Goal: Transaction & Acquisition: Book appointment/travel/reservation

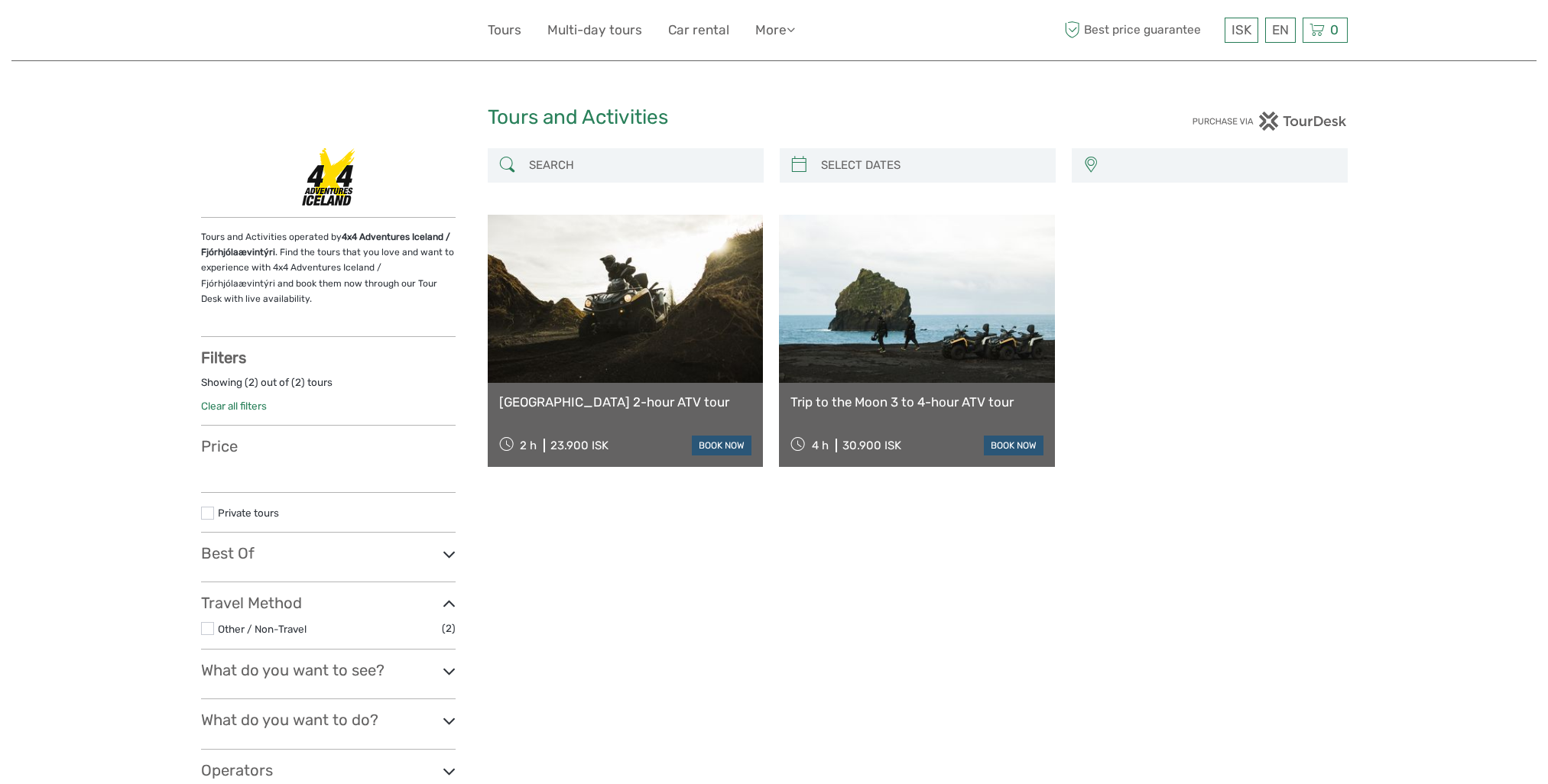
select select
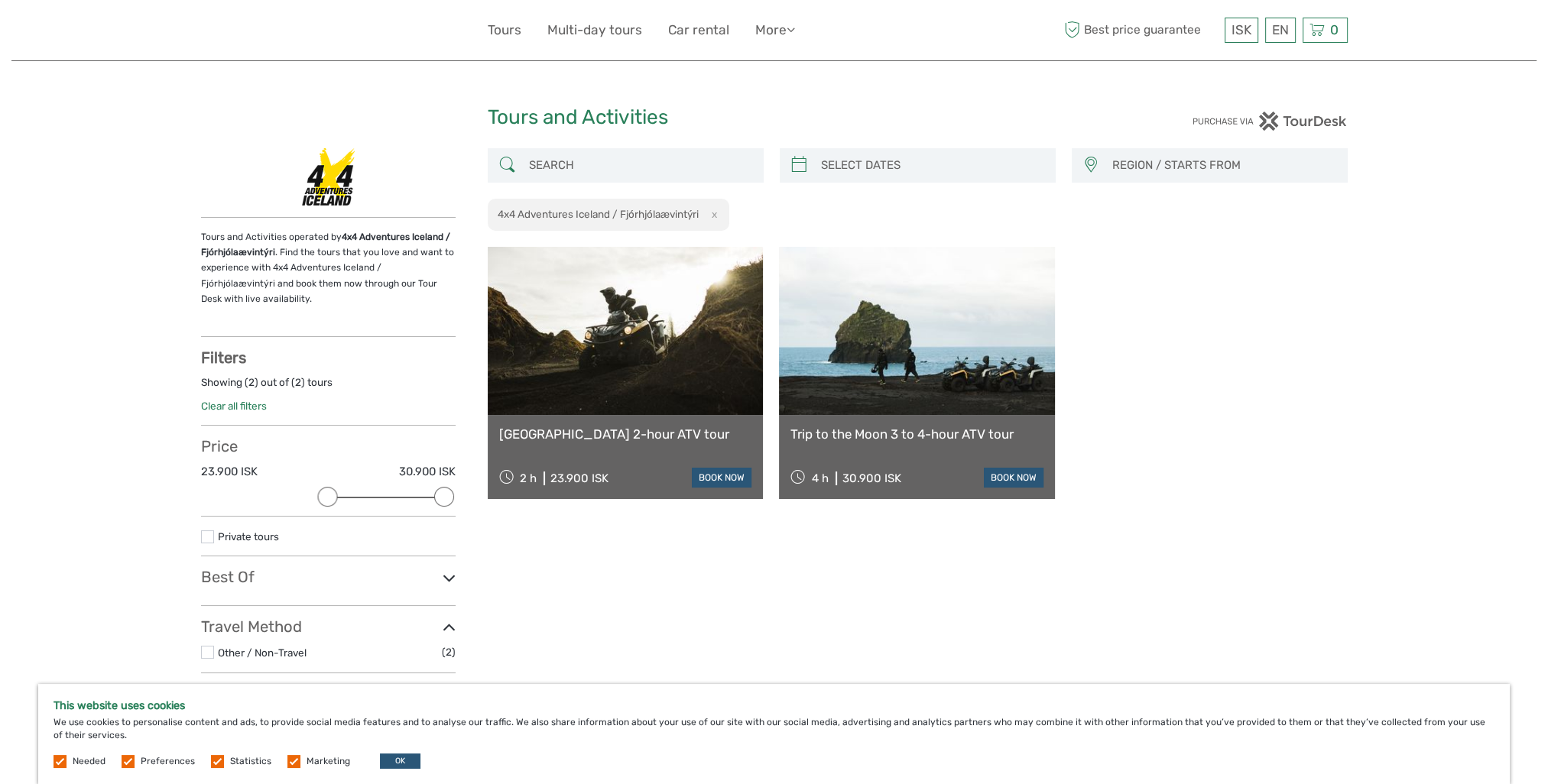
click at [683, 374] on link at bounding box center [625, 331] width 276 height 168
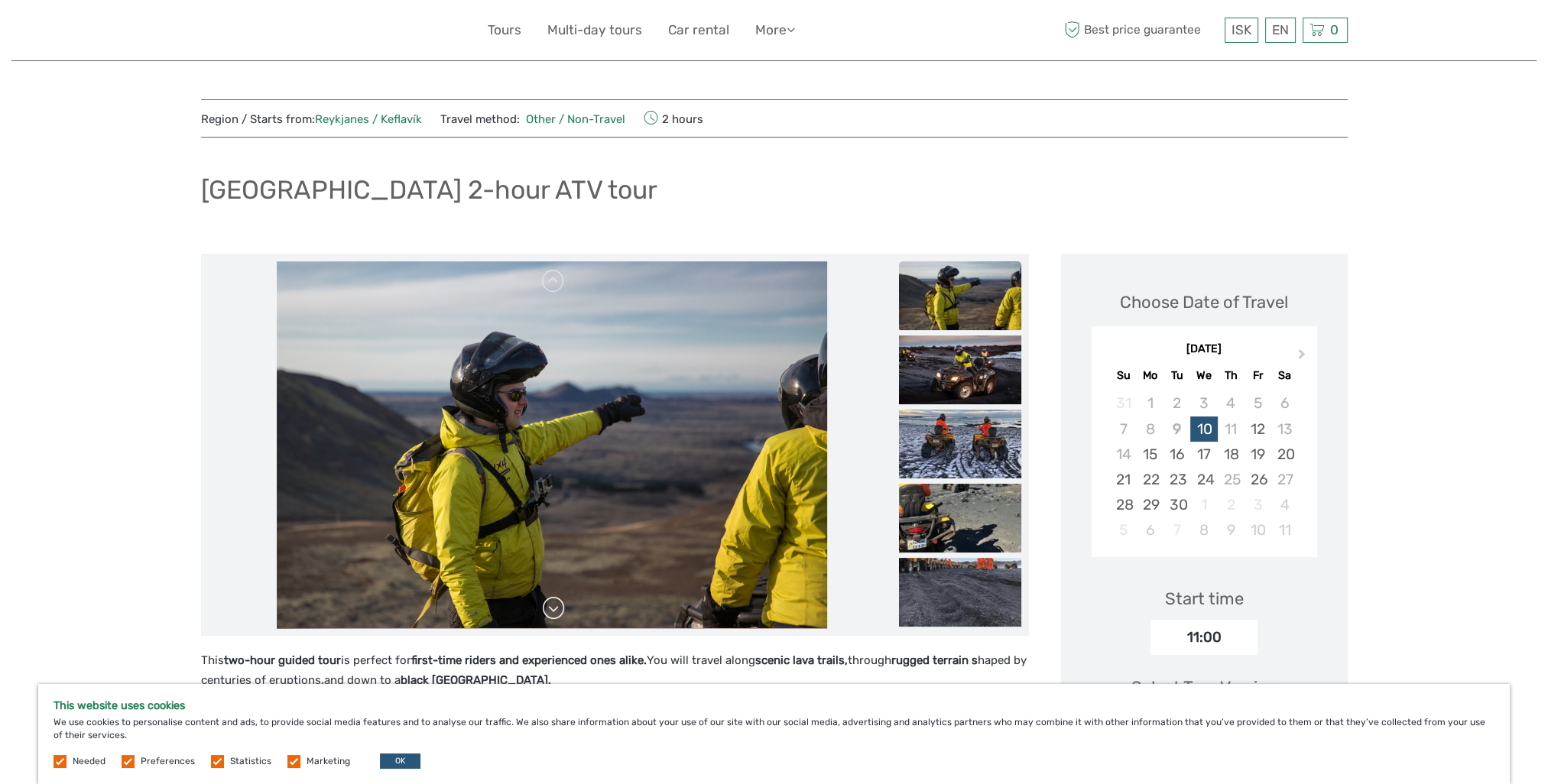
click at [545, 610] on link at bounding box center [553, 609] width 24 height 24
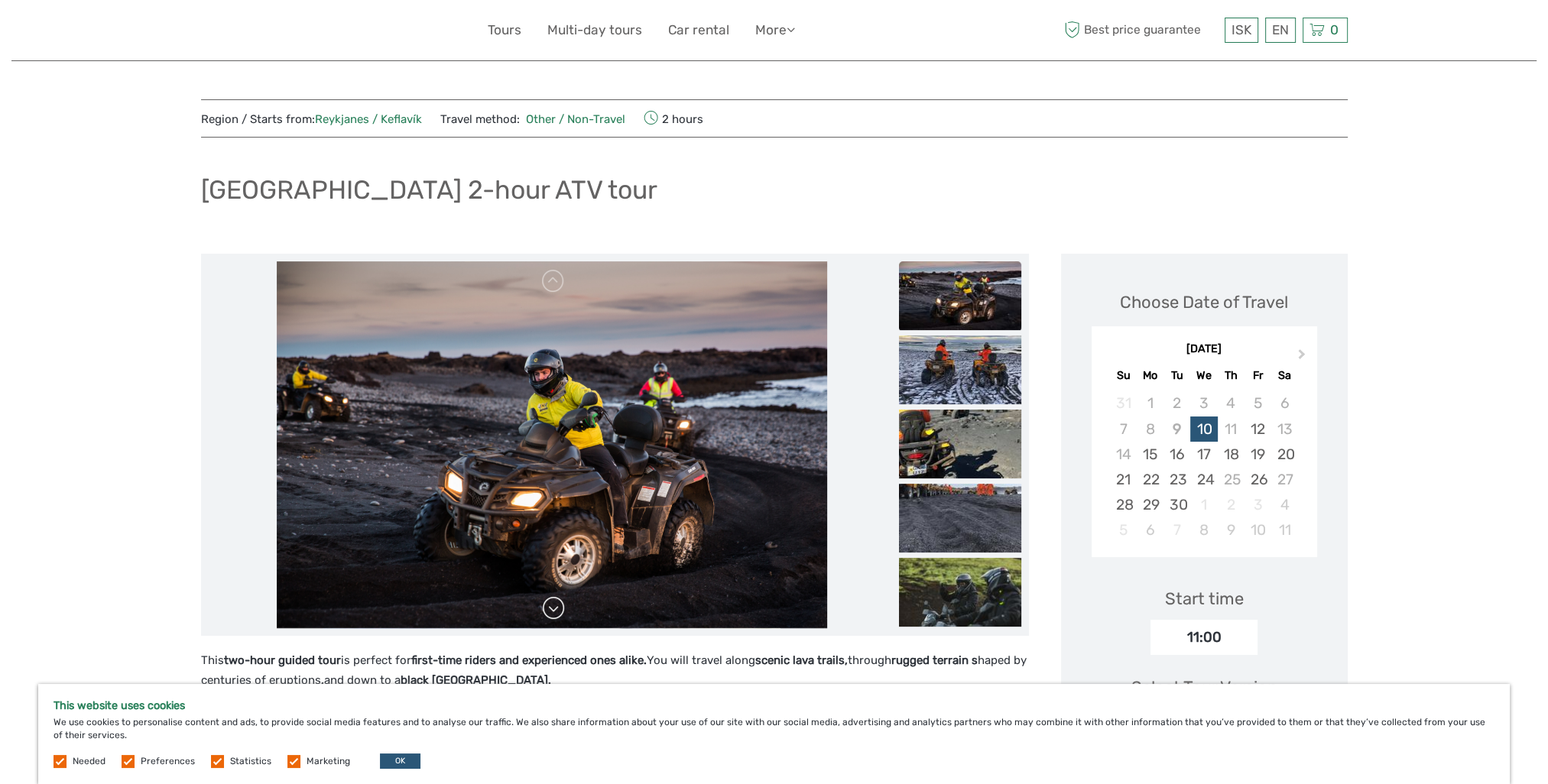
click at [547, 609] on link at bounding box center [553, 609] width 24 height 24
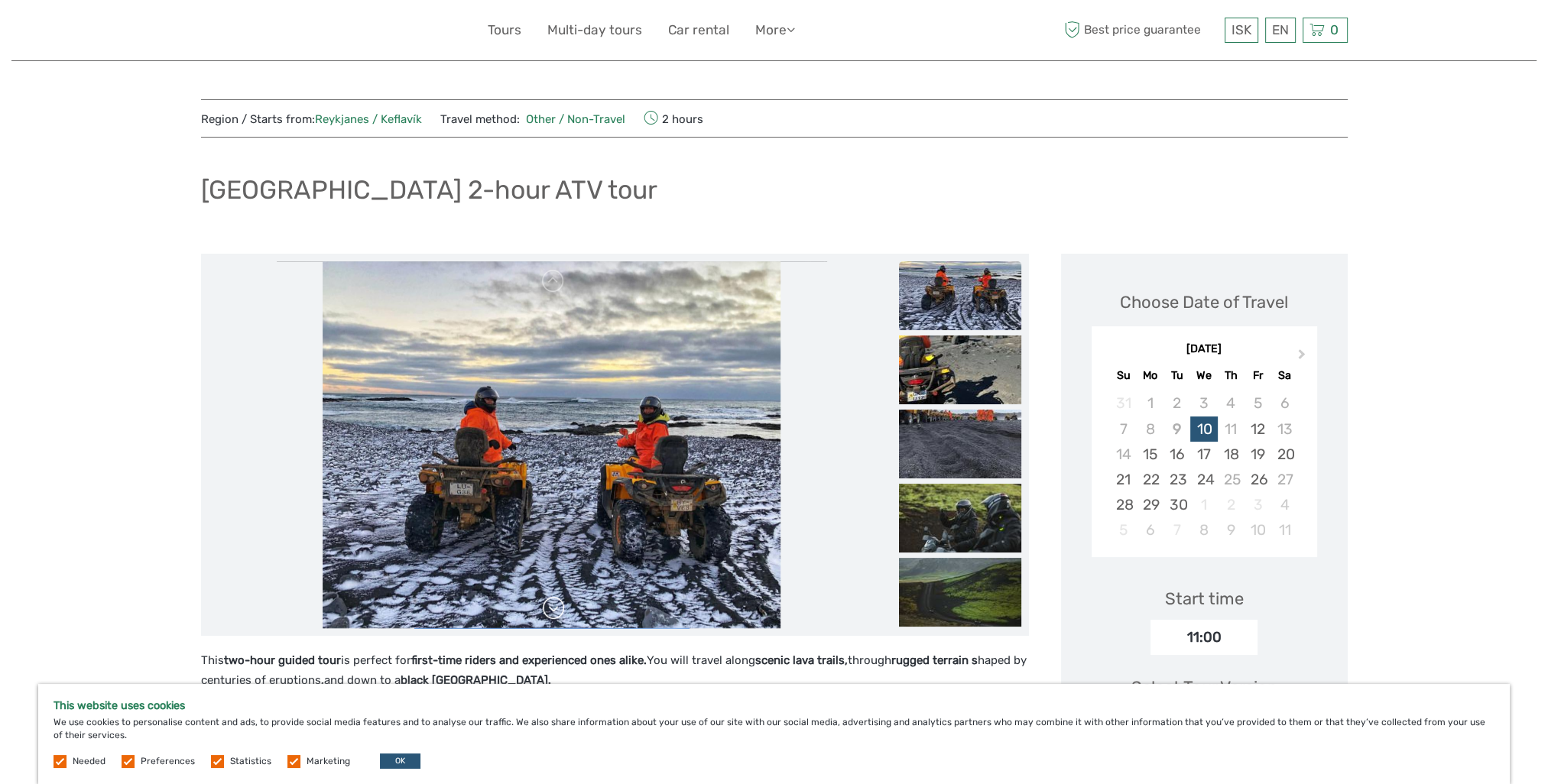
click at [547, 609] on link at bounding box center [553, 609] width 24 height 24
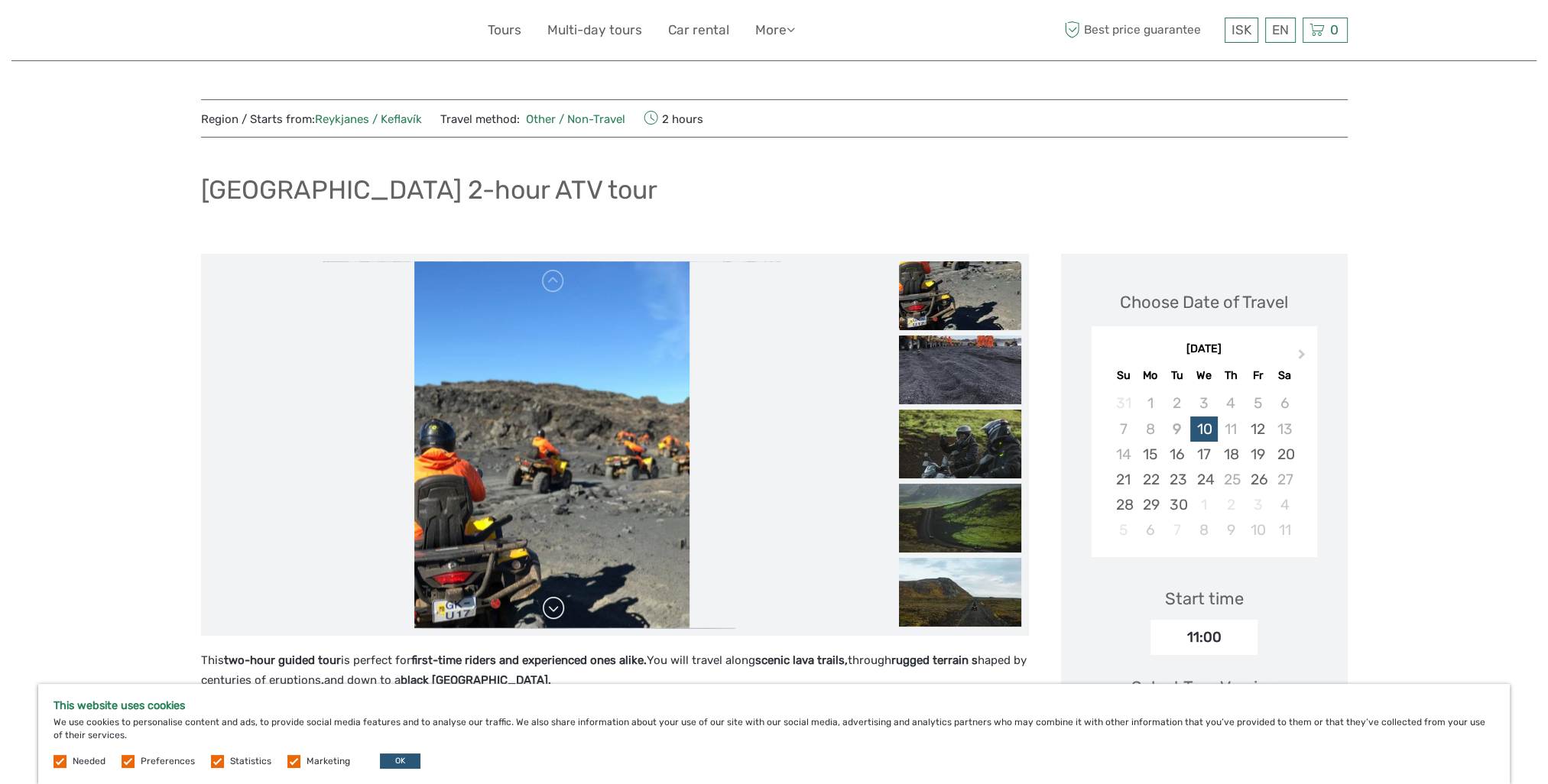
click at [547, 609] on link at bounding box center [553, 609] width 24 height 24
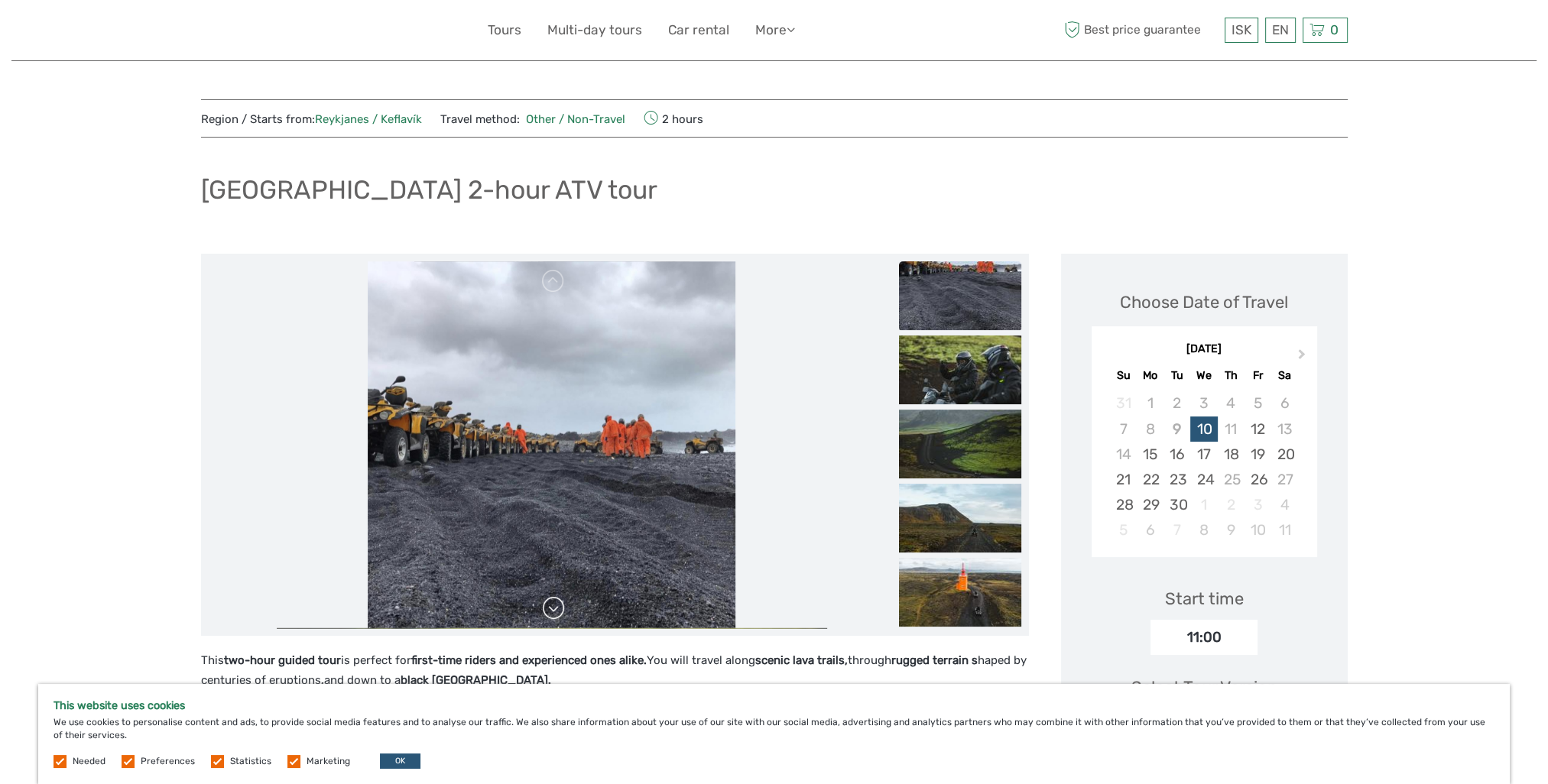
click at [547, 609] on link at bounding box center [553, 609] width 24 height 24
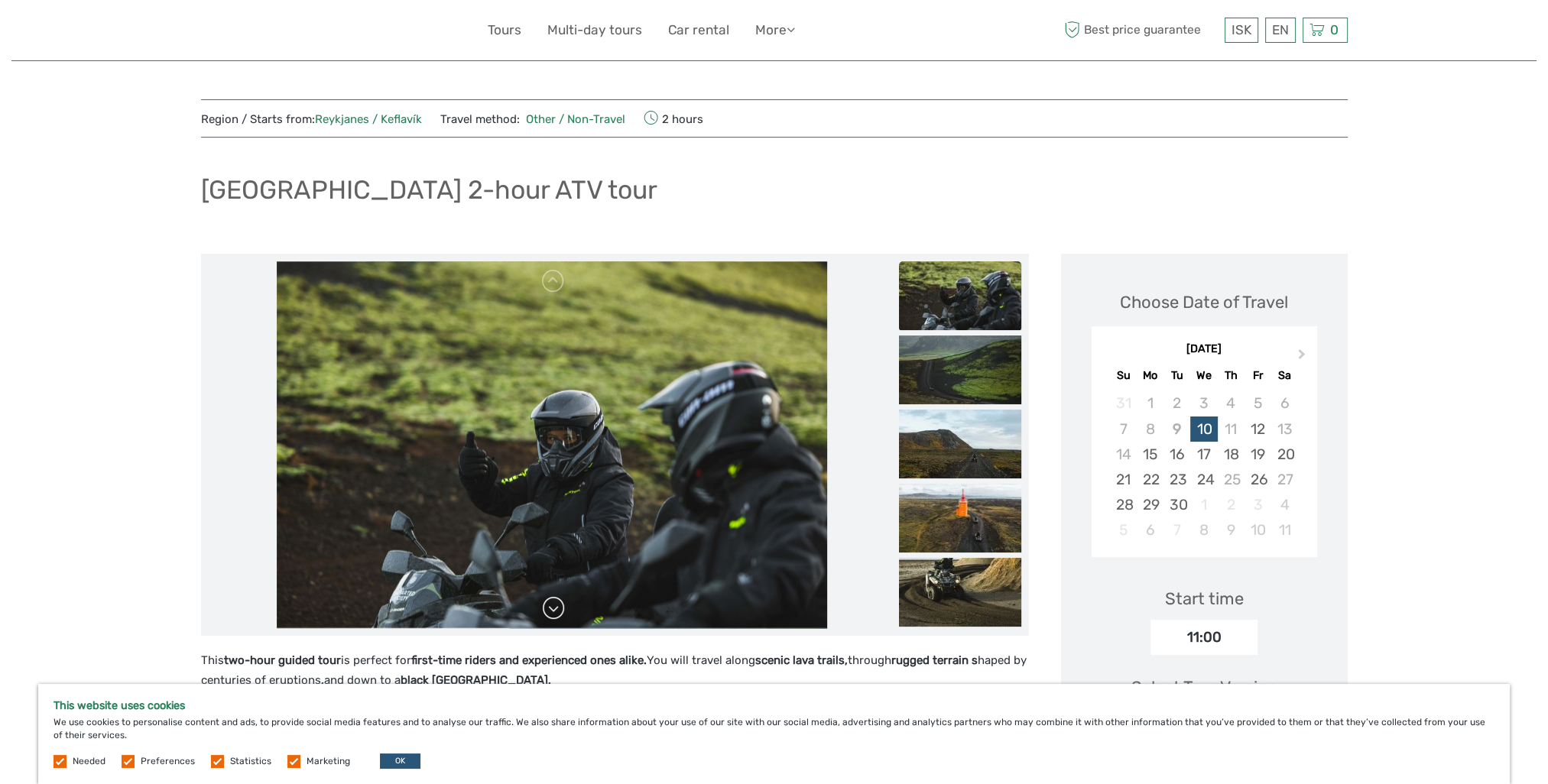
click at [547, 609] on link at bounding box center [553, 609] width 24 height 24
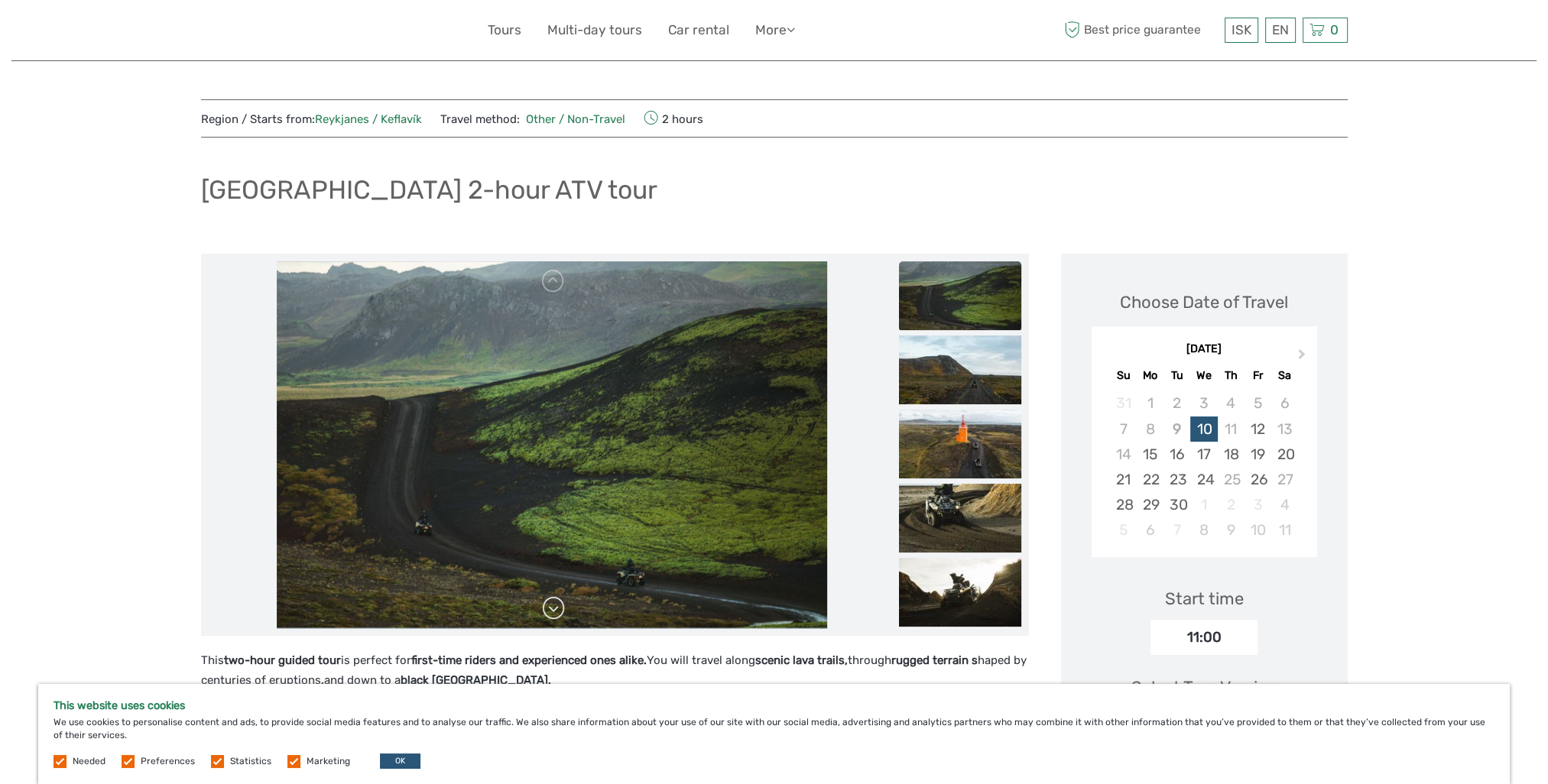
click at [547, 609] on link at bounding box center [553, 609] width 24 height 24
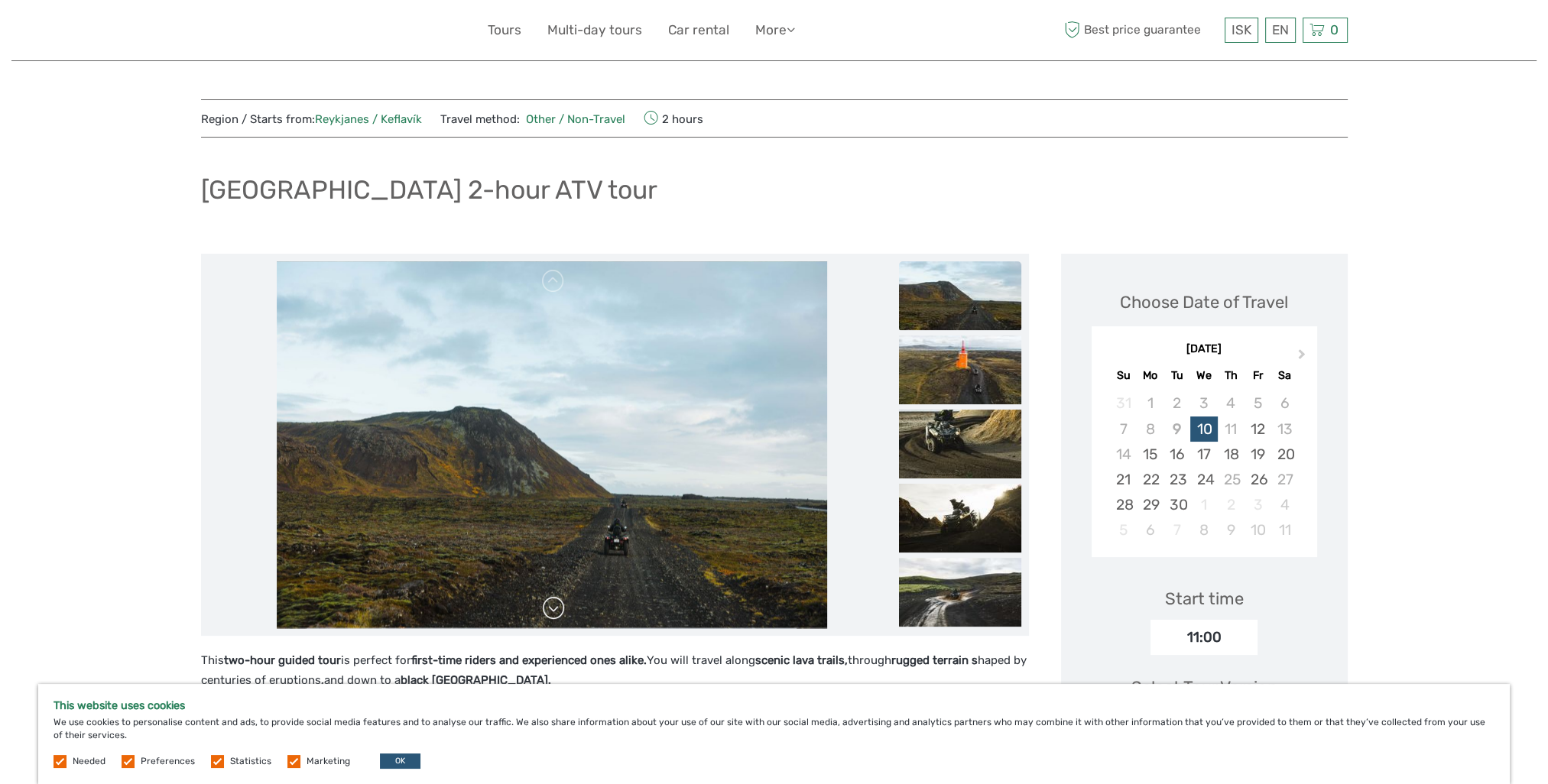
click at [547, 609] on link at bounding box center [553, 609] width 24 height 24
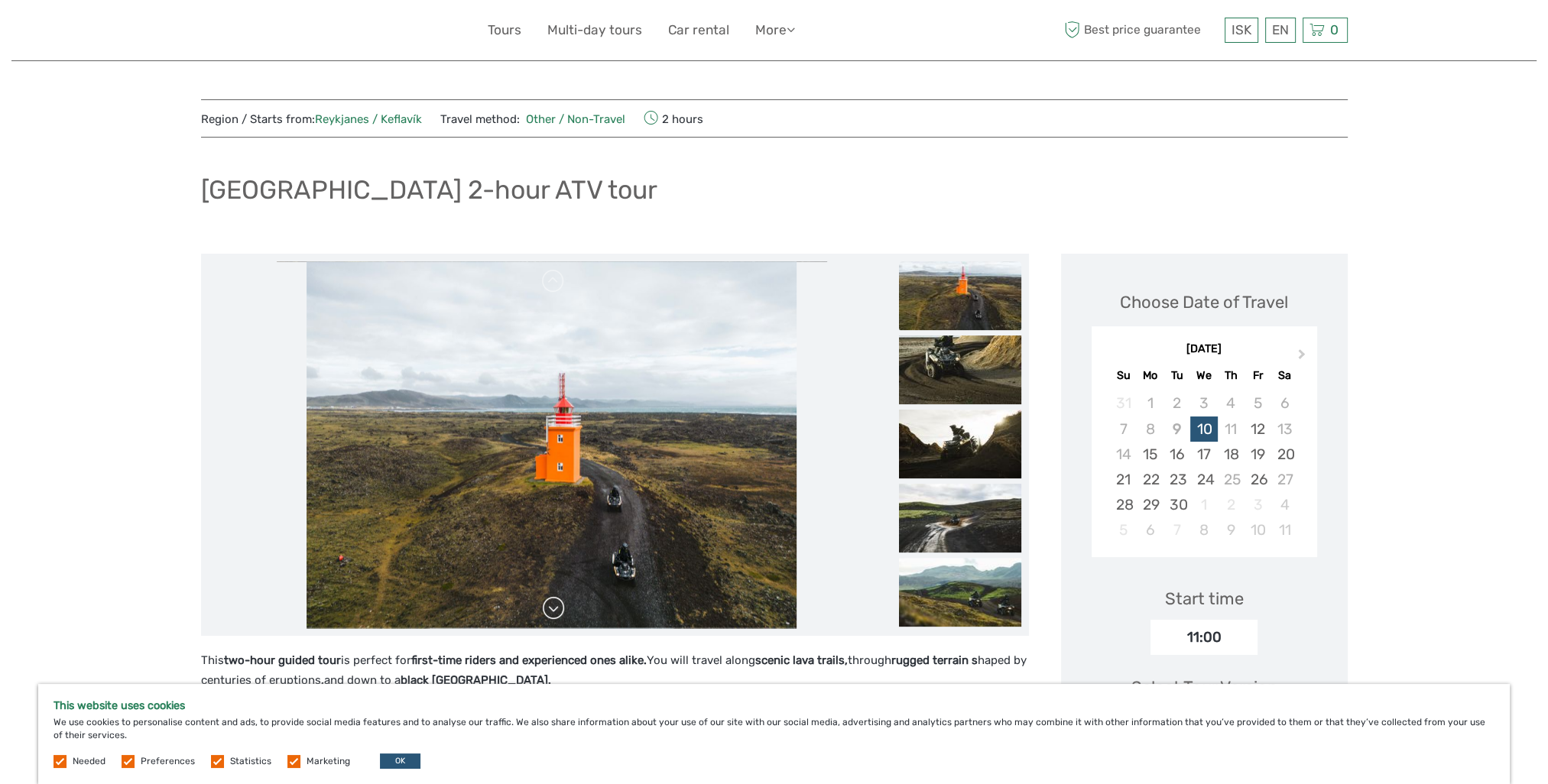
click at [547, 609] on link at bounding box center [553, 609] width 24 height 24
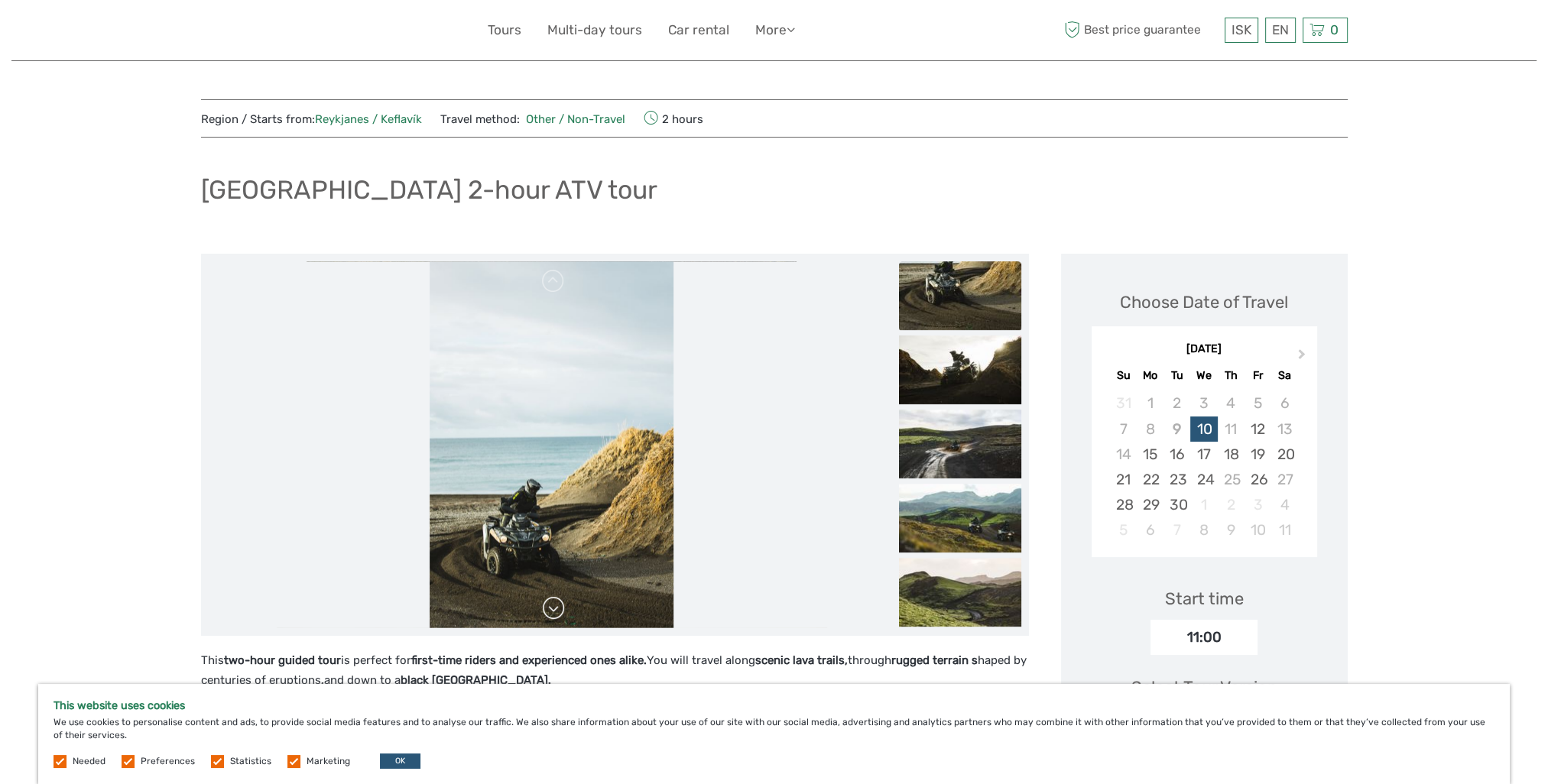
click at [547, 609] on link at bounding box center [553, 609] width 24 height 24
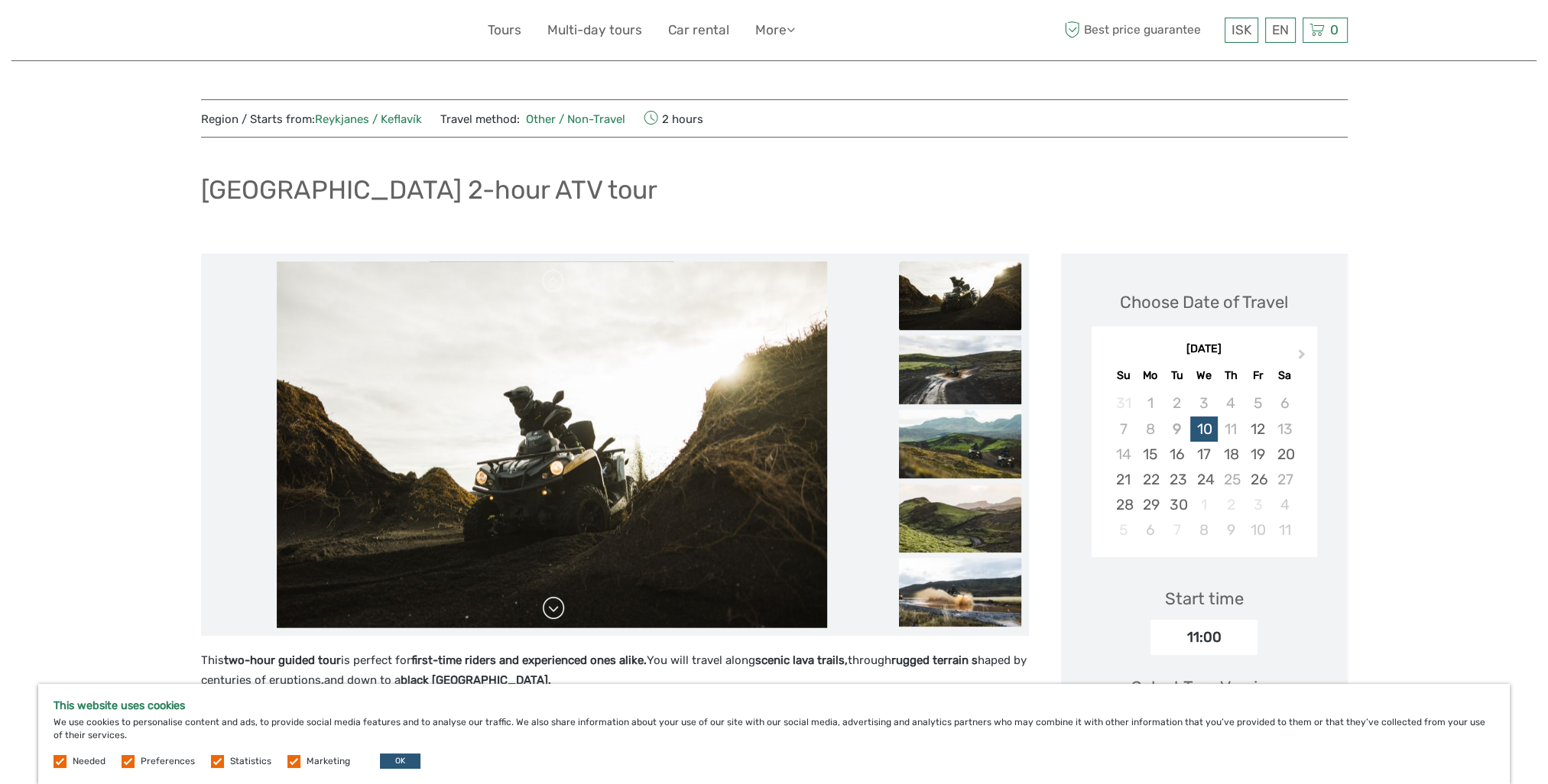
click at [547, 609] on link at bounding box center [553, 609] width 24 height 24
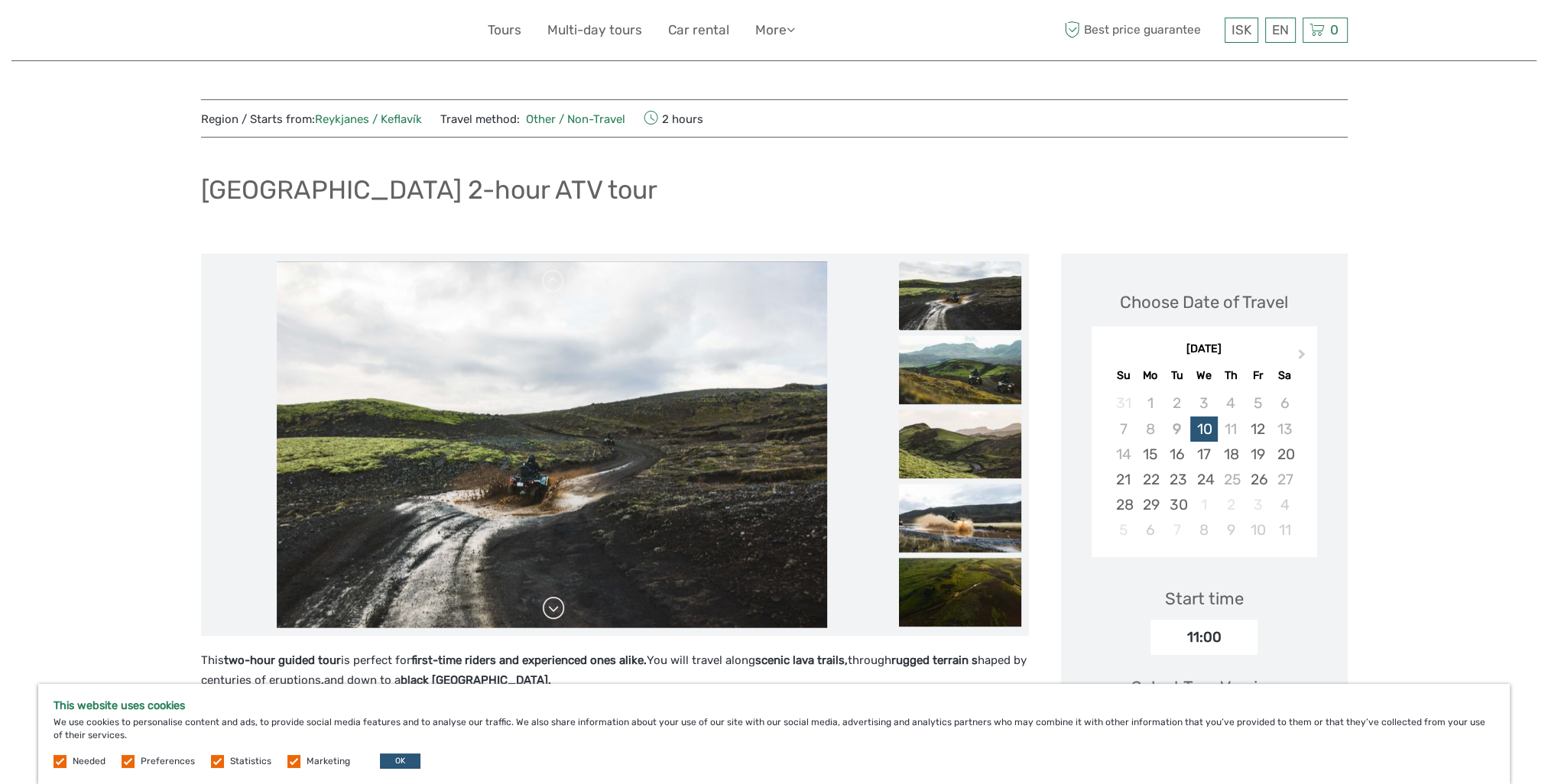
click at [547, 609] on link at bounding box center [553, 609] width 24 height 24
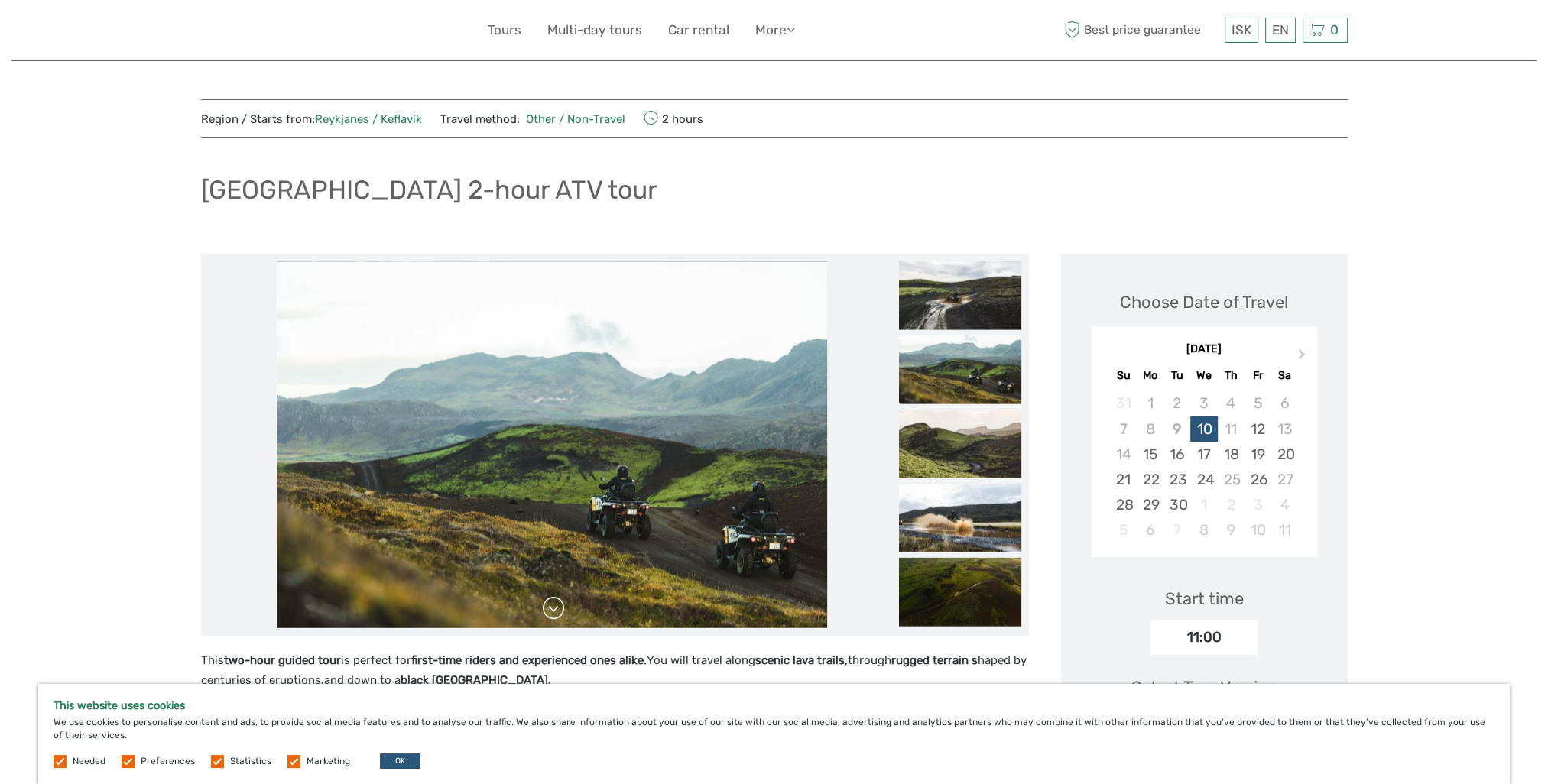
click at [547, 609] on link at bounding box center [553, 609] width 24 height 24
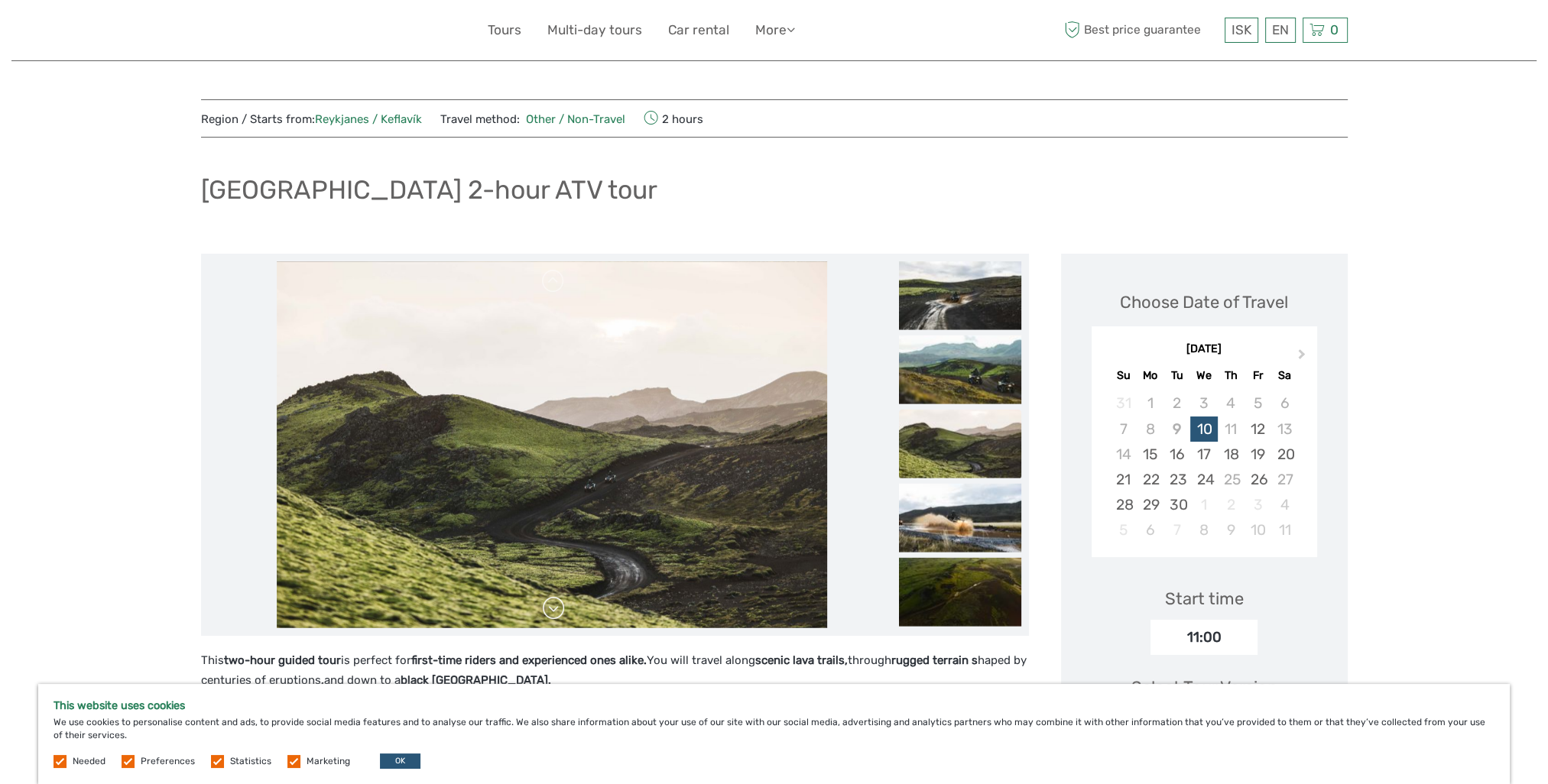
click at [547, 609] on link at bounding box center [553, 609] width 24 height 24
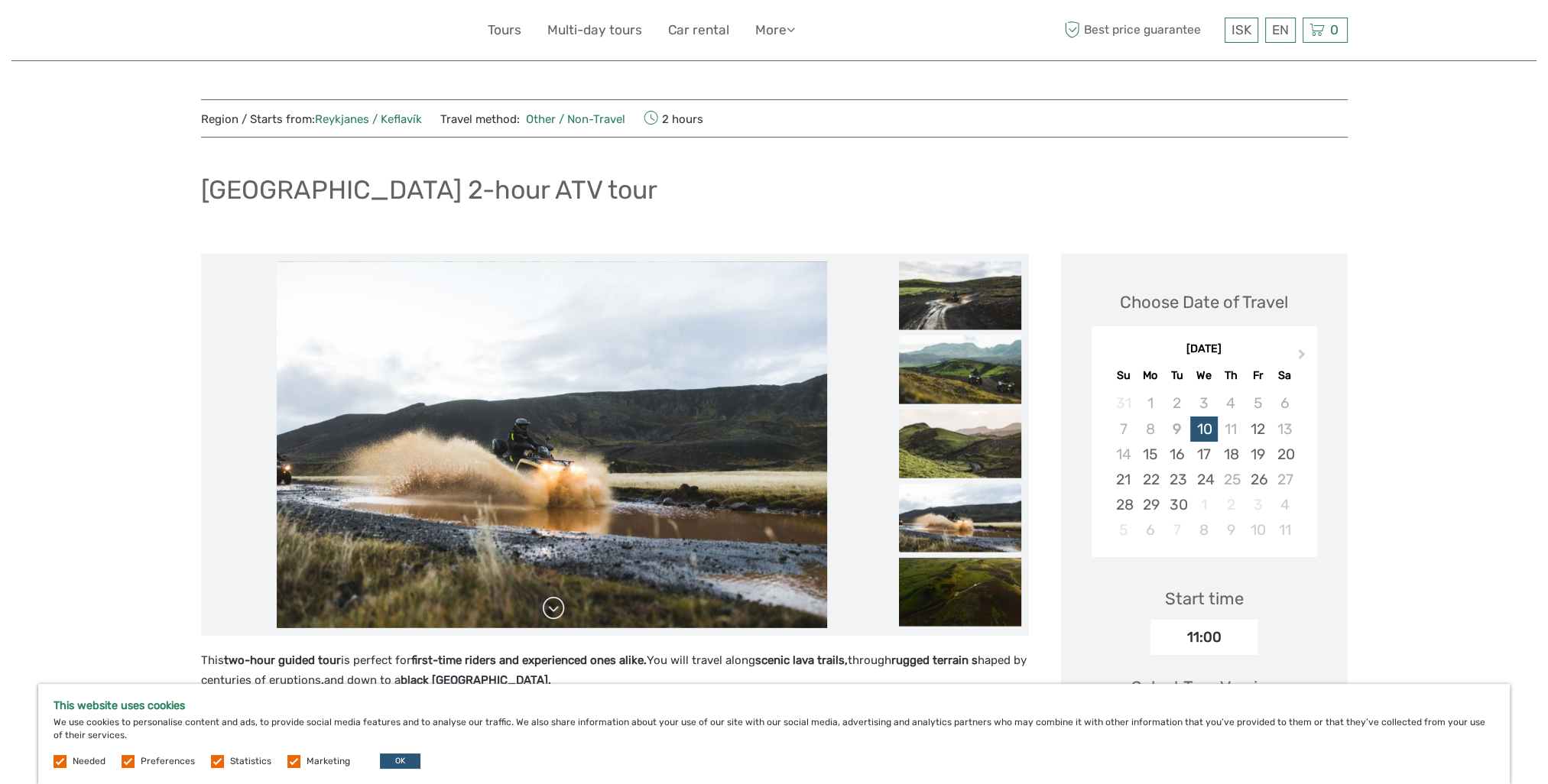
click at [547, 609] on link at bounding box center [553, 609] width 24 height 24
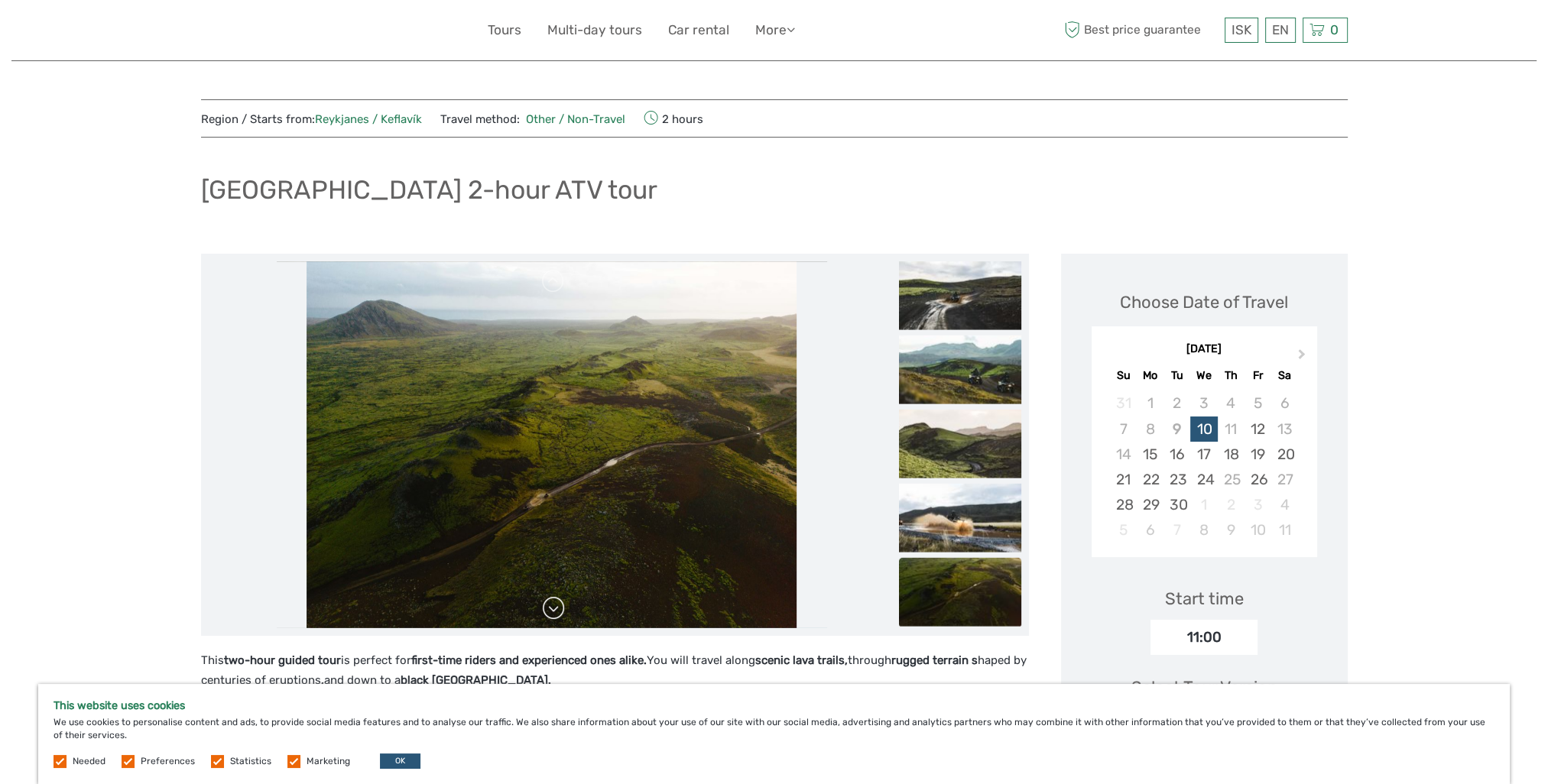
click at [547, 609] on link at bounding box center [553, 609] width 24 height 24
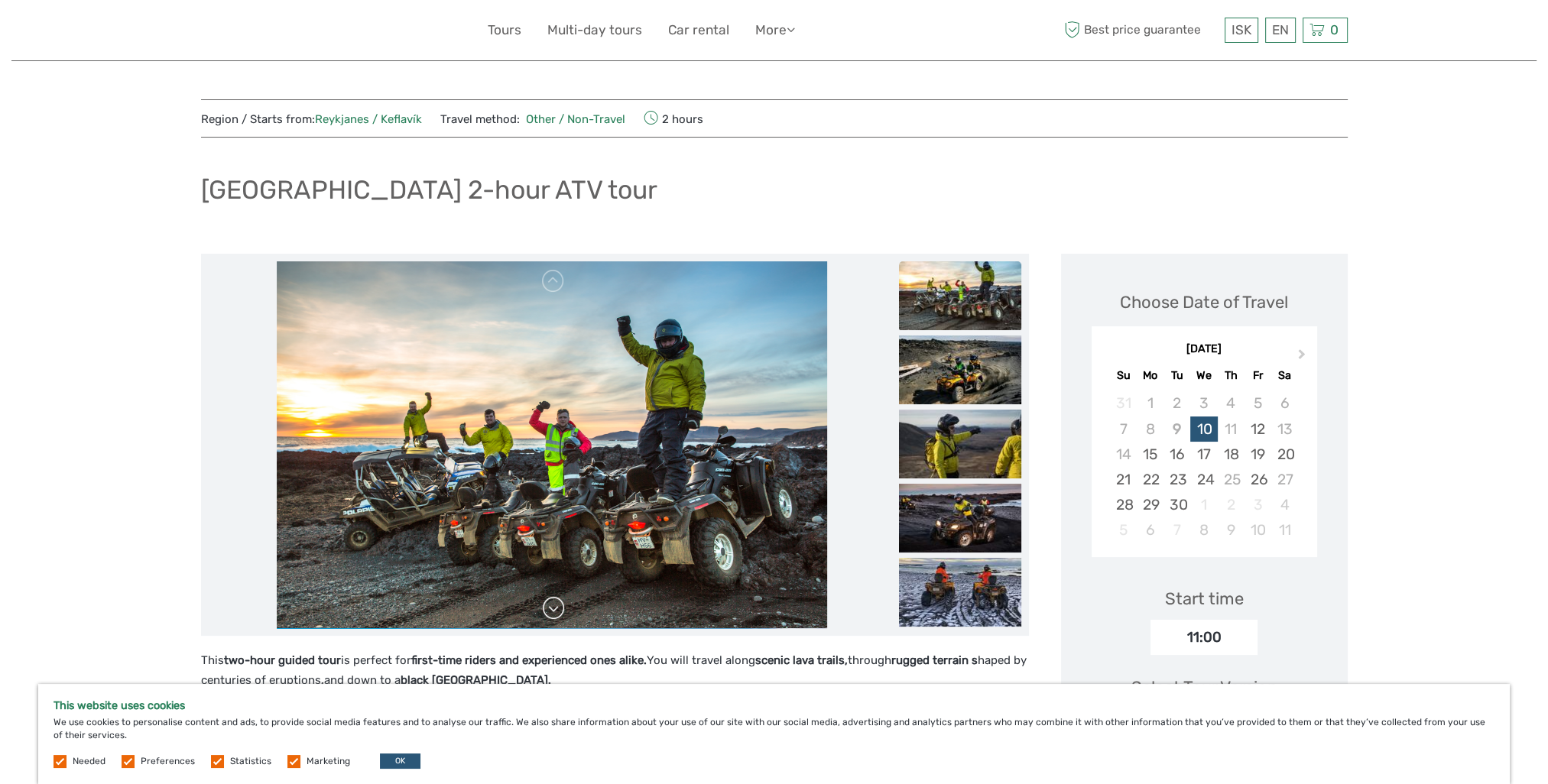
click at [547, 609] on link at bounding box center [553, 609] width 24 height 24
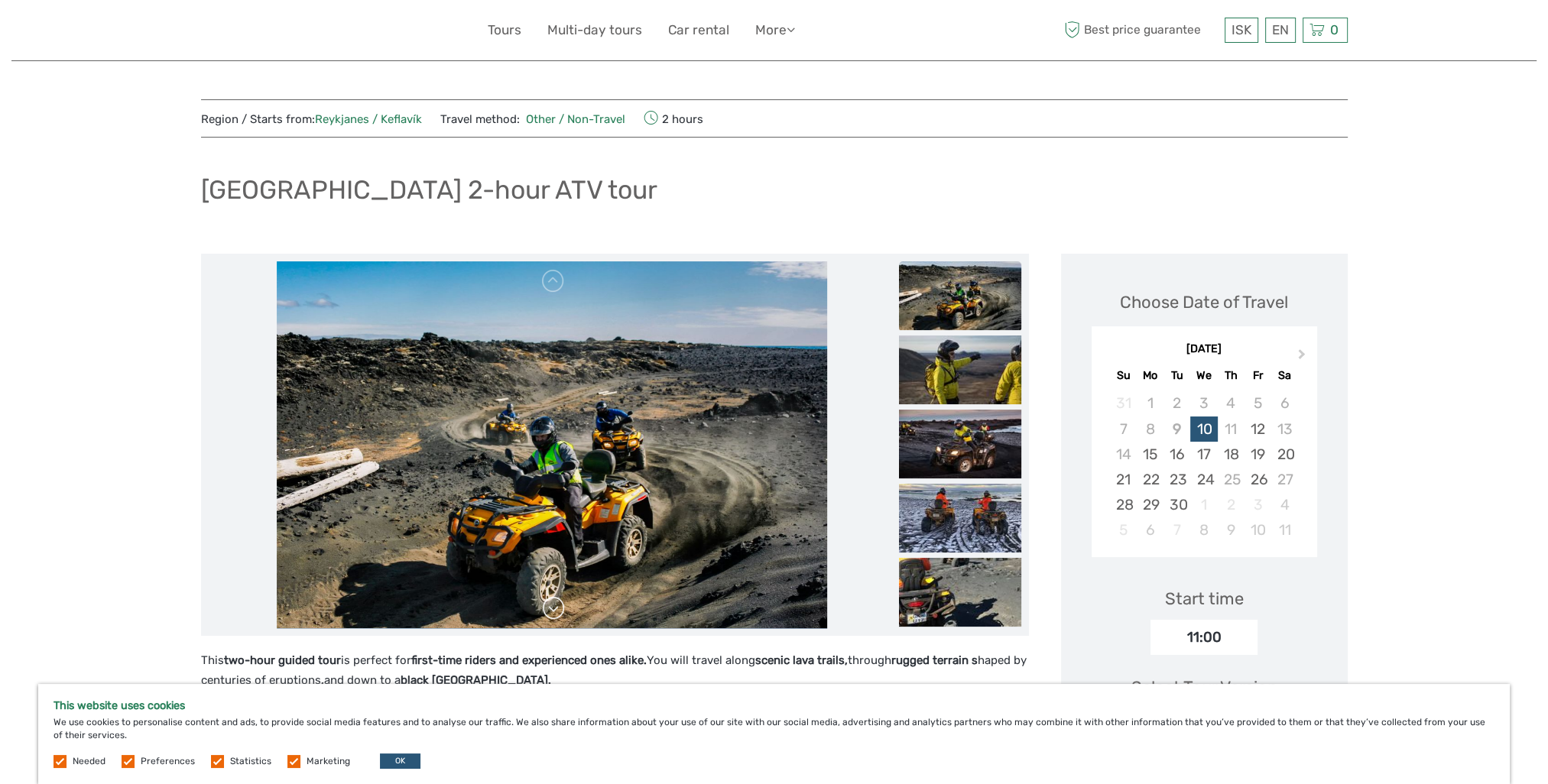
click at [547, 609] on link at bounding box center [553, 609] width 24 height 24
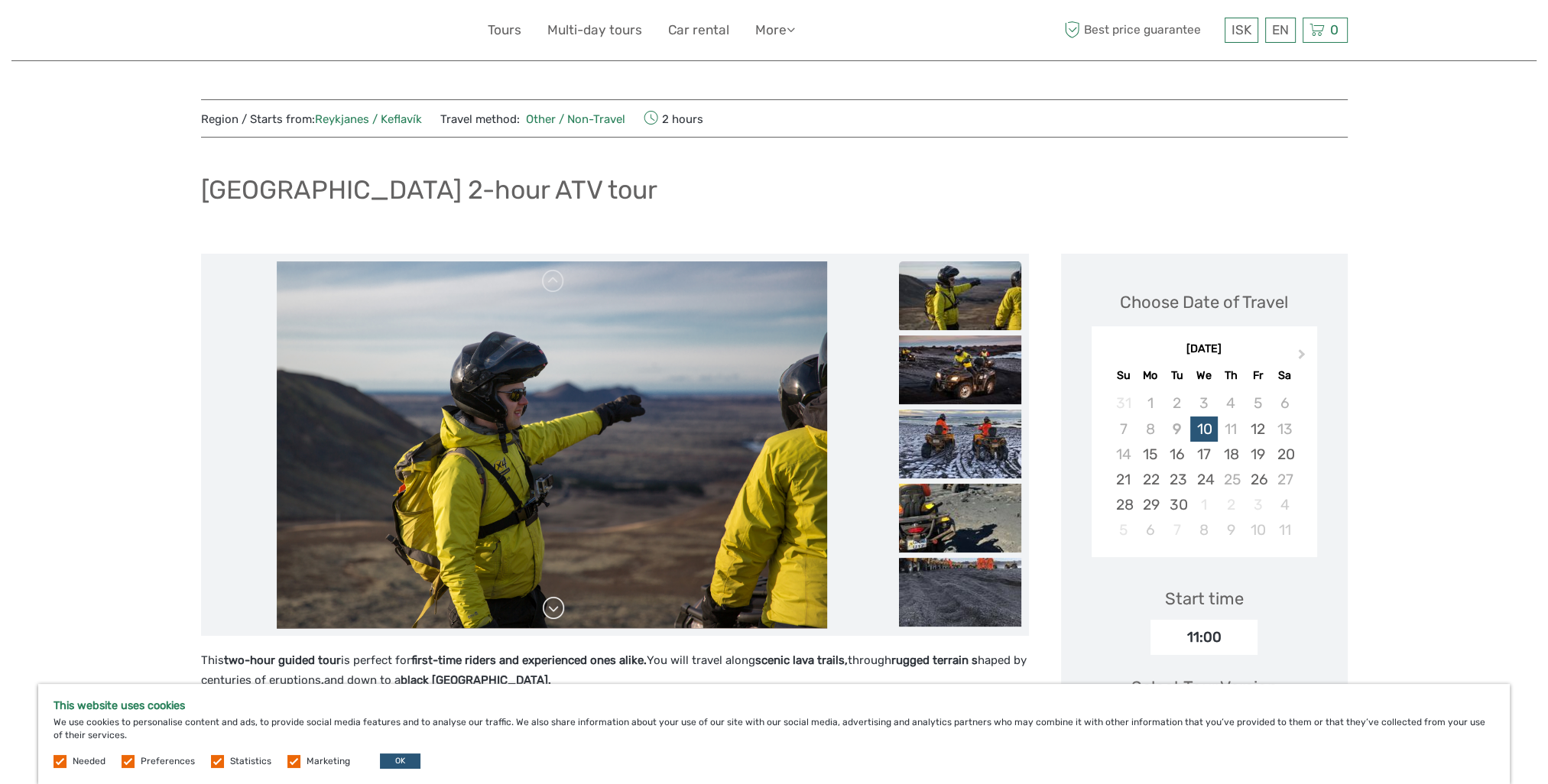
click at [547, 609] on link at bounding box center [553, 609] width 24 height 24
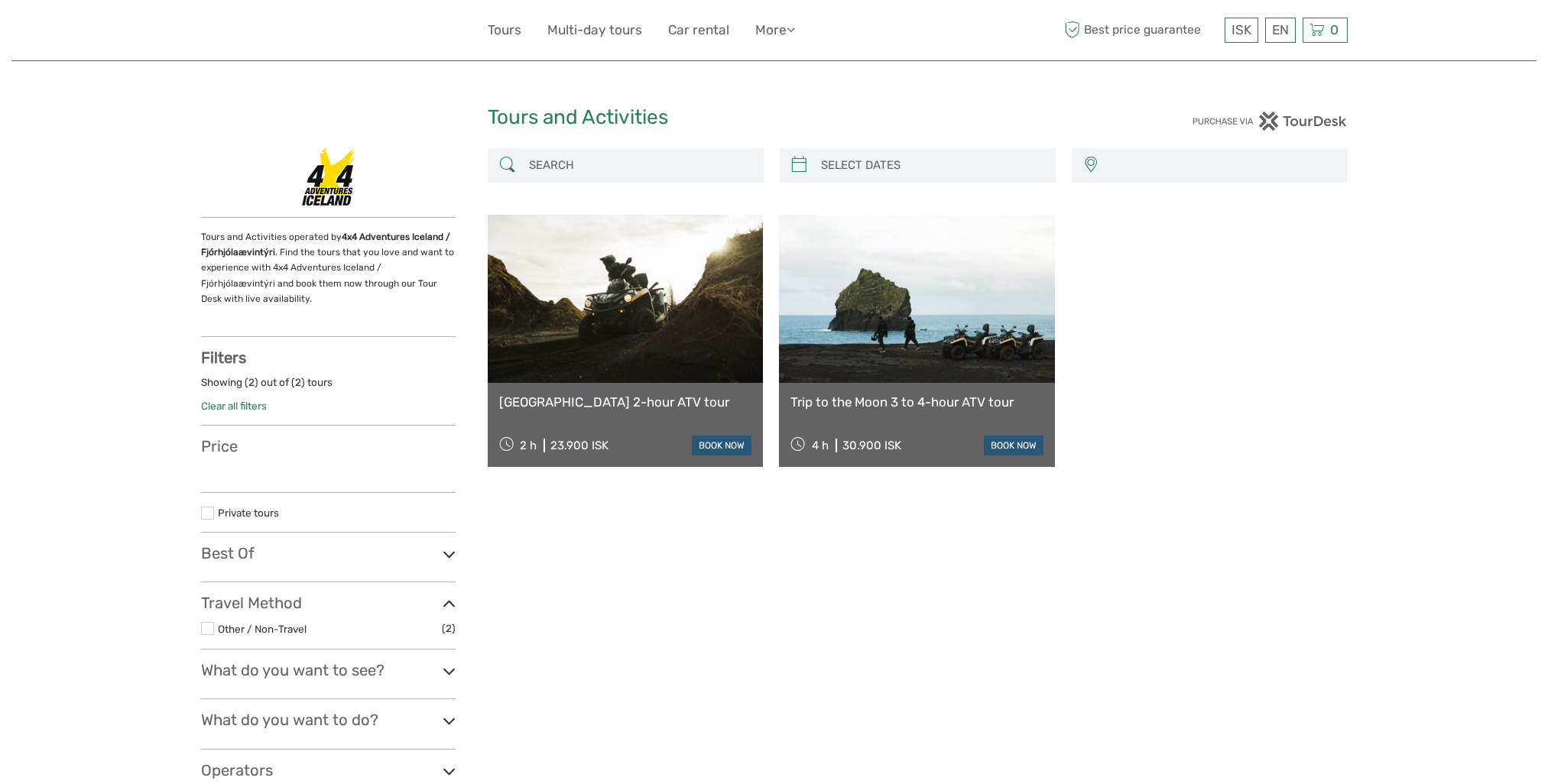
select select
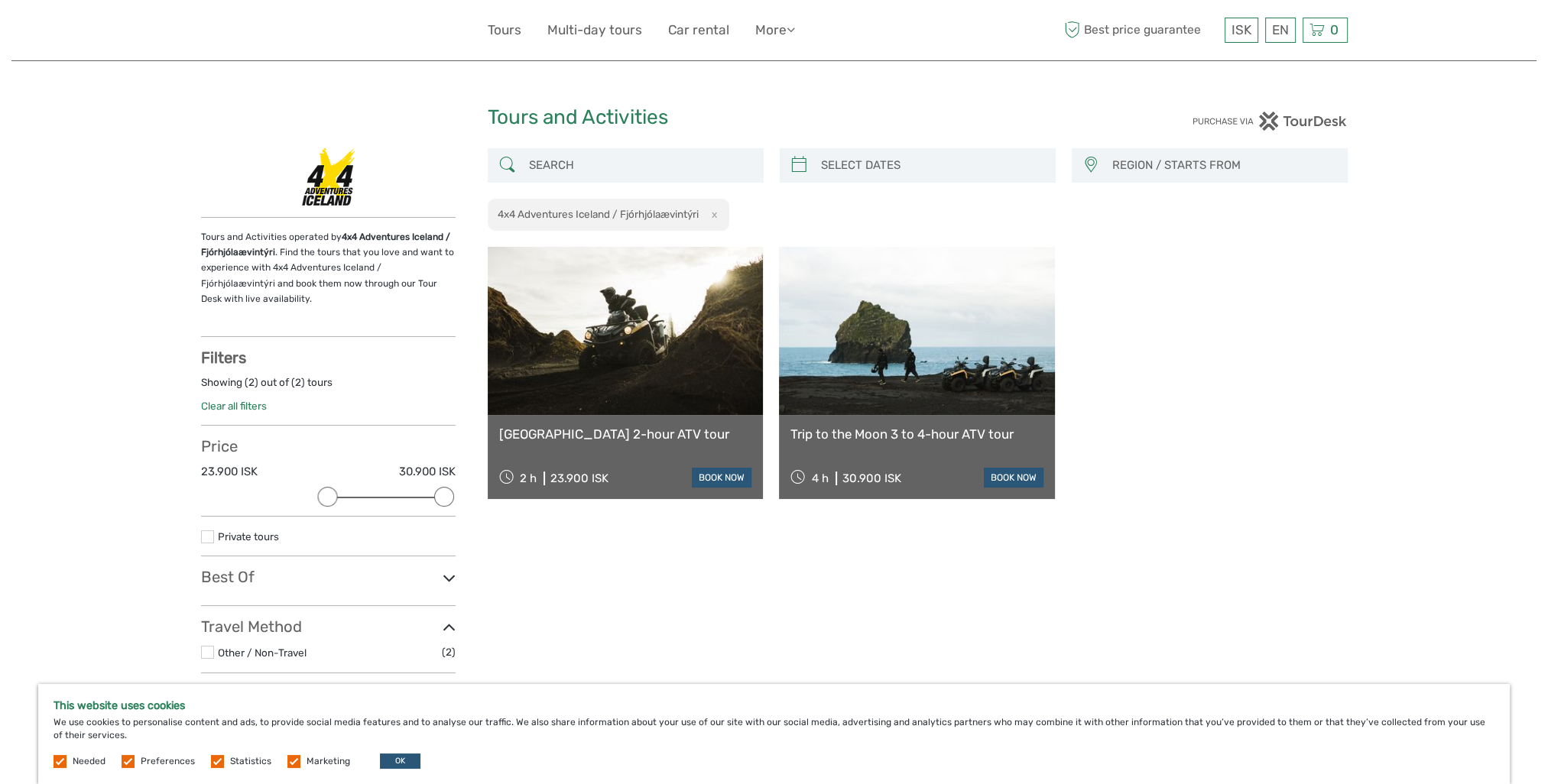
click at [935, 369] on link at bounding box center [916, 331] width 276 height 168
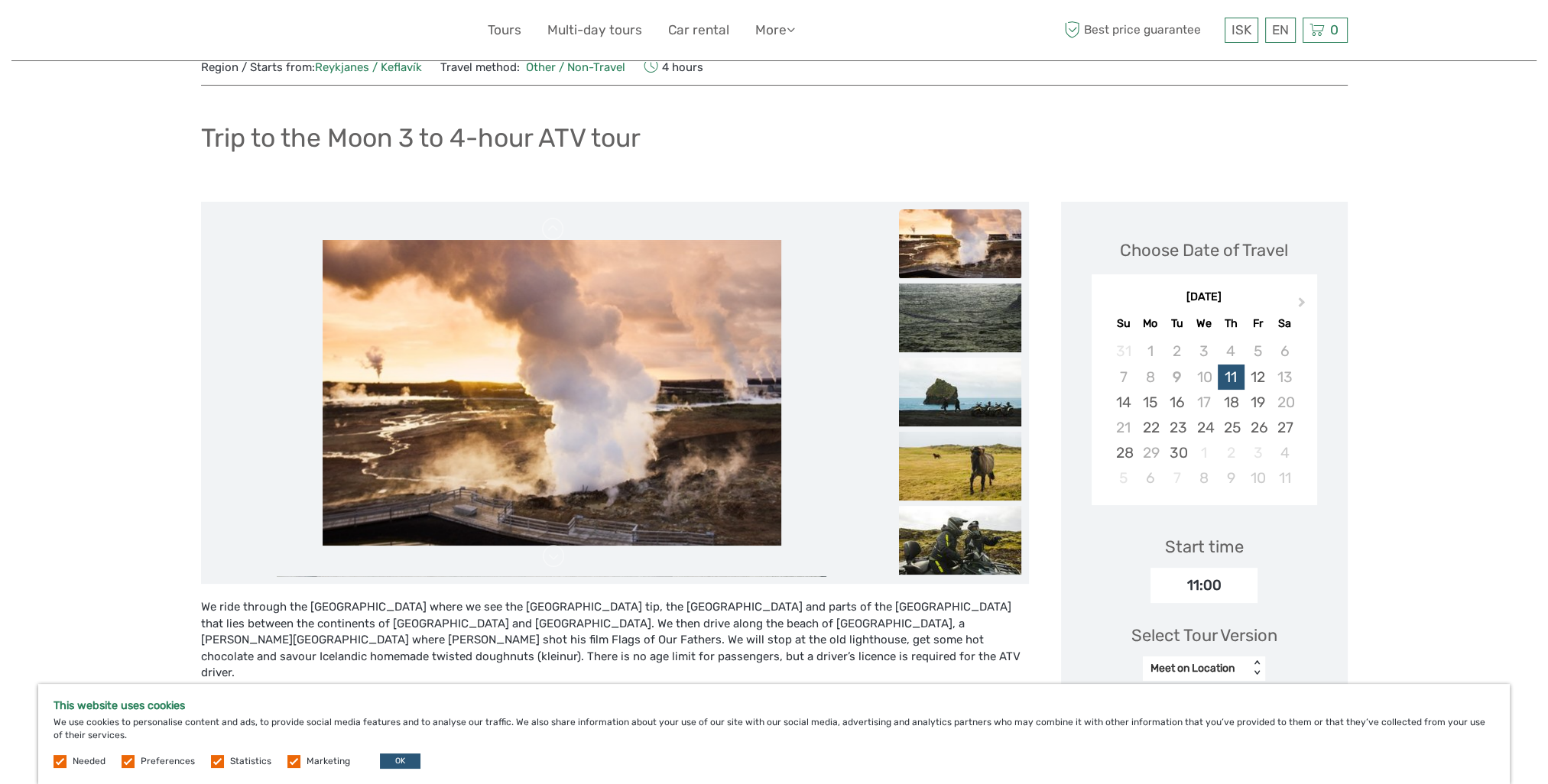
scroll to position [76, 0]
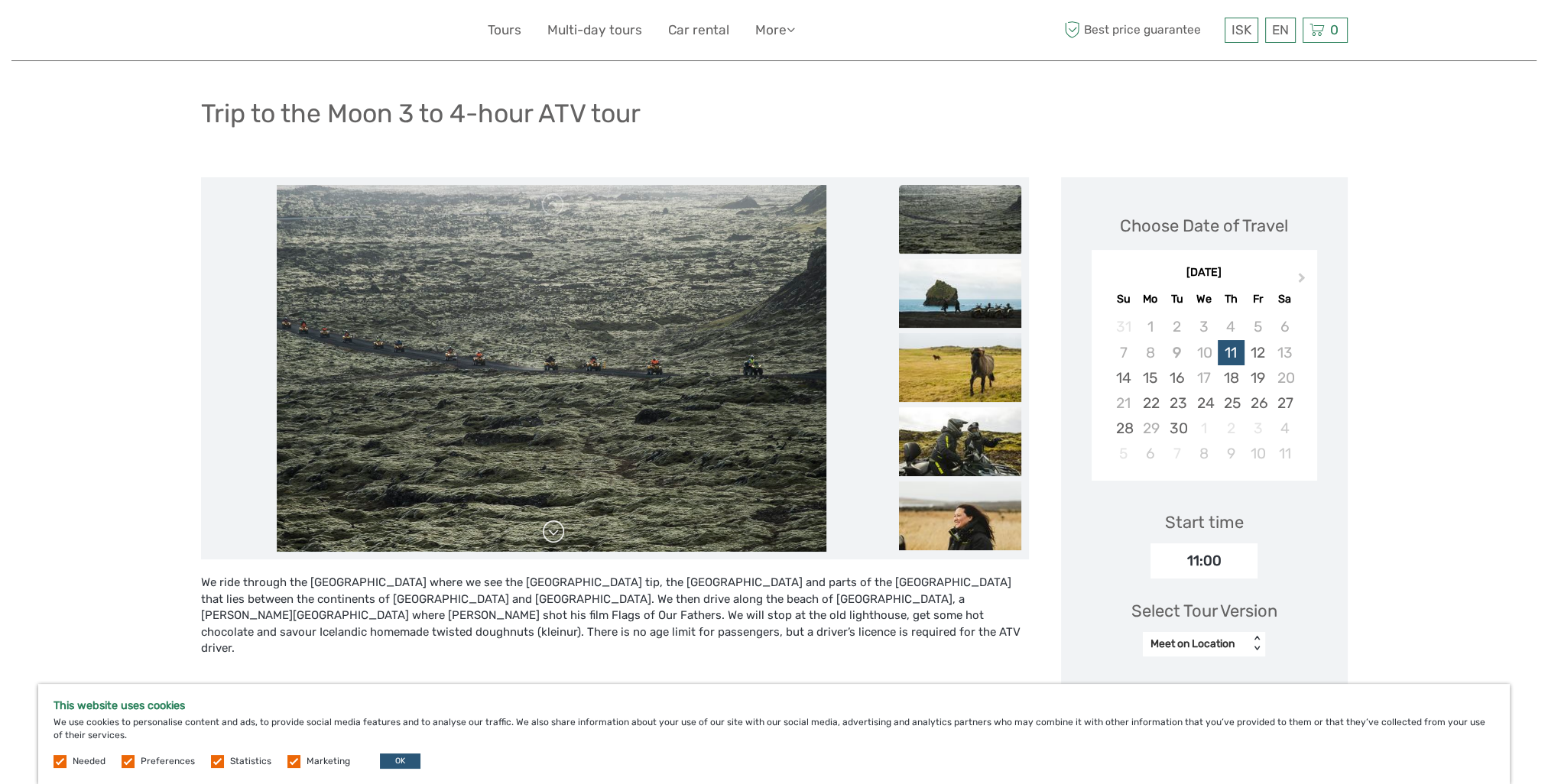
click at [561, 538] on link at bounding box center [553, 532] width 24 height 24
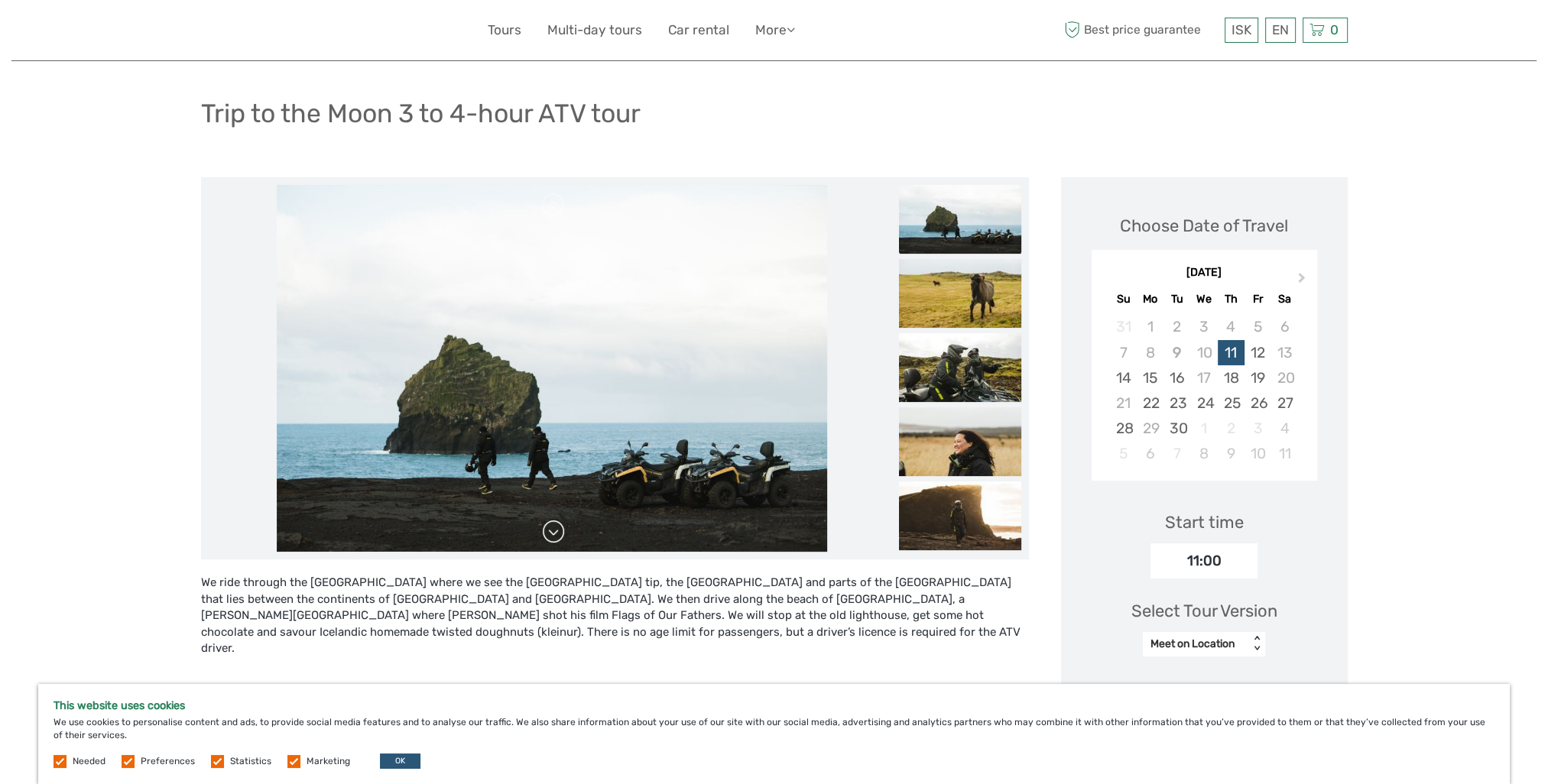
click at [561, 538] on link at bounding box center [553, 532] width 24 height 24
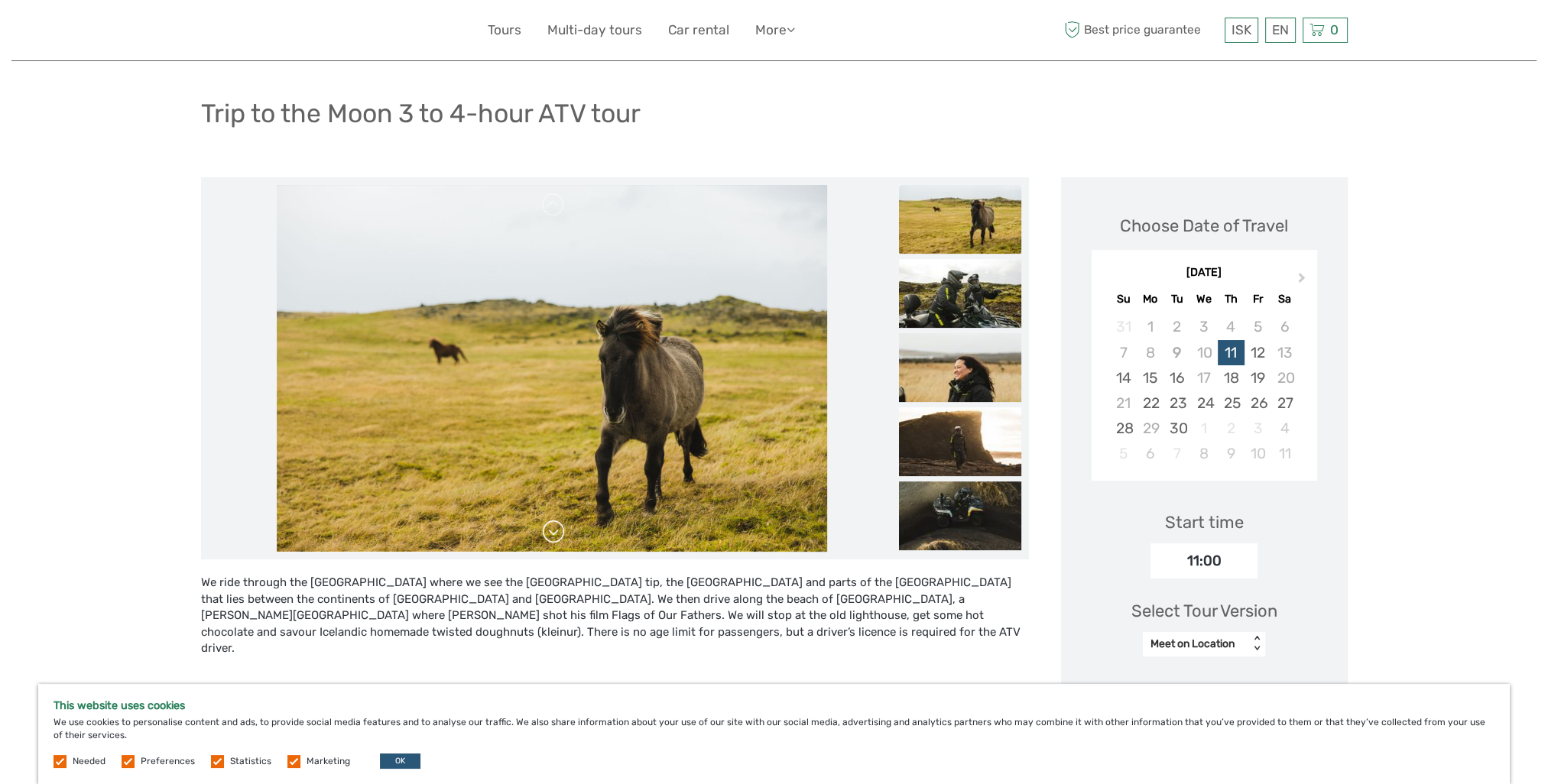
click at [561, 538] on link at bounding box center [553, 532] width 24 height 24
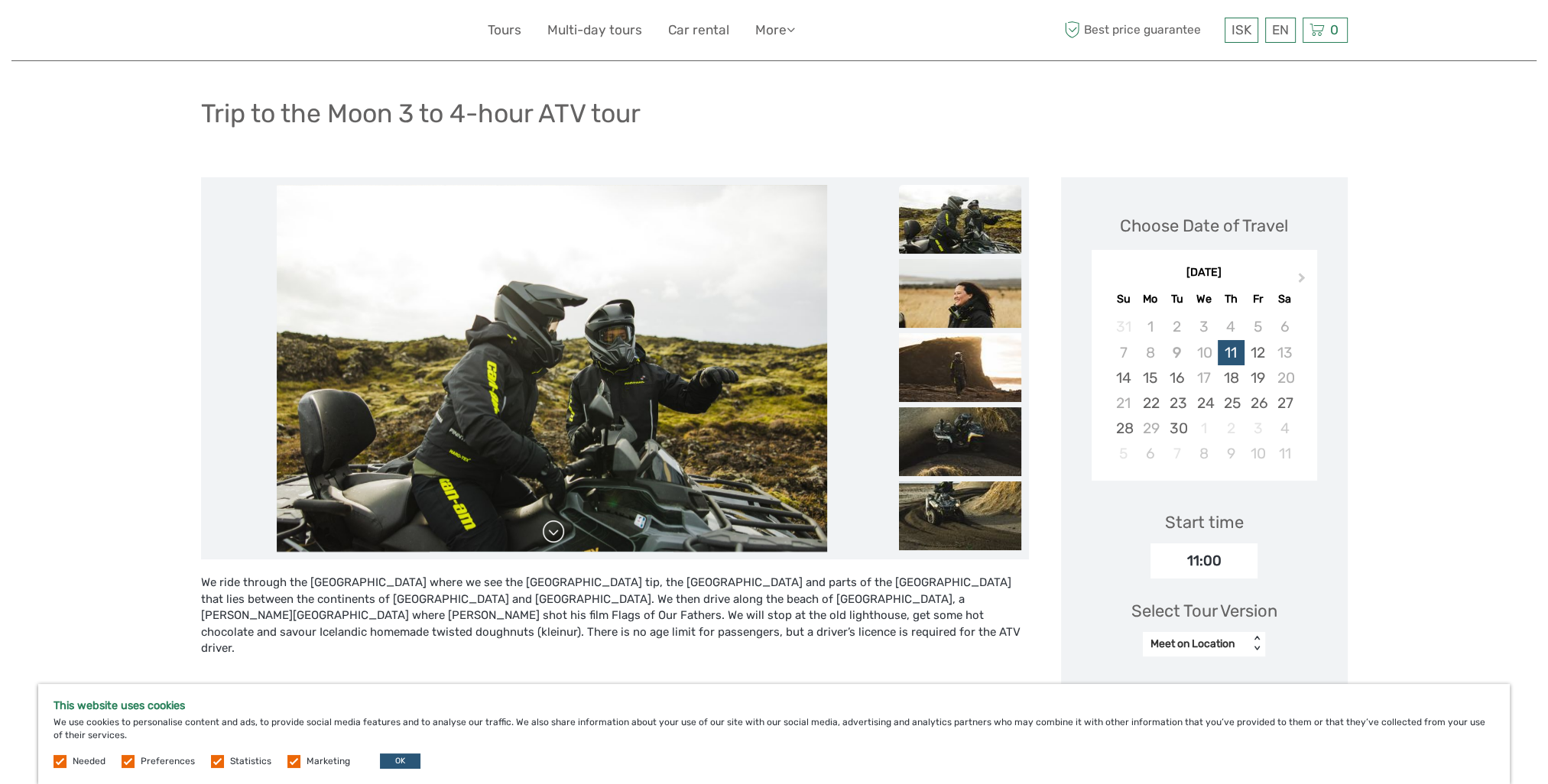
click at [561, 538] on link at bounding box center [553, 532] width 24 height 24
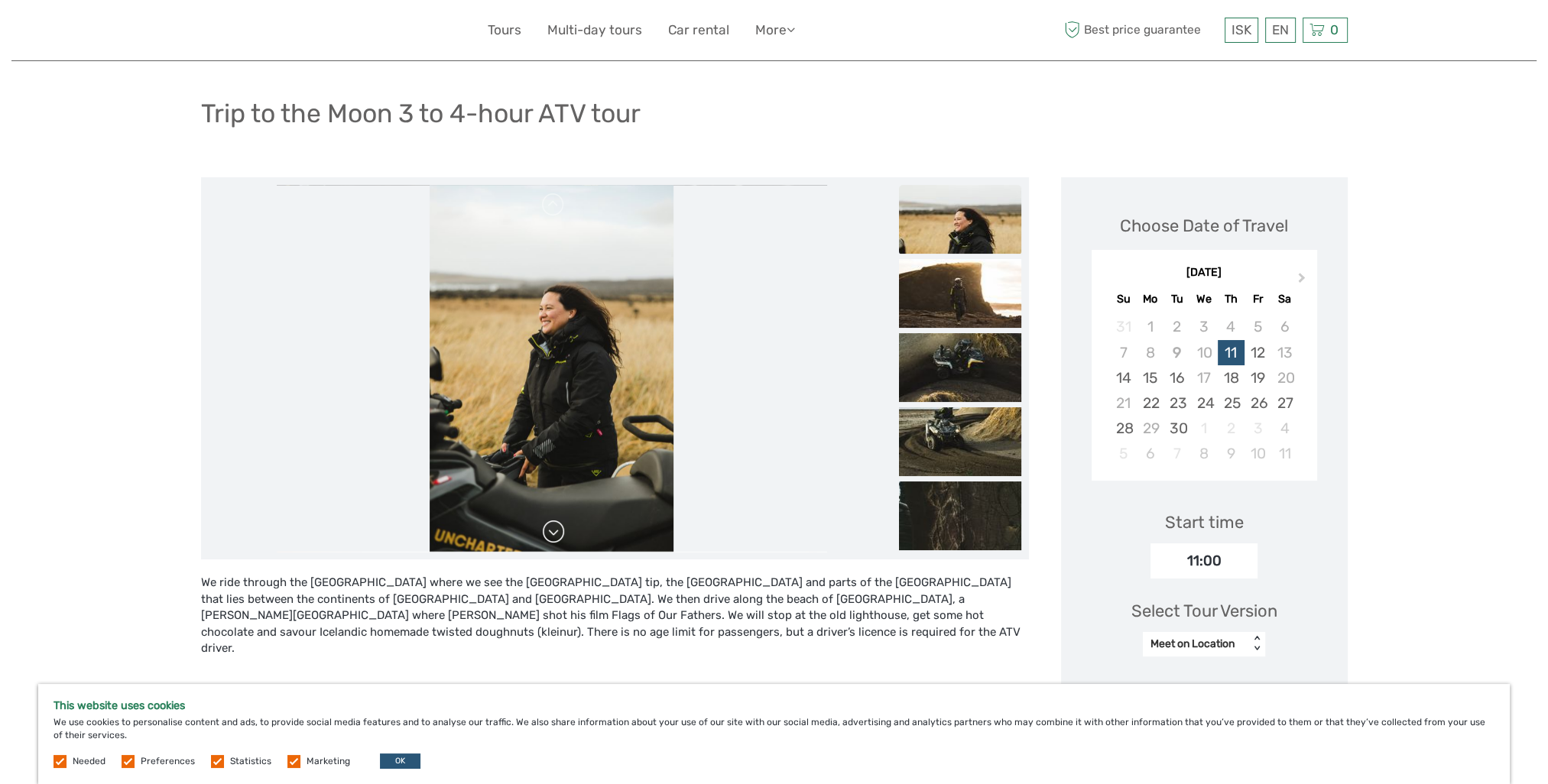
click at [561, 538] on link at bounding box center [553, 532] width 24 height 24
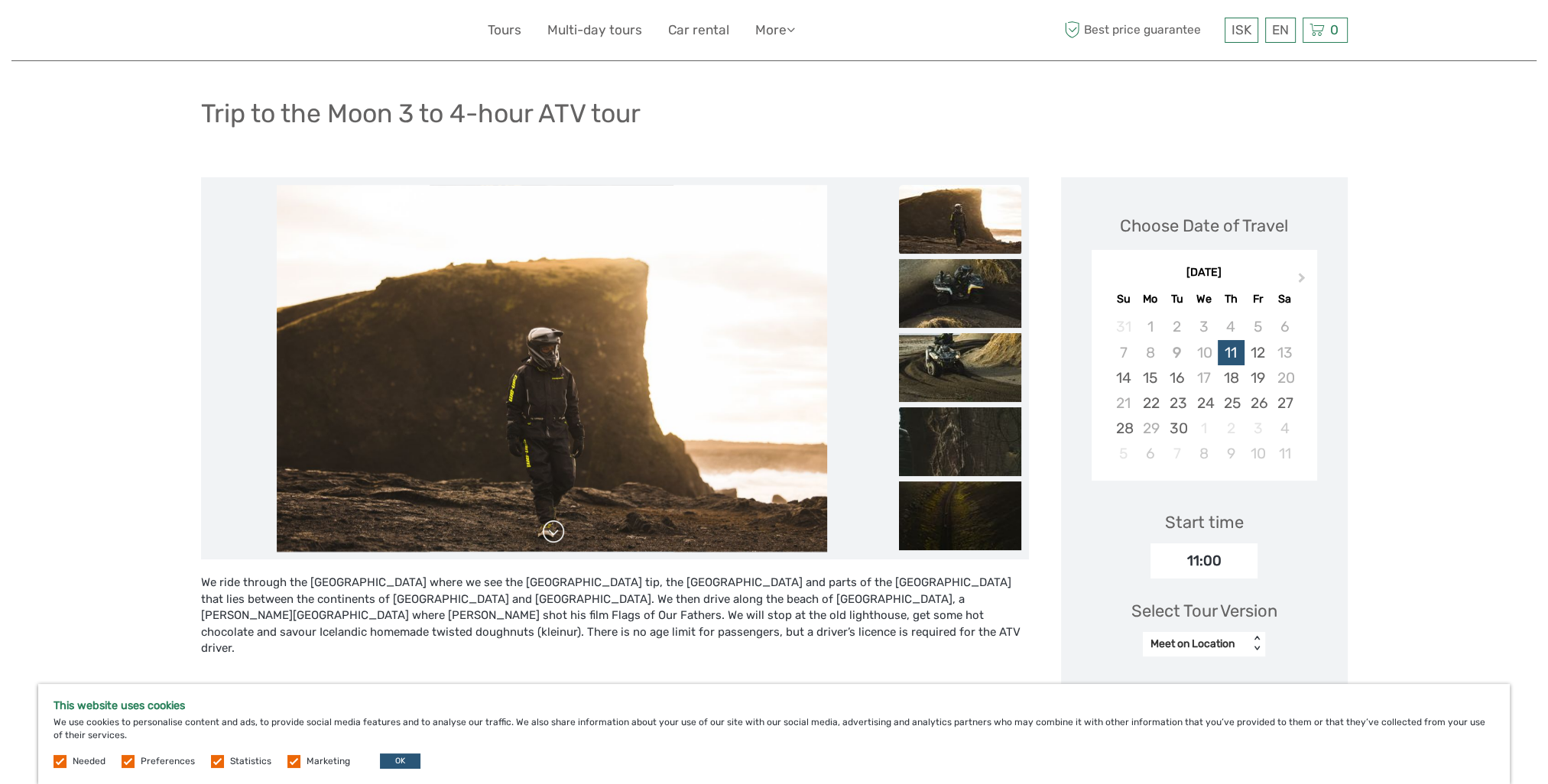
click at [561, 538] on link at bounding box center [553, 532] width 24 height 24
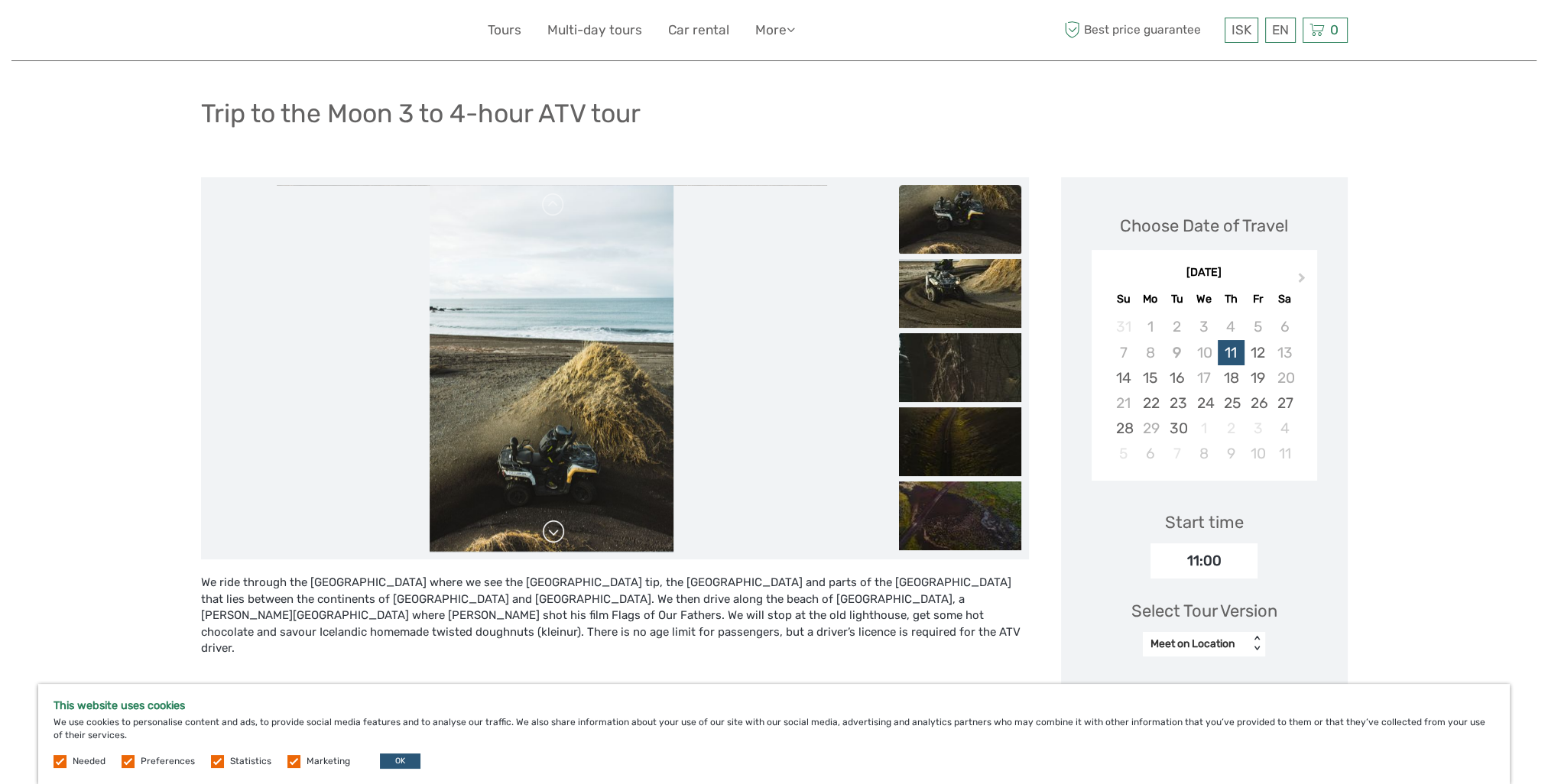
click at [561, 538] on link at bounding box center [553, 532] width 24 height 24
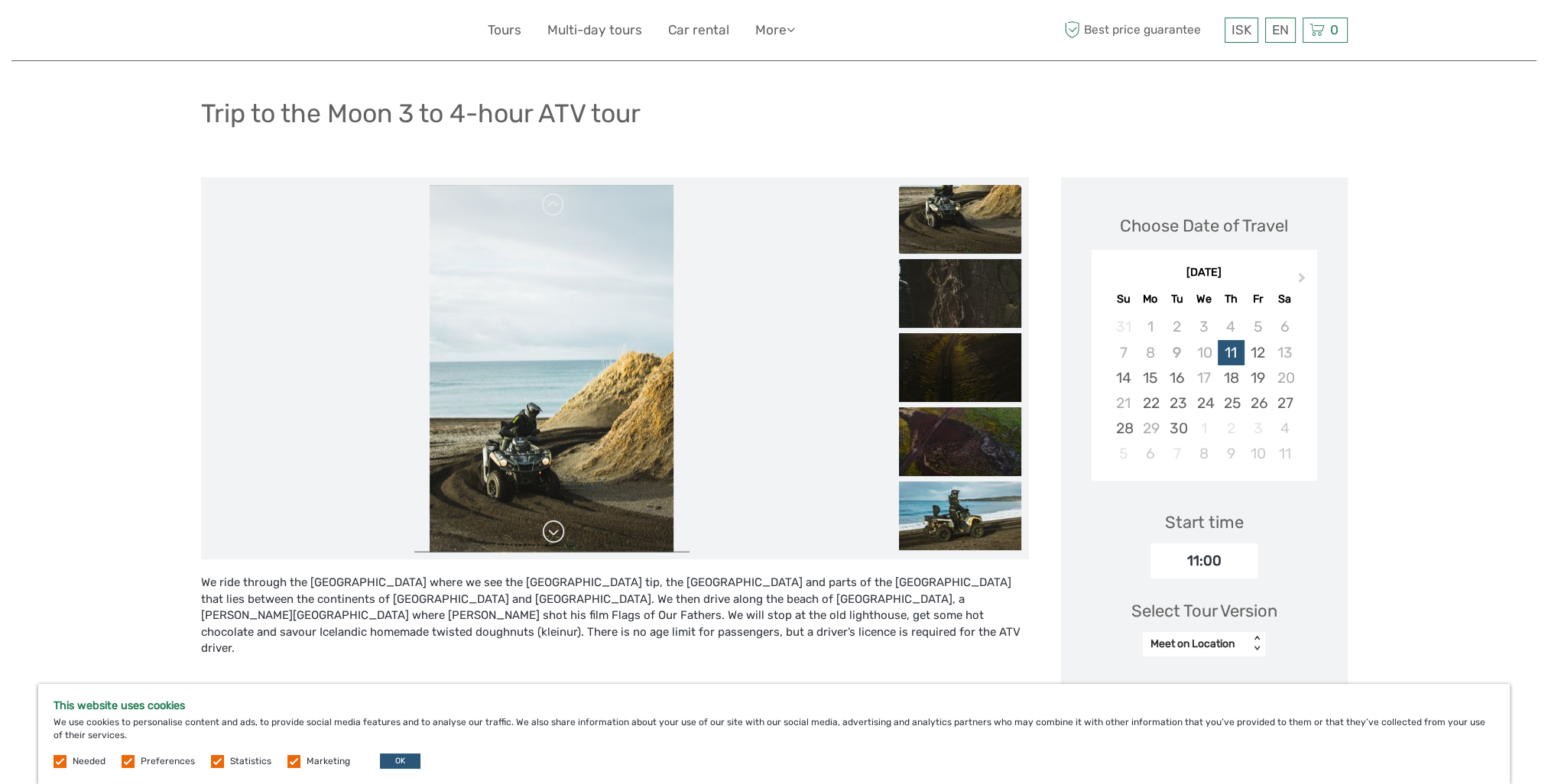
click at [561, 538] on link at bounding box center [553, 532] width 24 height 24
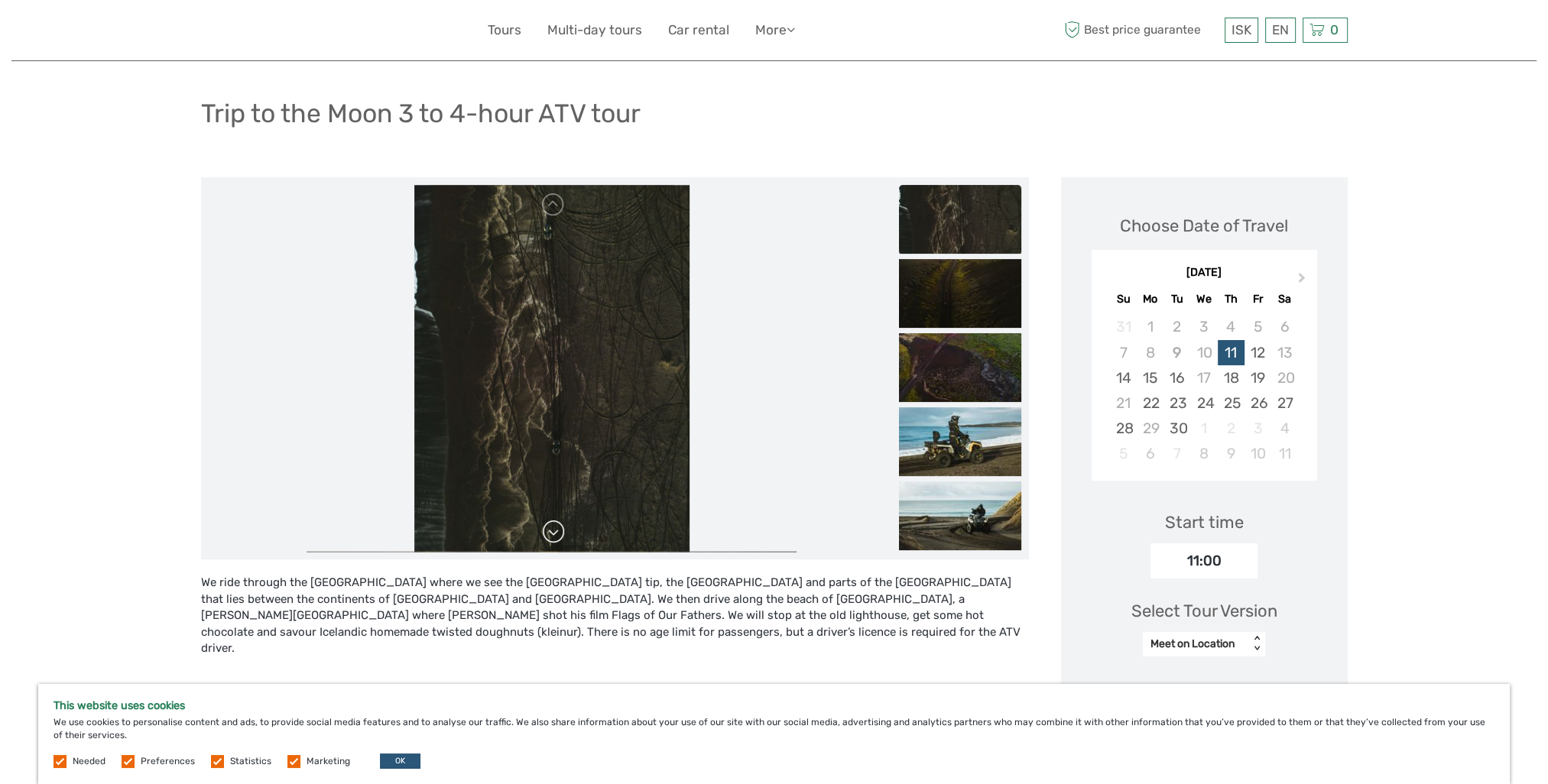
click at [561, 538] on link at bounding box center [553, 532] width 24 height 24
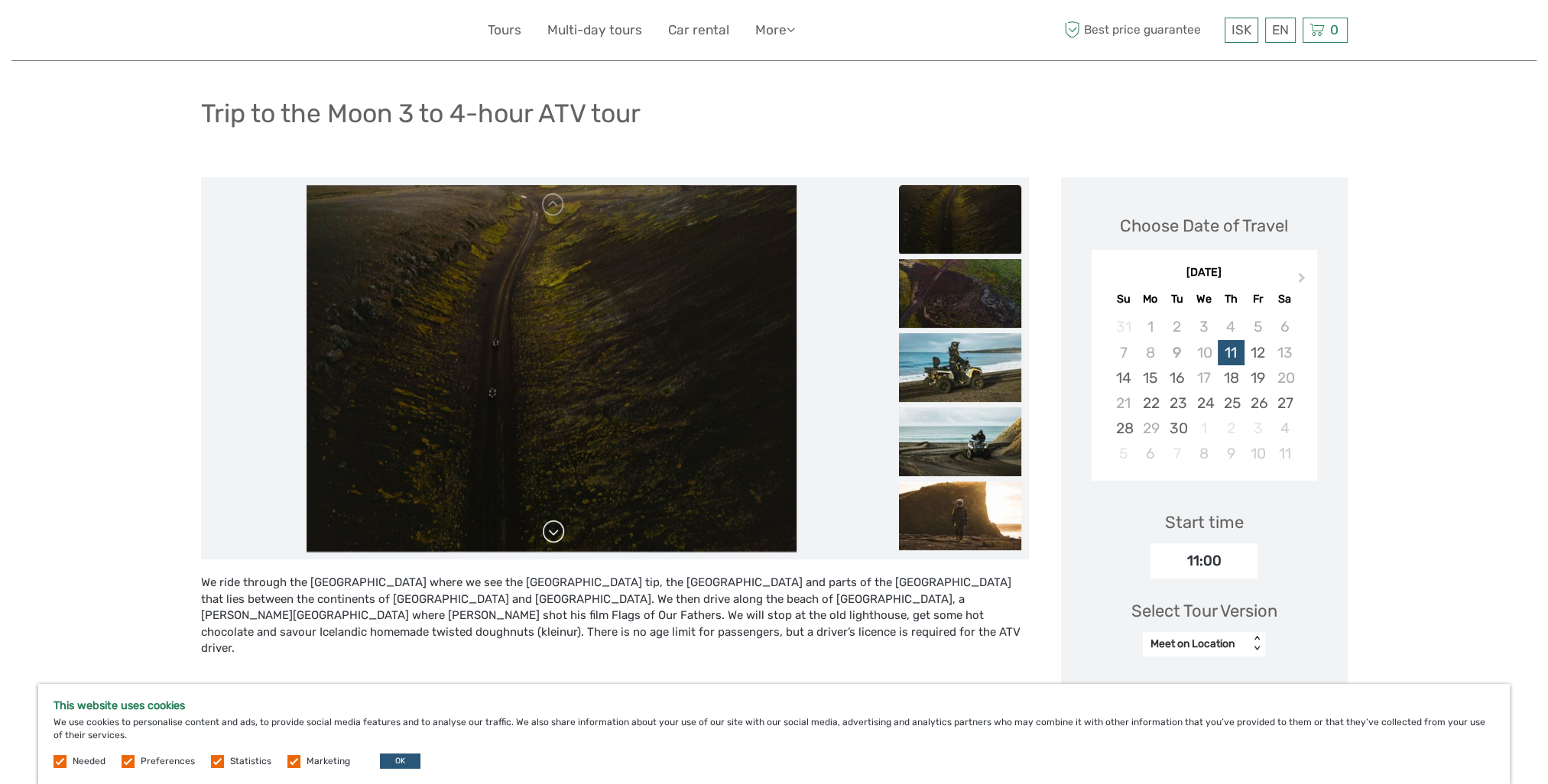
click at [561, 538] on link at bounding box center [553, 532] width 24 height 24
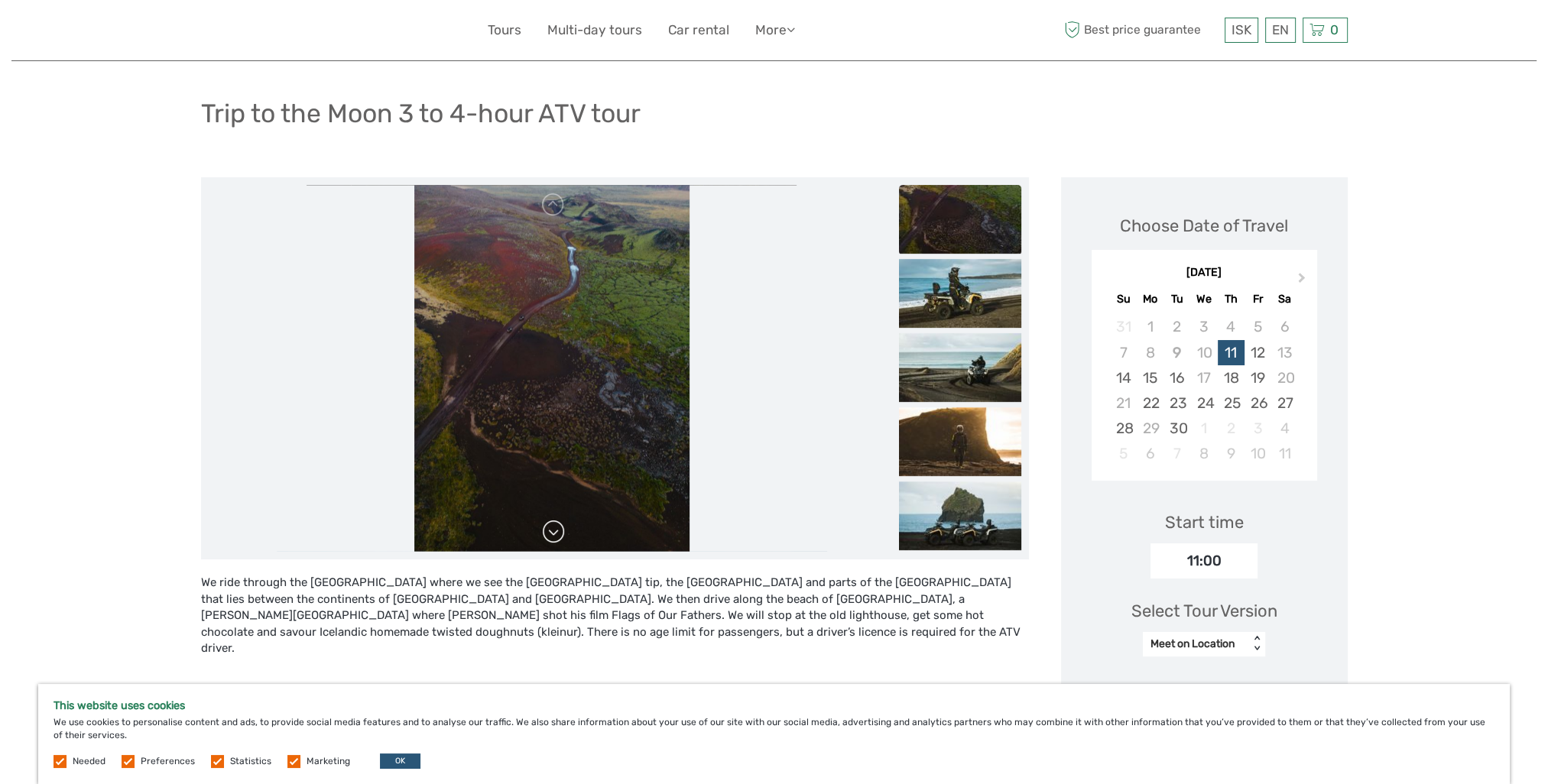
click at [561, 538] on link at bounding box center [553, 532] width 24 height 24
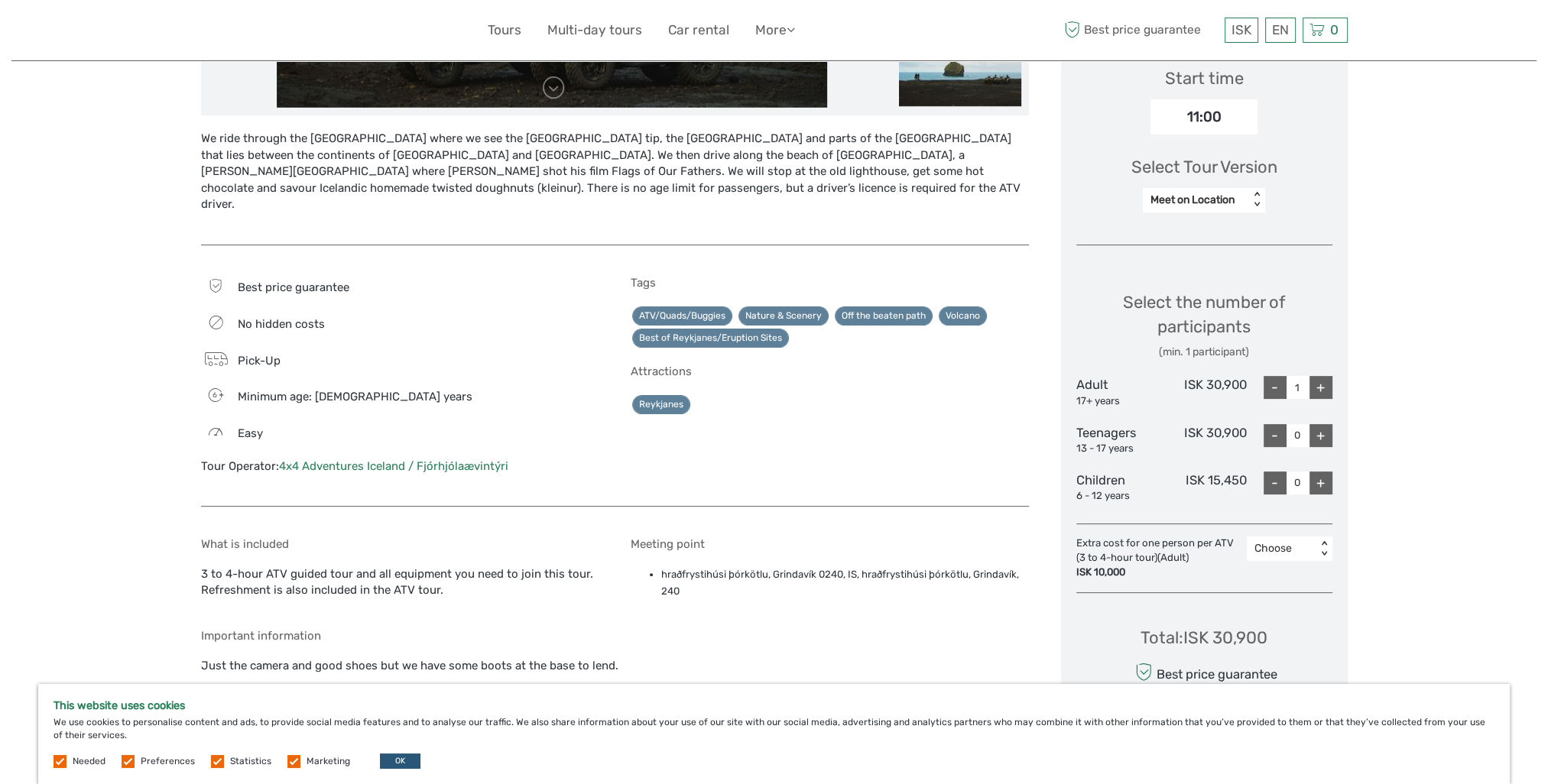
scroll to position [459, 0]
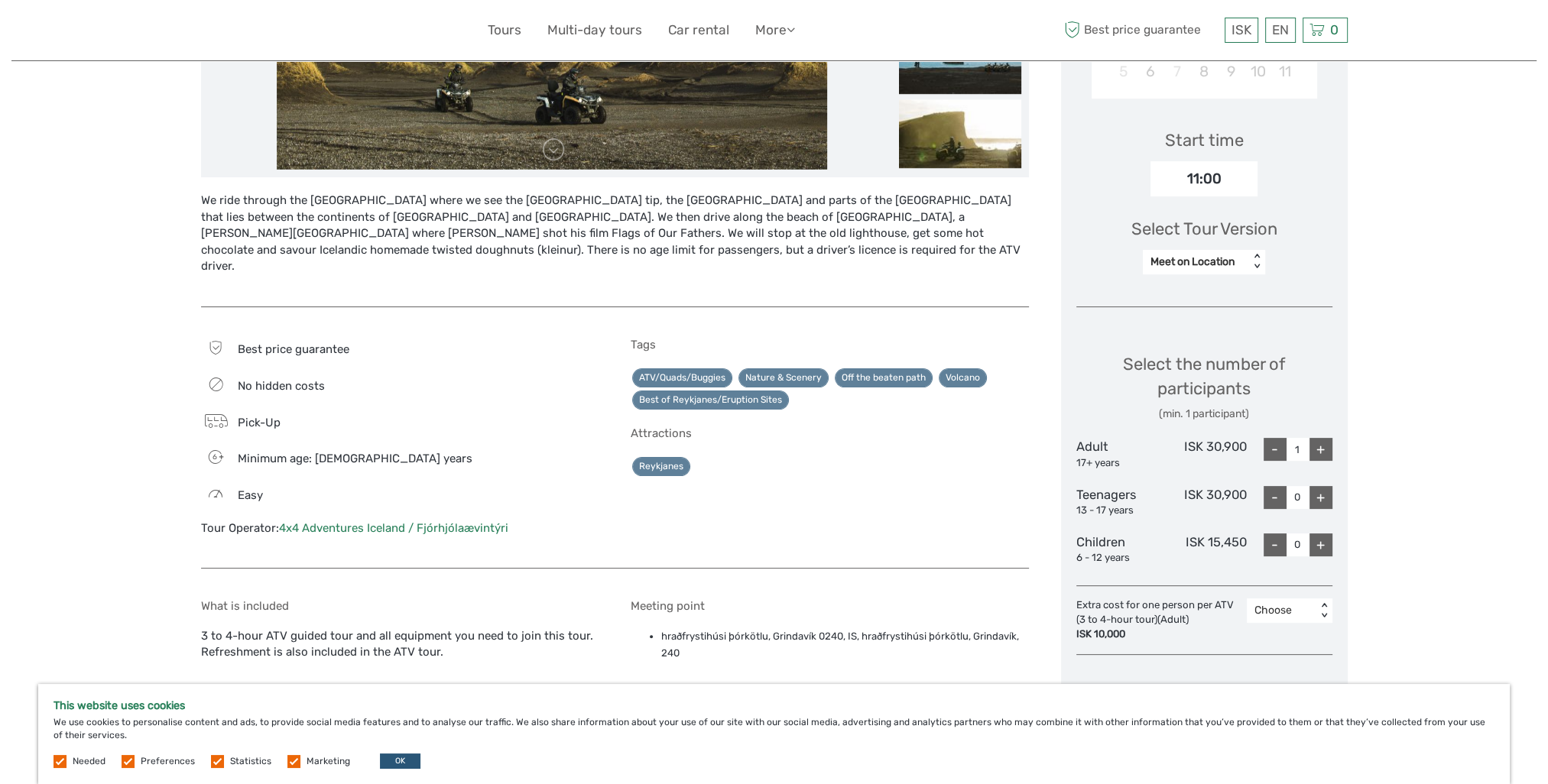
click at [1316, 456] on div "+" at bounding box center [1320, 449] width 23 height 23
type input "2"
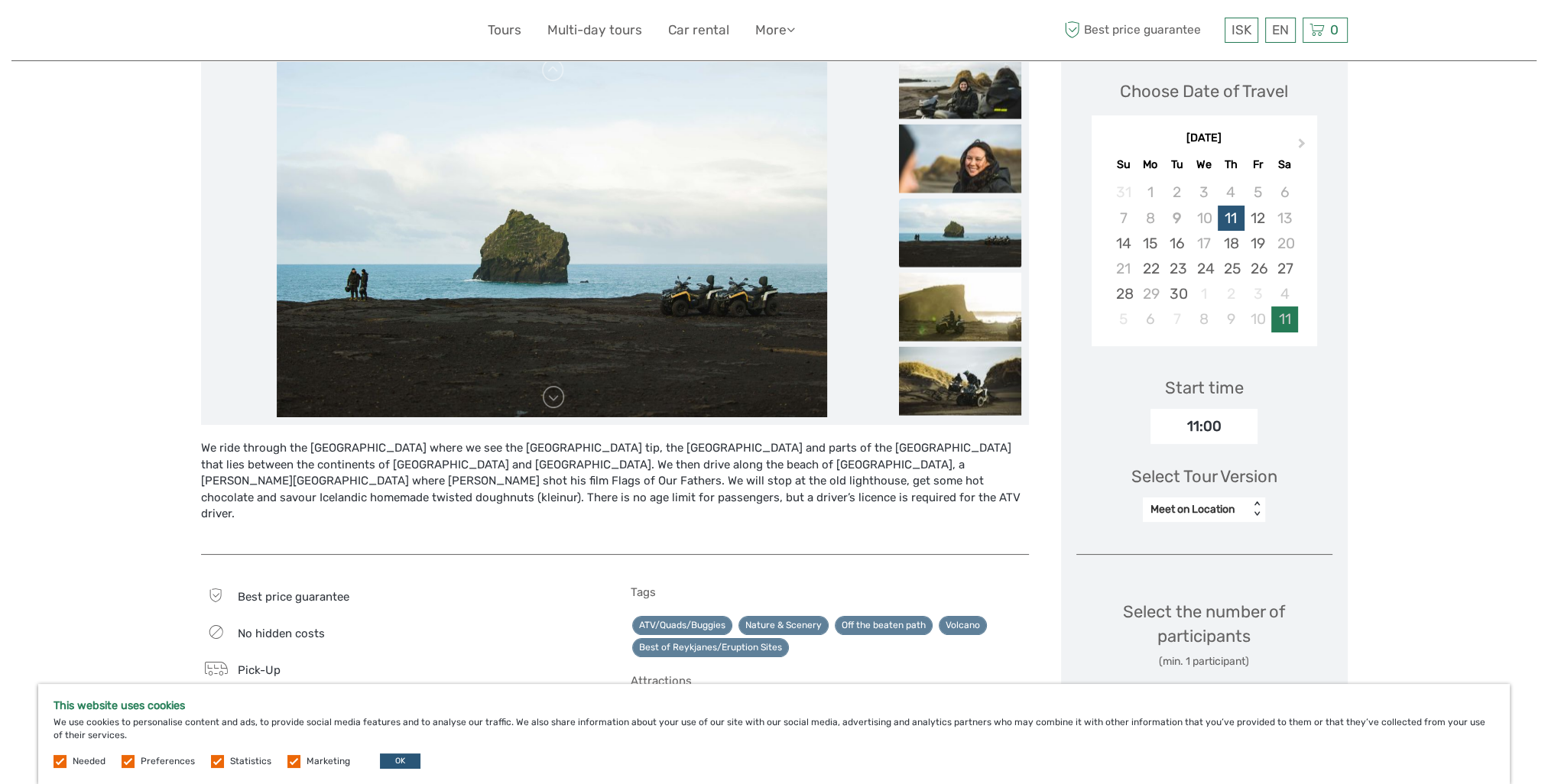
scroll to position [229, 0]
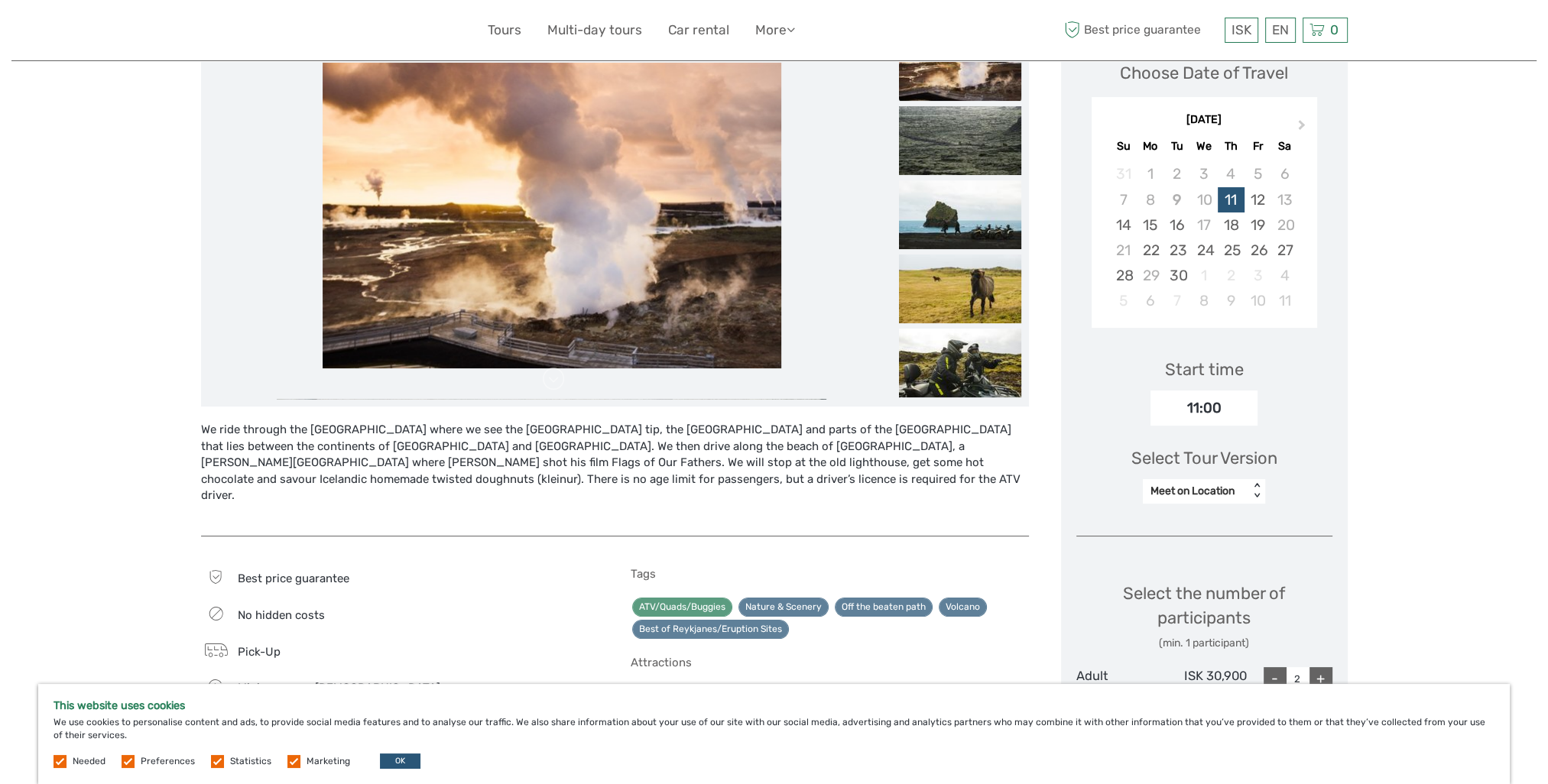
click at [712, 597] on link "ATV/Quads/Buggies" at bounding box center [682, 607] width 100 height 19
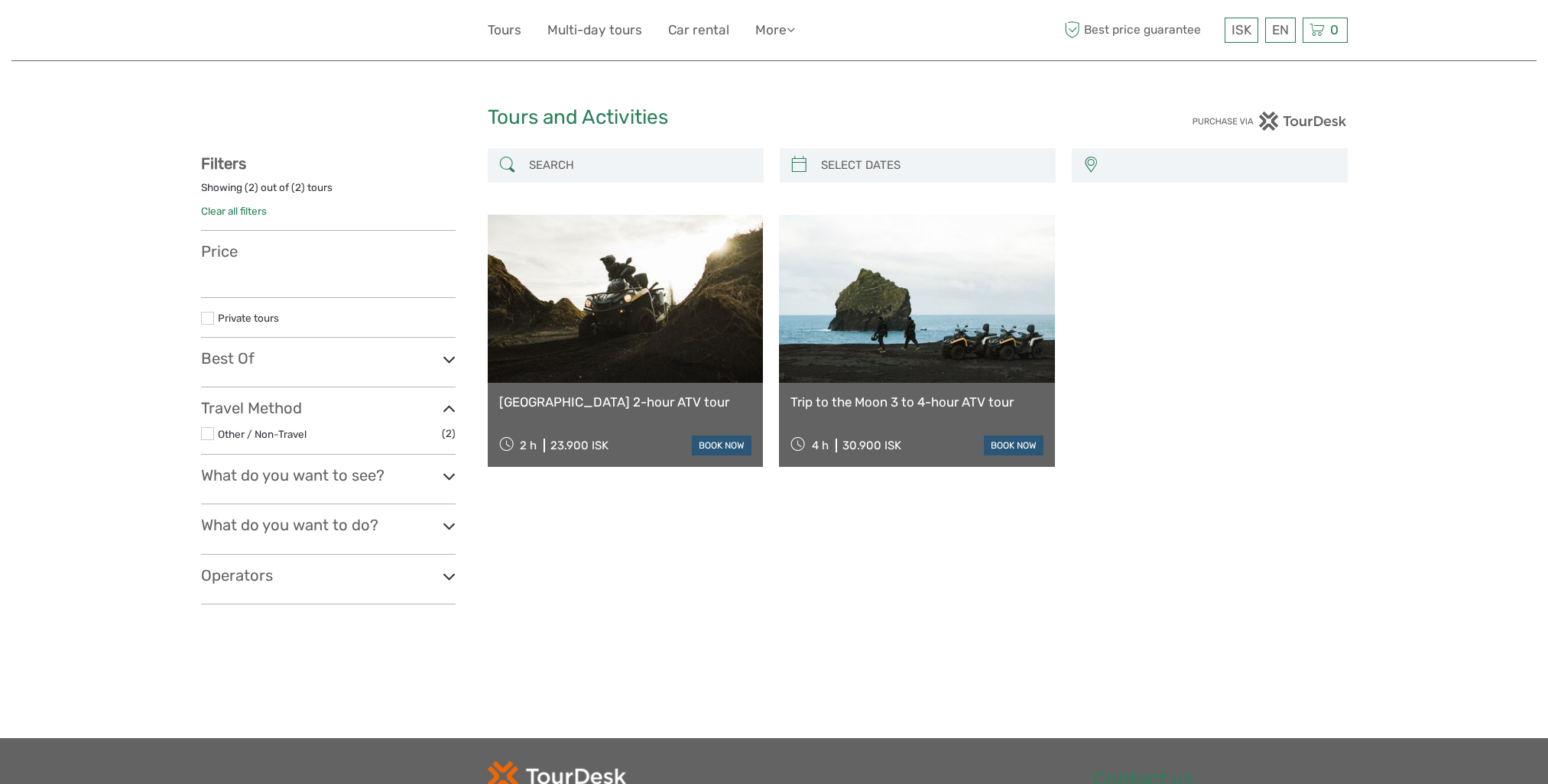
select select
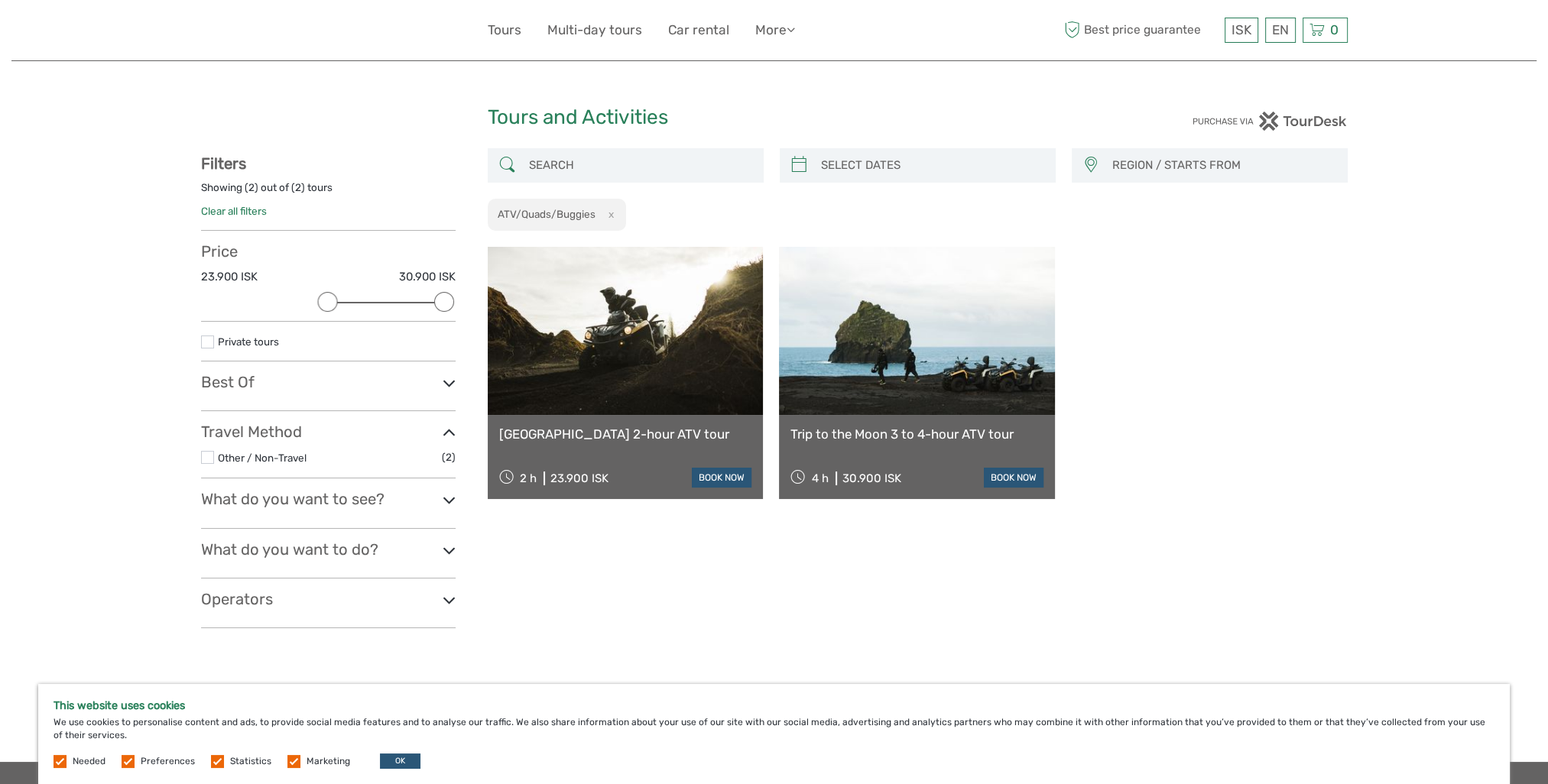
click at [452, 425] on icon at bounding box center [449, 433] width 13 height 21
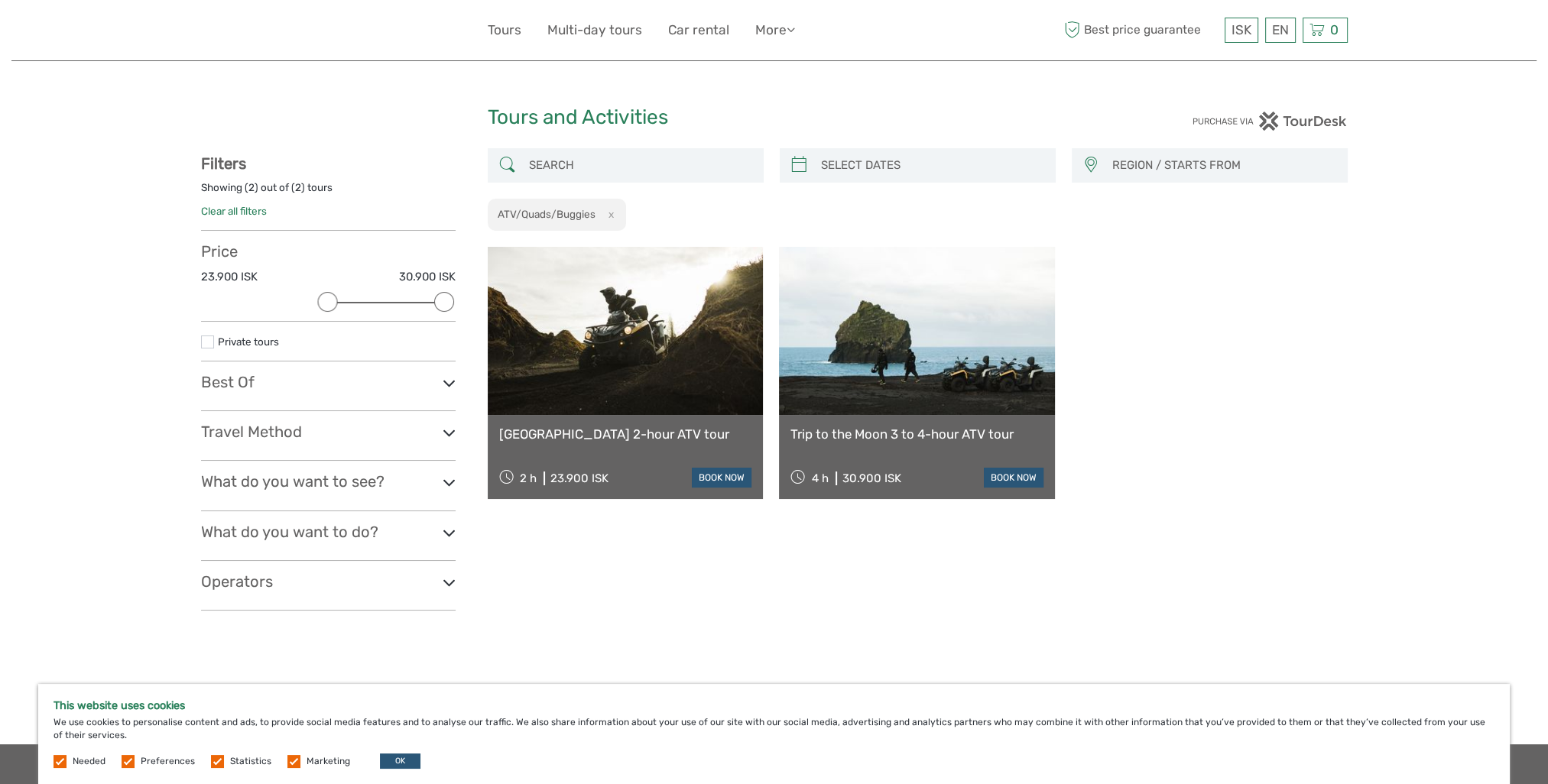
click at [448, 432] on icon at bounding box center [449, 433] width 13 height 21
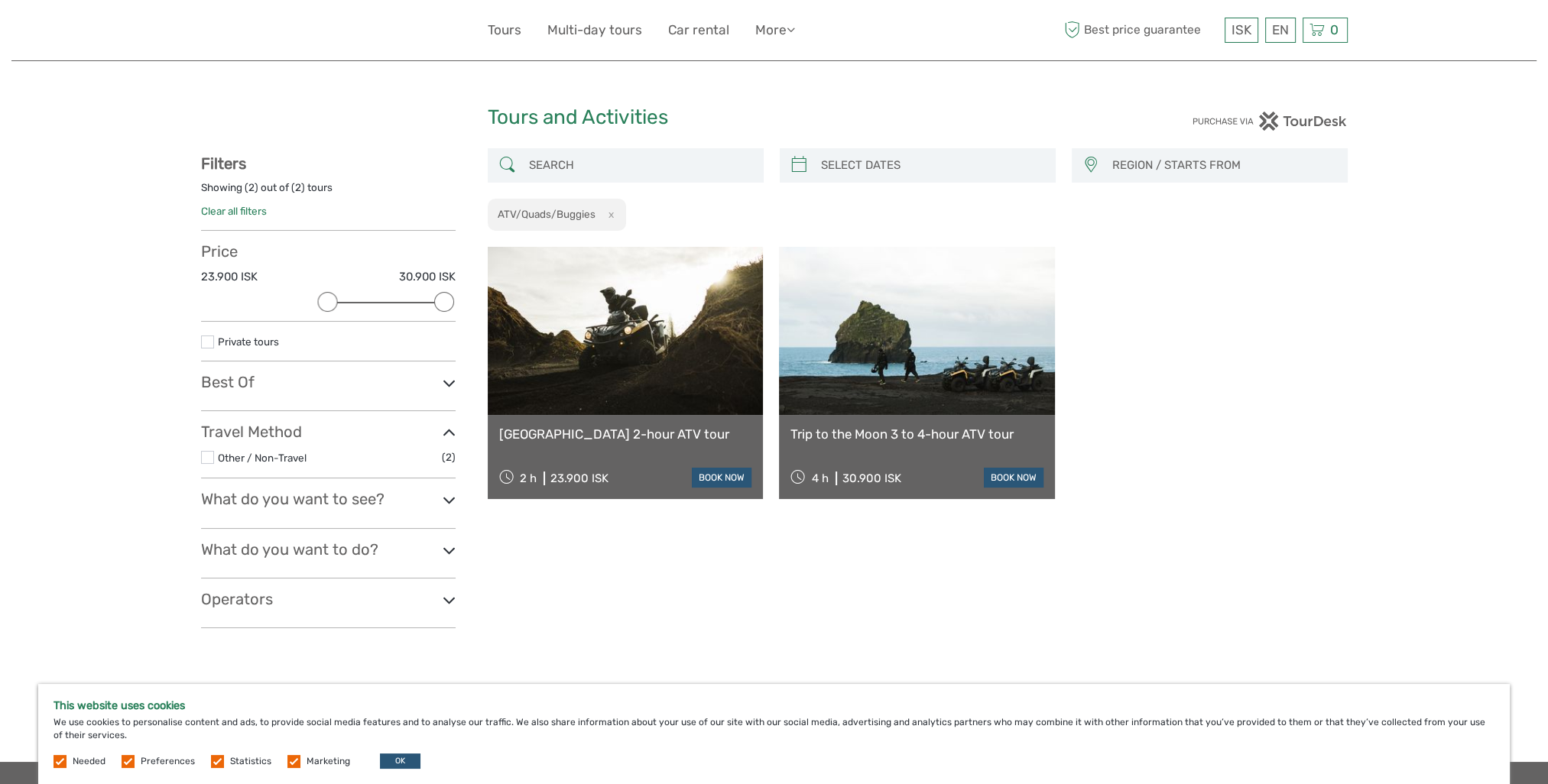
click at [452, 381] on icon at bounding box center [449, 383] width 13 height 21
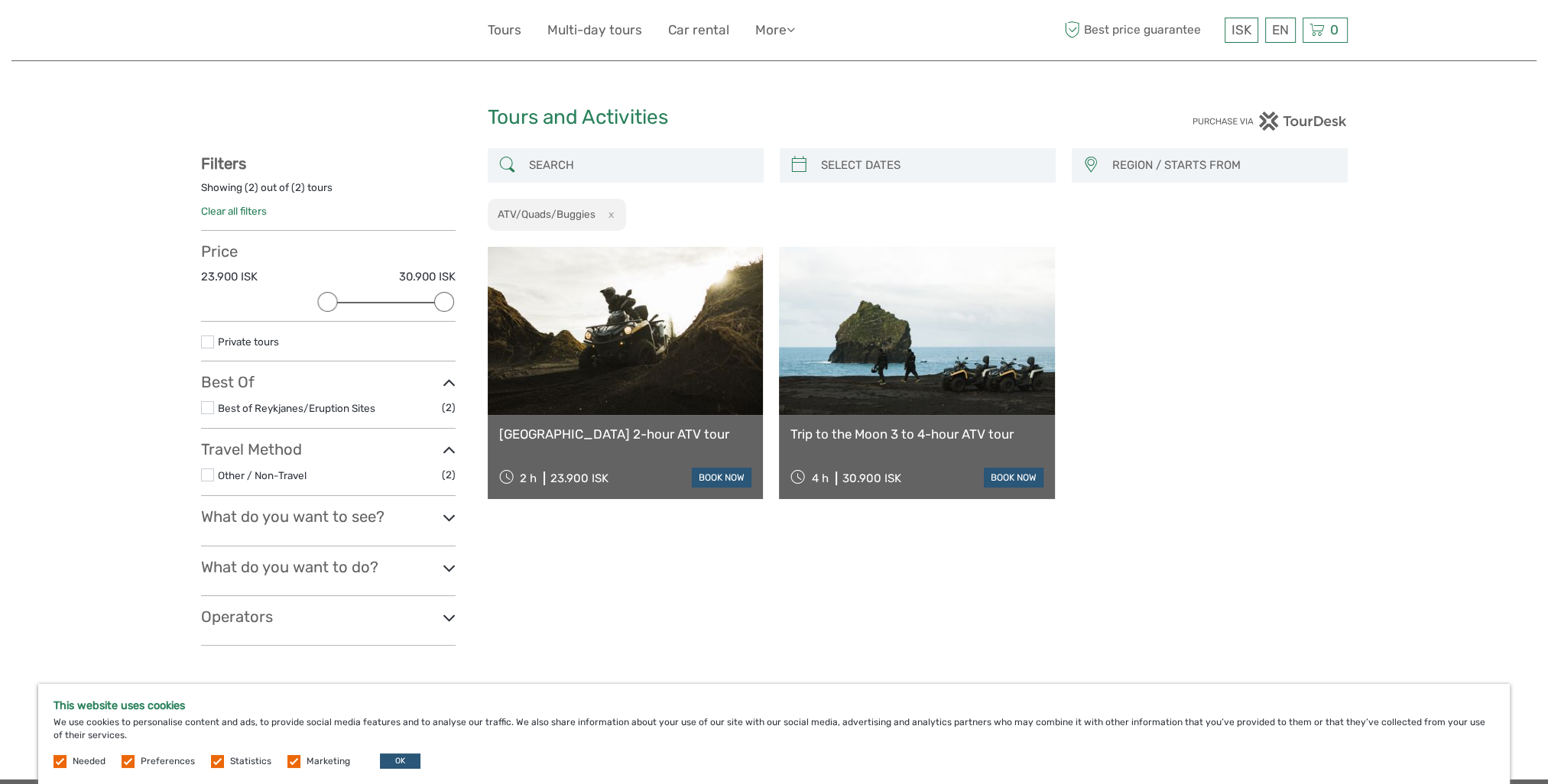
click at [452, 381] on icon at bounding box center [449, 383] width 13 height 21
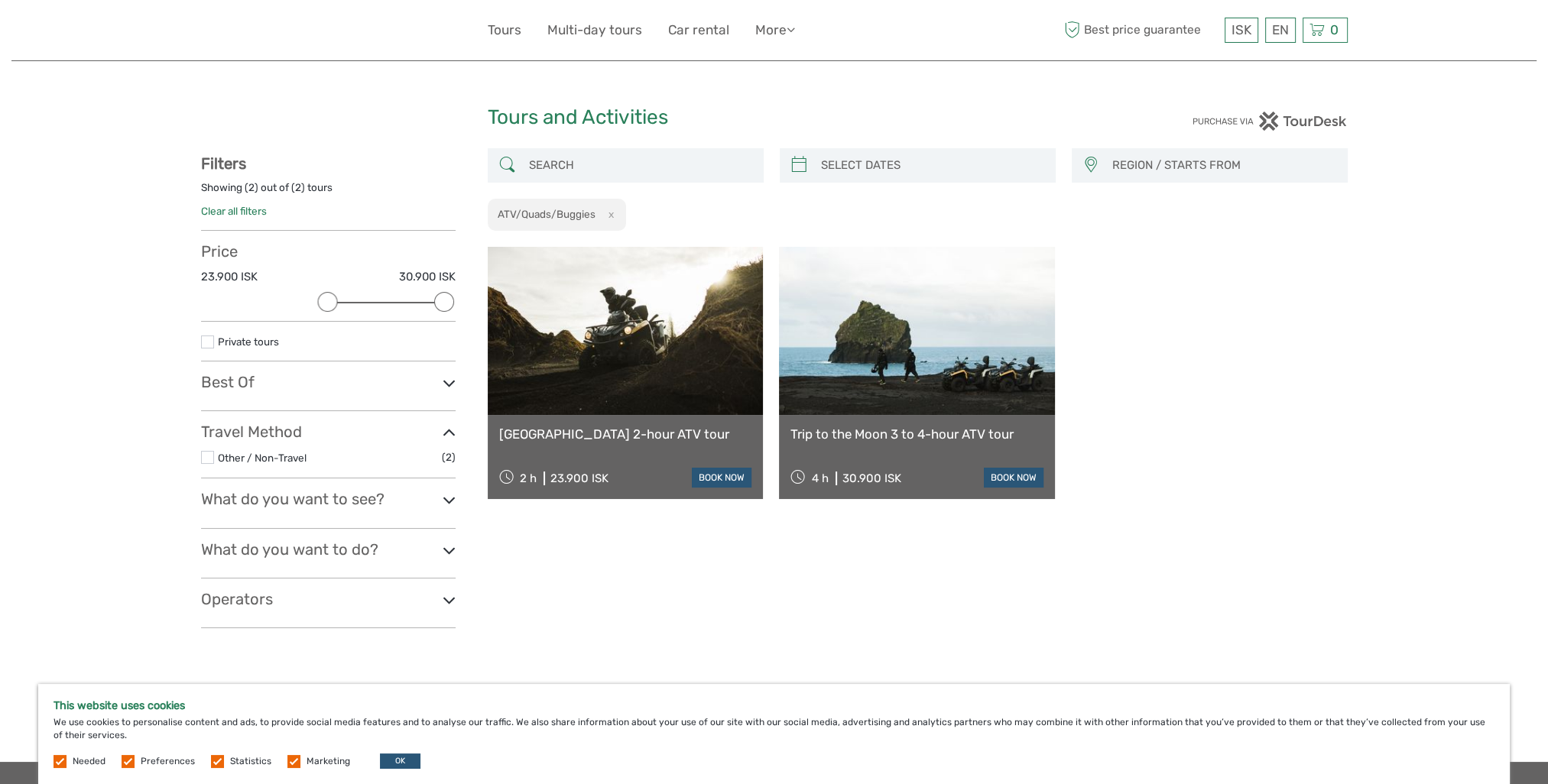
click at [975, 384] on link at bounding box center [916, 331] width 276 height 168
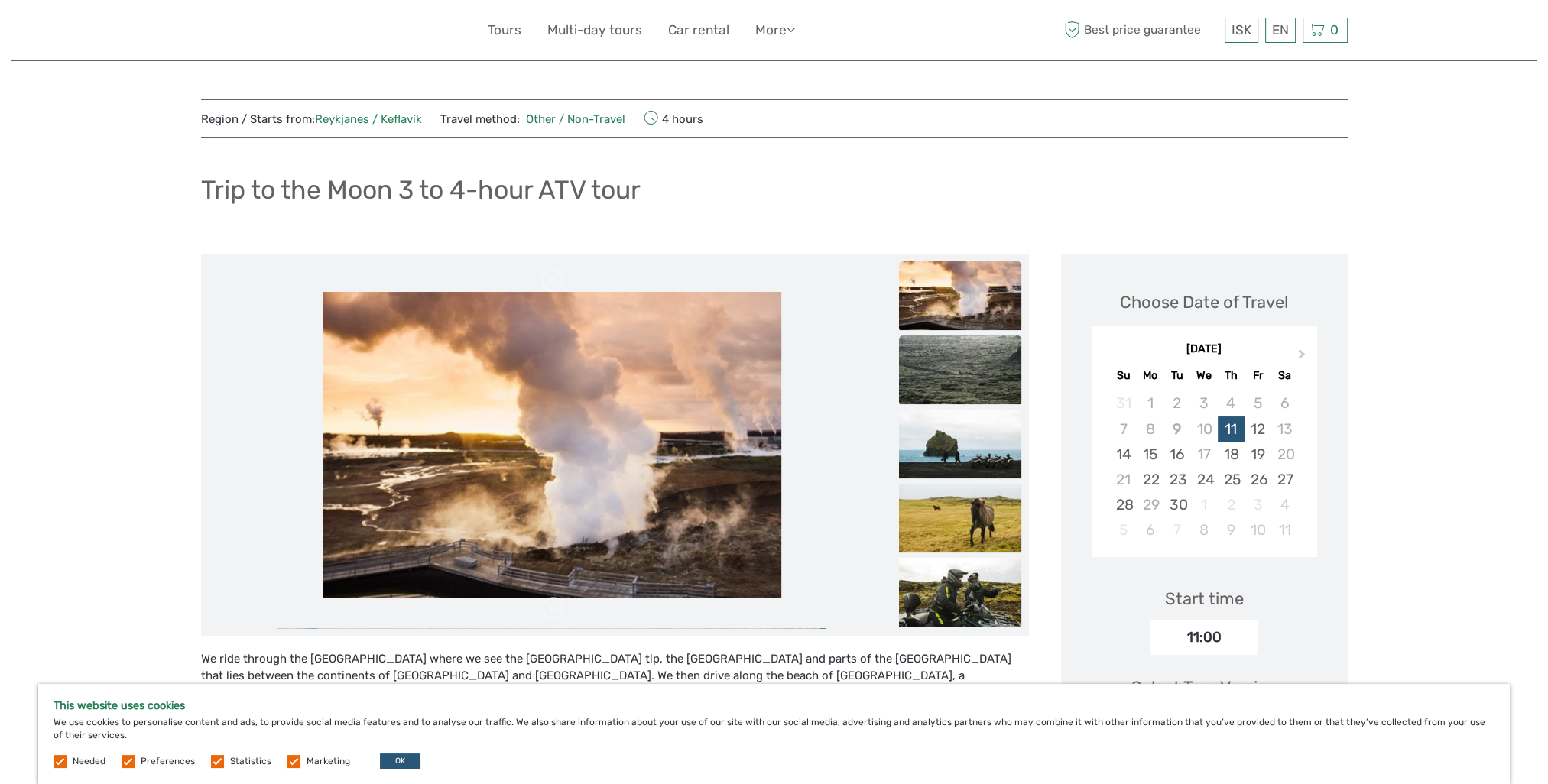
click at [951, 350] on img at bounding box center [960, 369] width 122 height 68
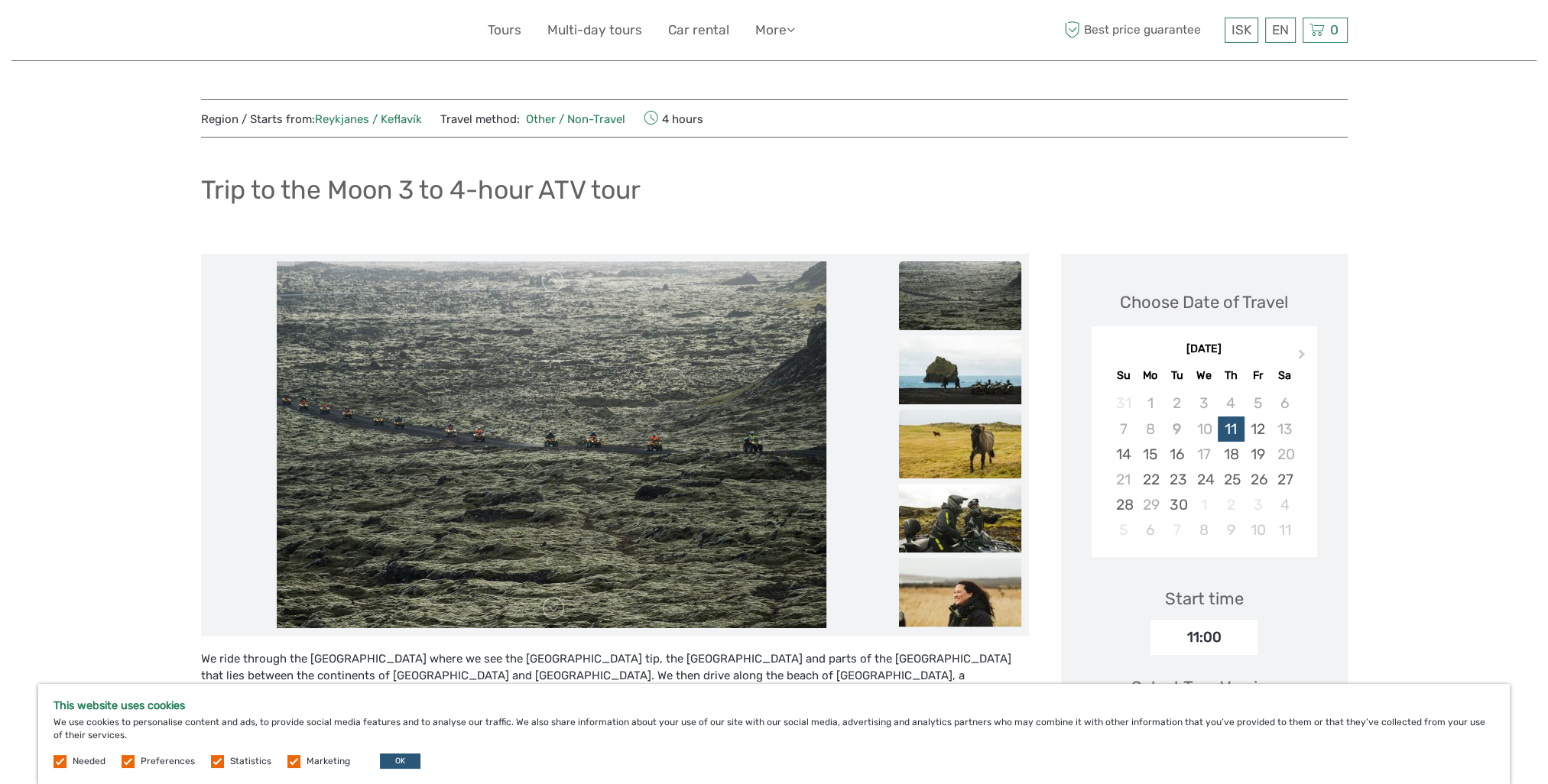
click at [951, 446] on img at bounding box center [960, 444] width 122 height 68
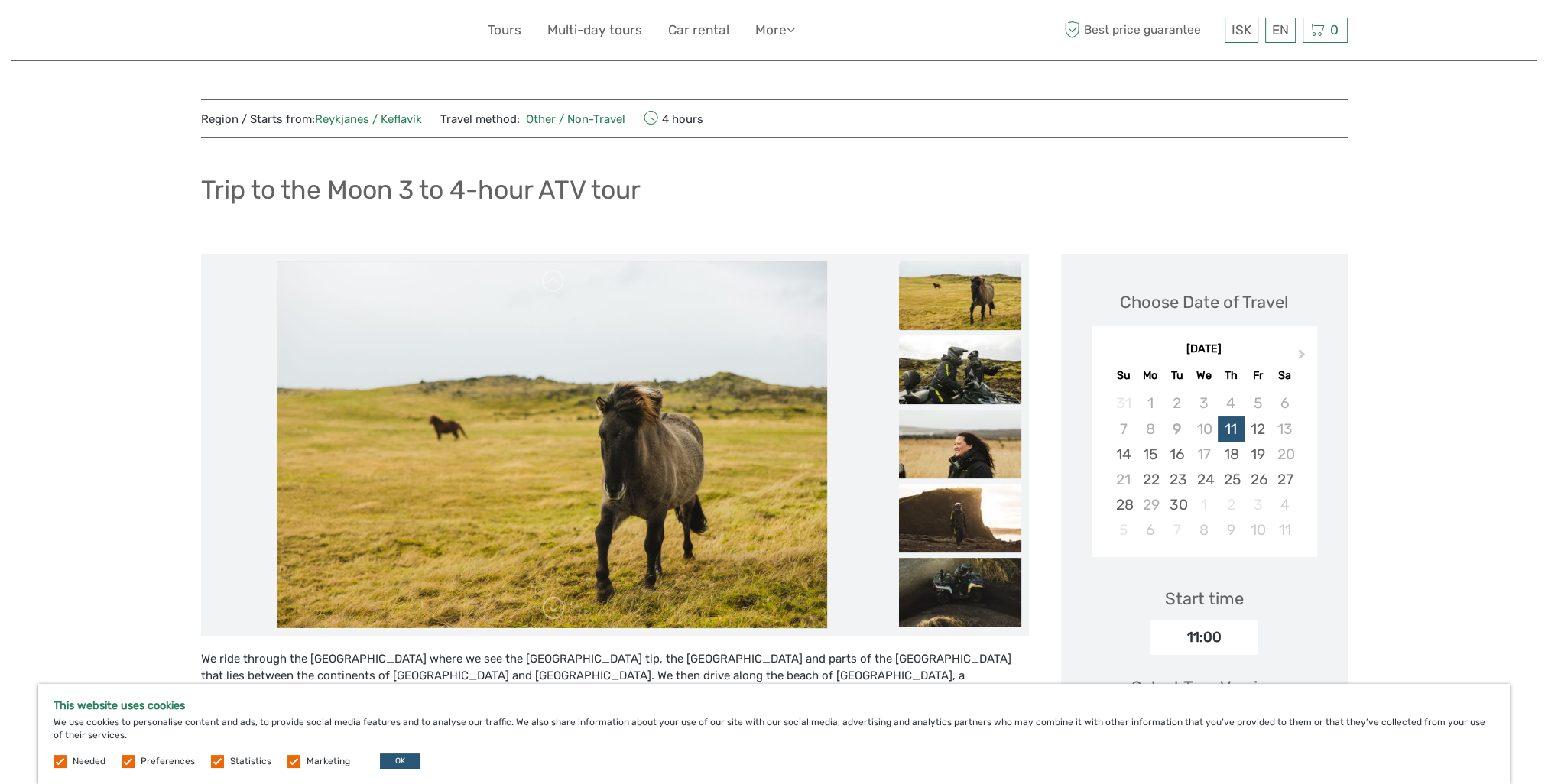
click at [948, 378] on img at bounding box center [960, 369] width 122 height 68
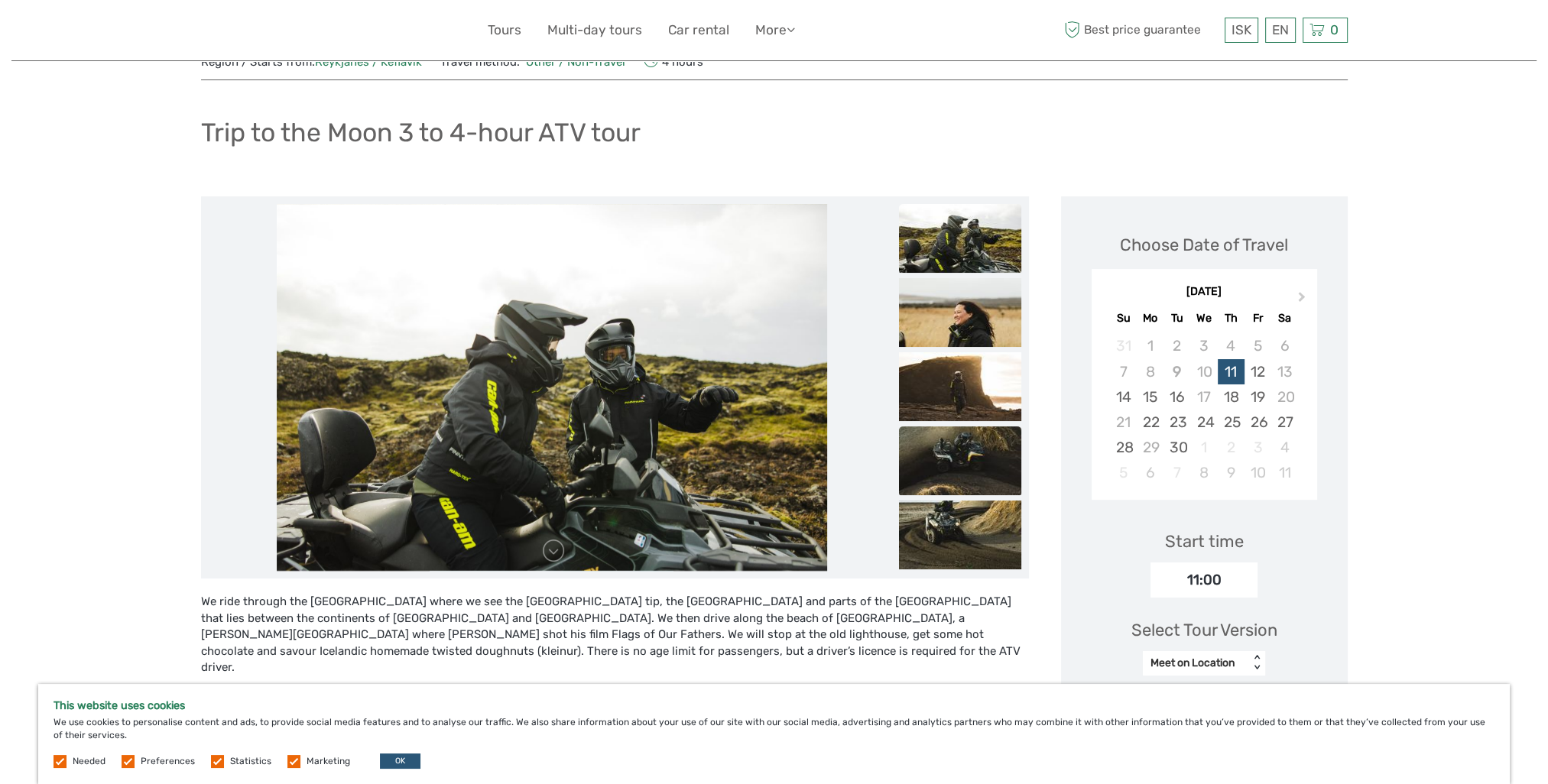
scroll to position [76, 0]
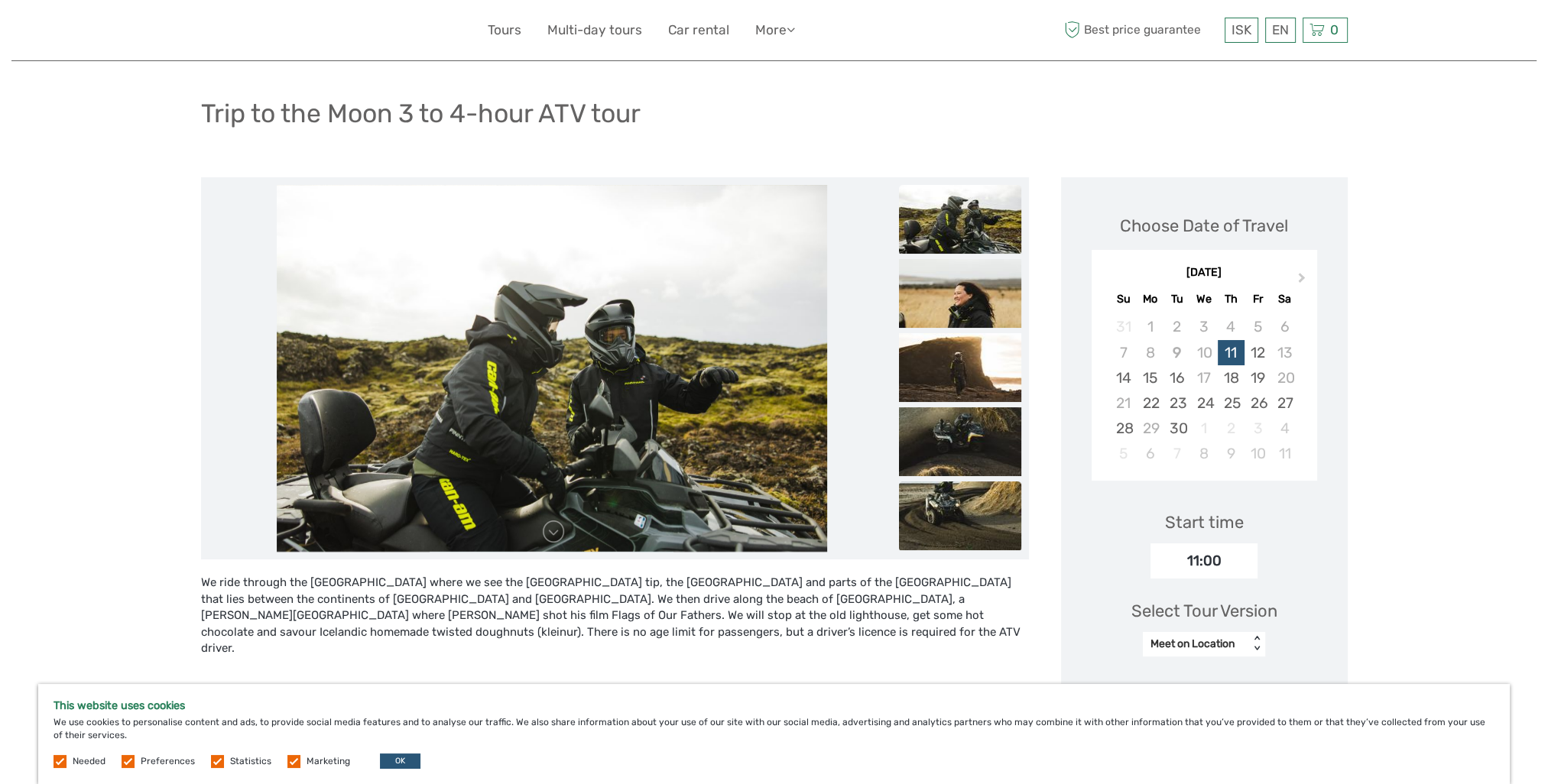
click at [954, 529] on img at bounding box center [960, 515] width 122 height 68
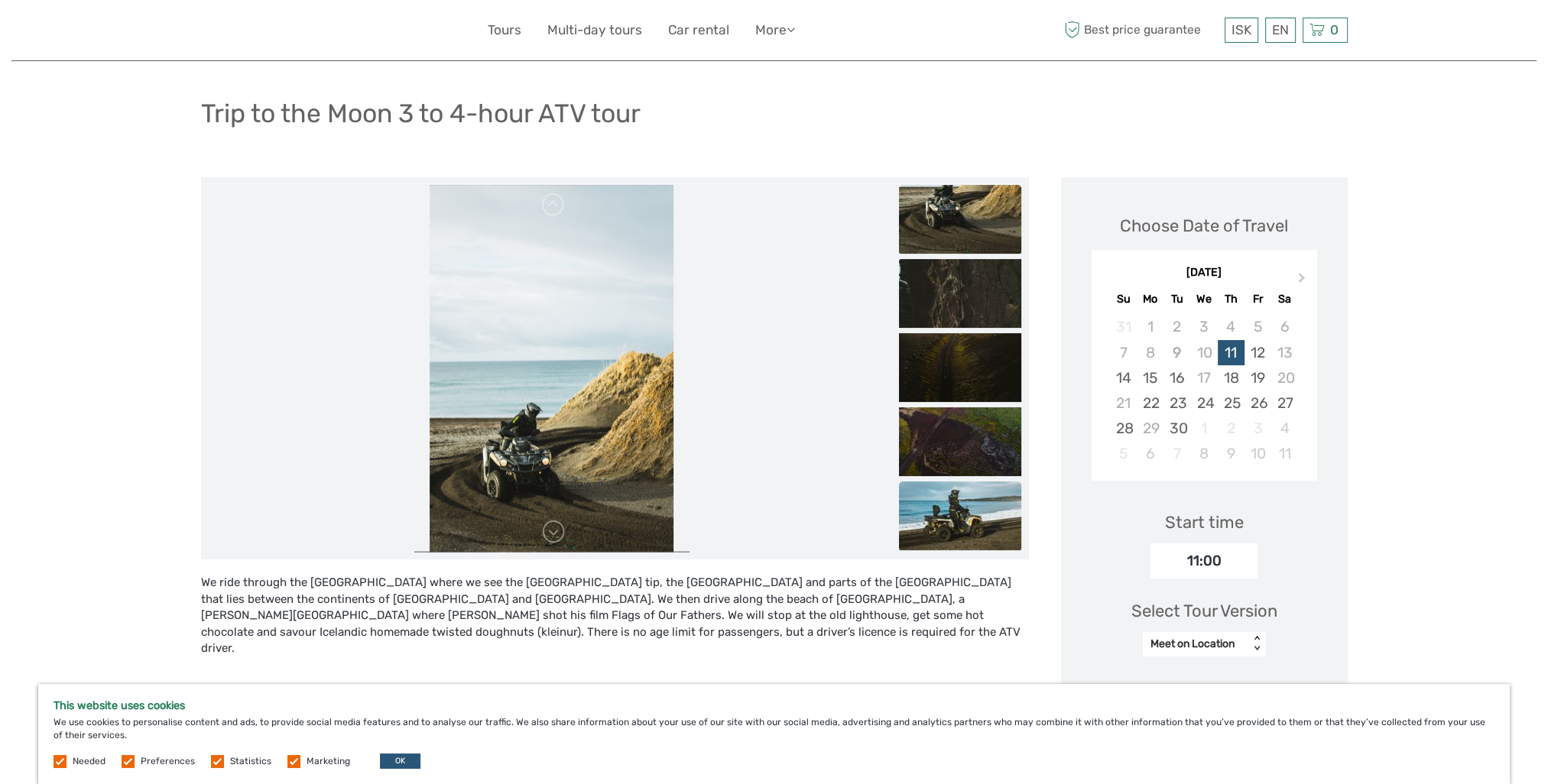
click at [966, 524] on img at bounding box center [960, 515] width 122 height 68
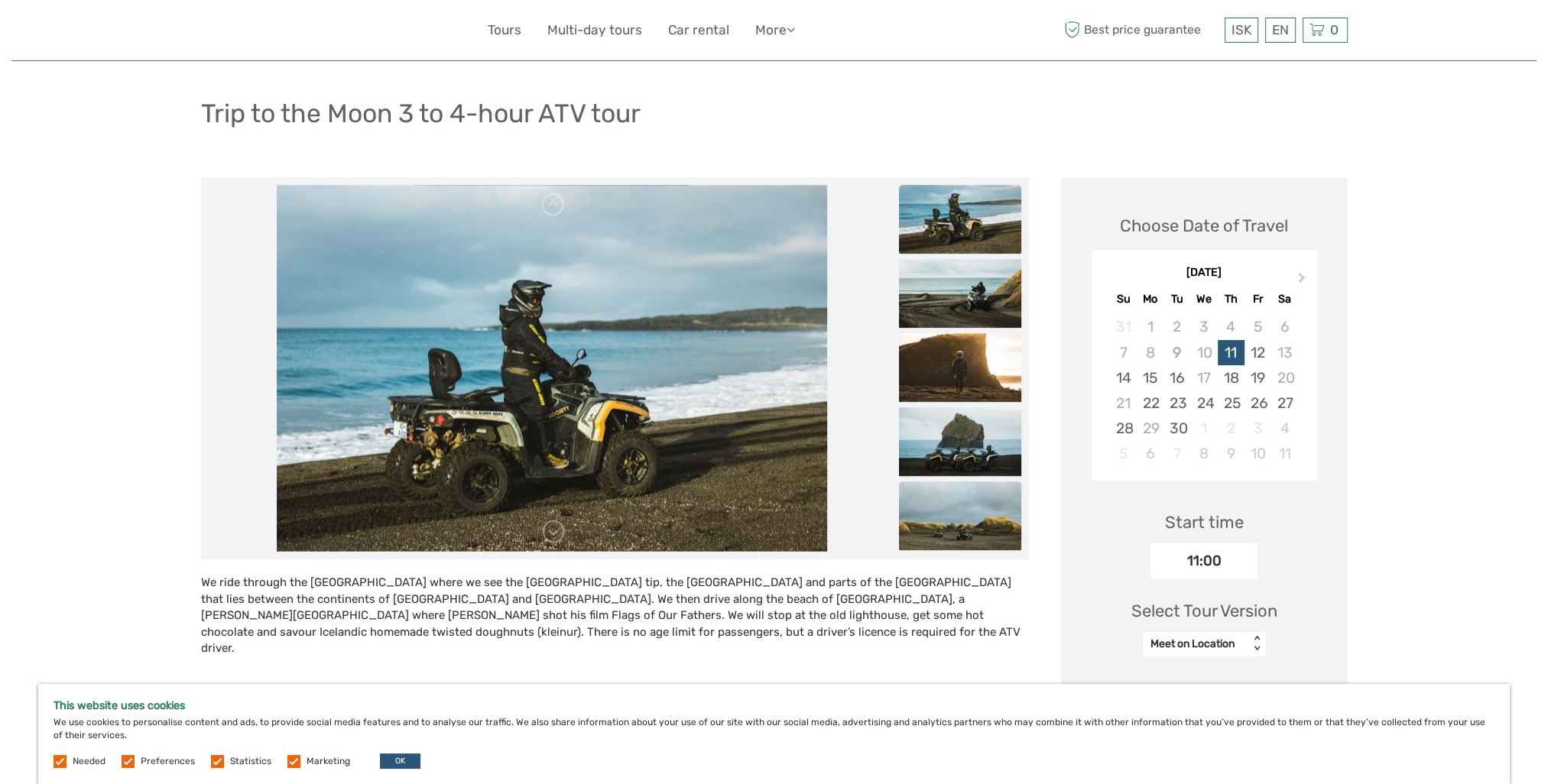
click at [965, 523] on img at bounding box center [960, 515] width 122 height 68
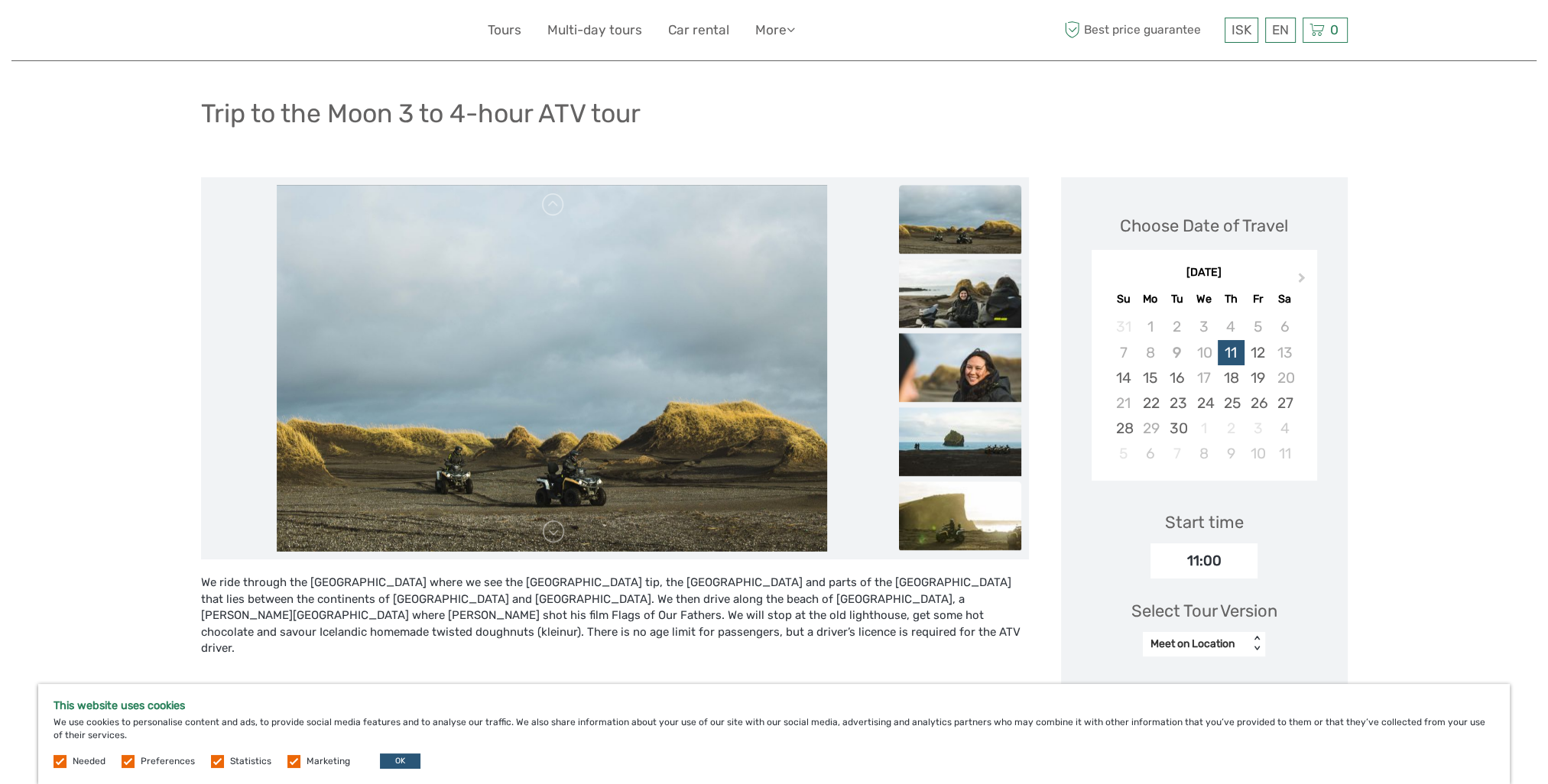
click at [965, 522] on img at bounding box center [960, 515] width 122 height 68
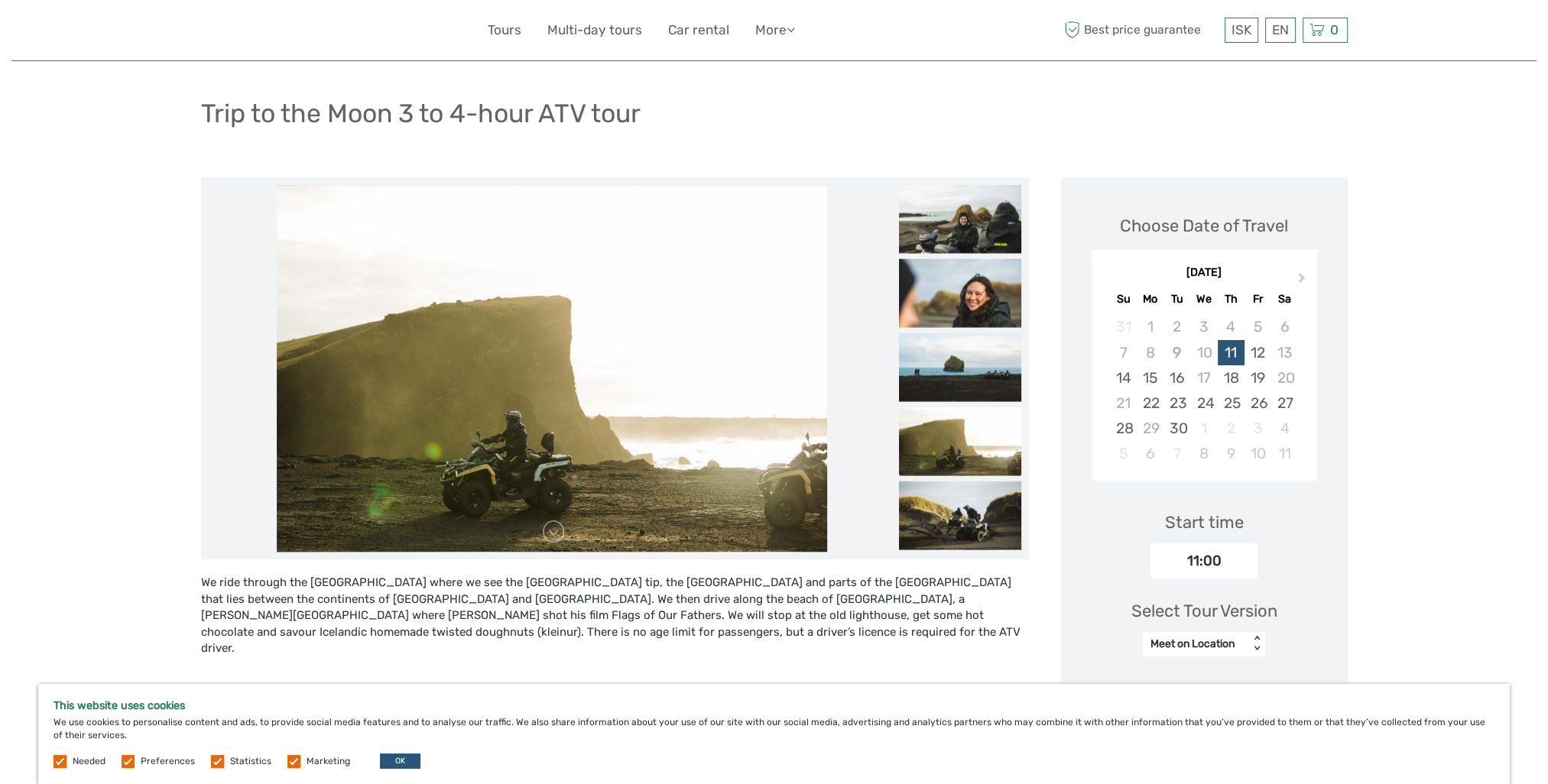
click at [965, 522] on img at bounding box center [960, 515] width 122 height 68
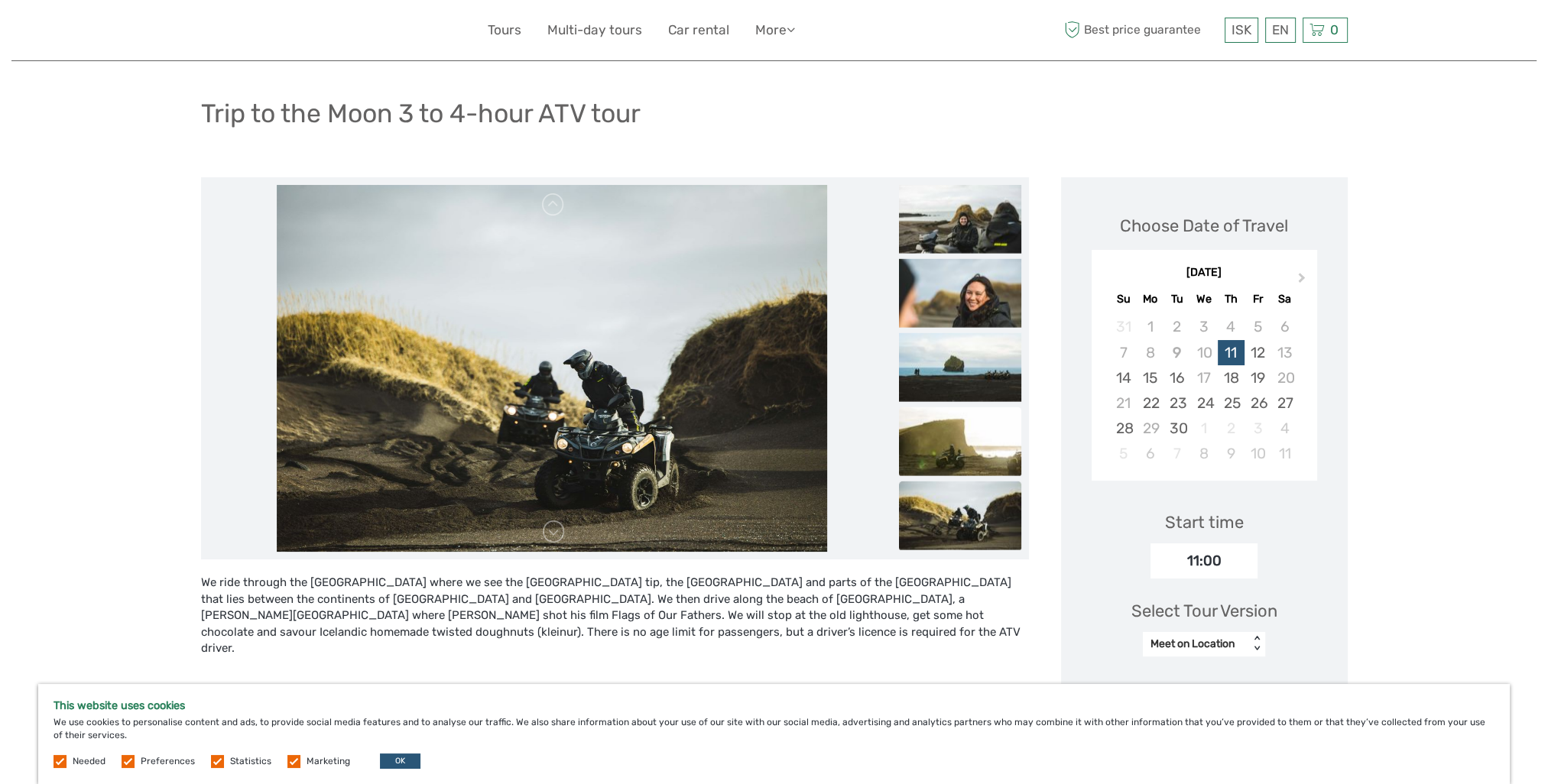
click at [965, 522] on img at bounding box center [960, 515] width 122 height 68
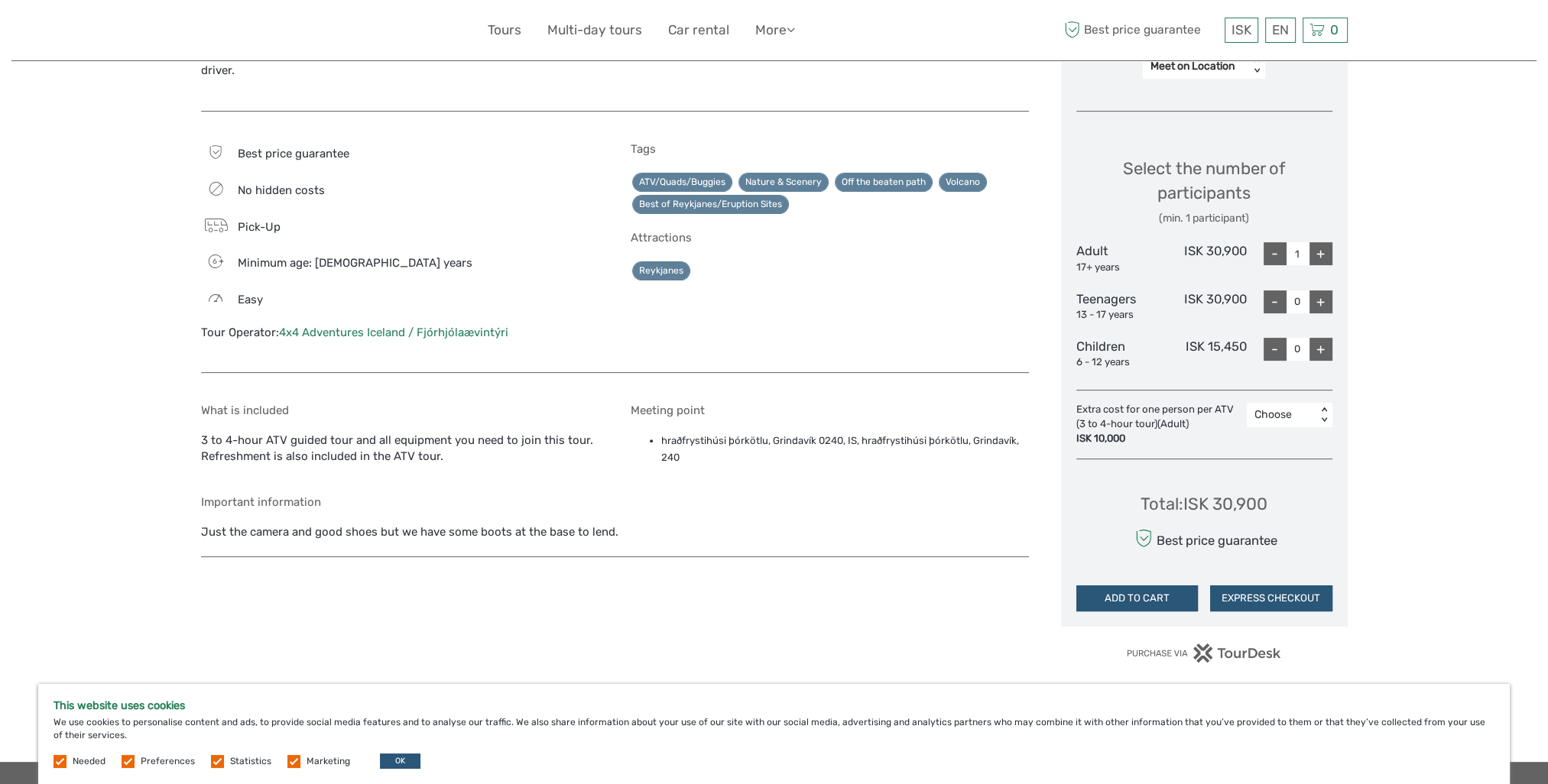
scroll to position [687, 0]
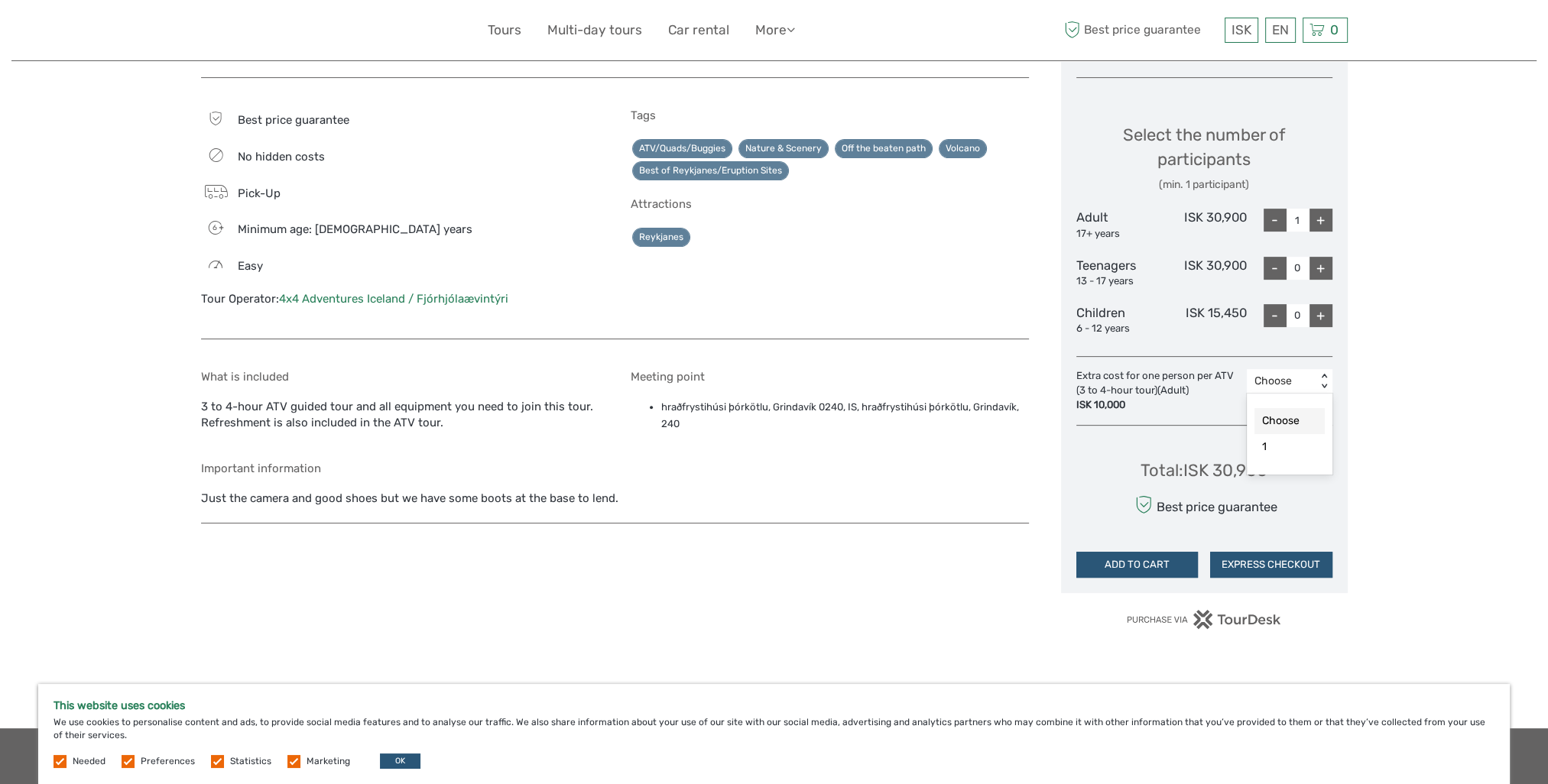
click at [1323, 378] on div "< >" at bounding box center [1323, 382] width 13 height 16
click at [1291, 445] on div "1" at bounding box center [1289, 447] width 70 height 26
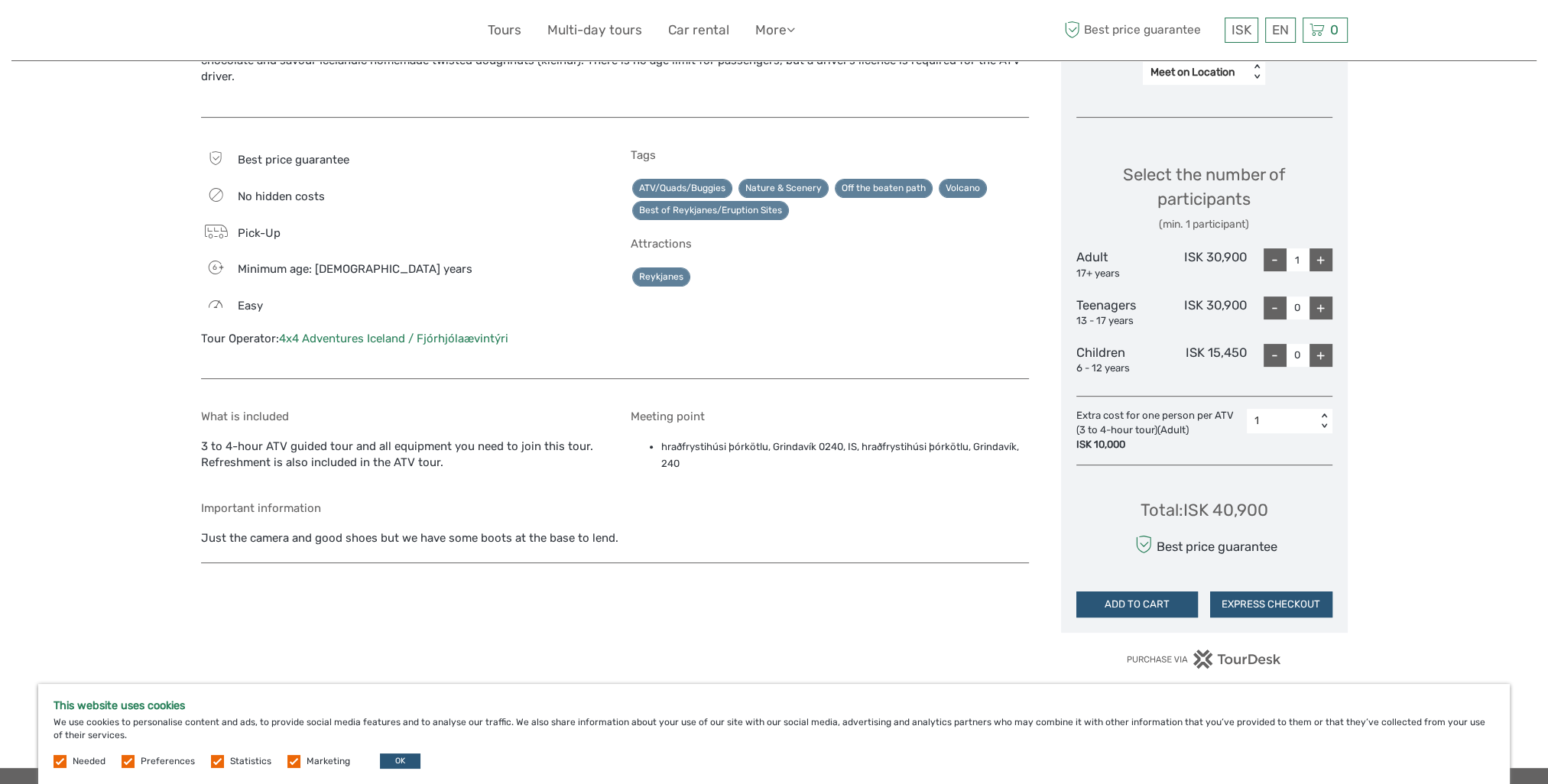
scroll to position [612, 0]
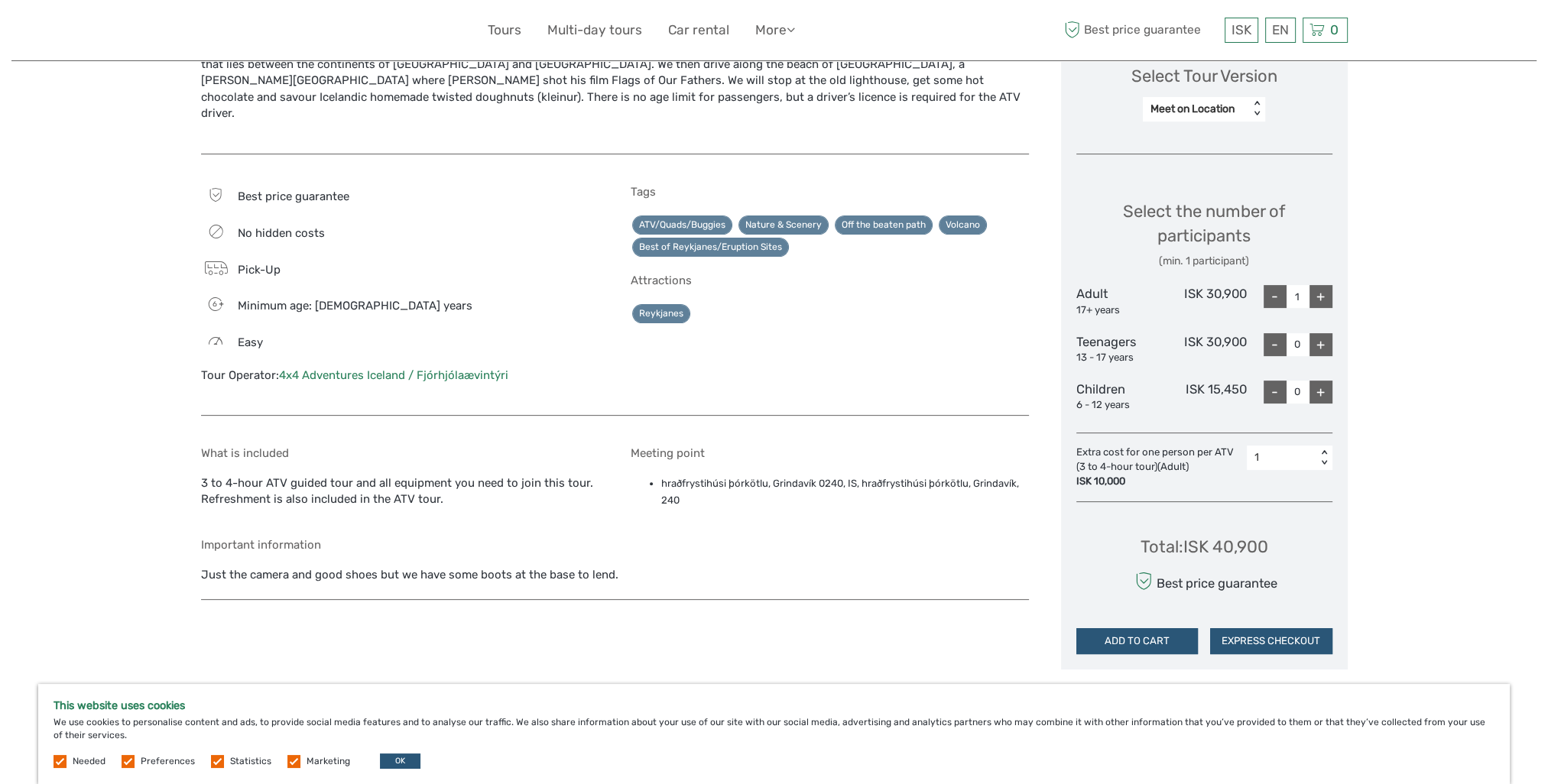
click at [1315, 303] on div "+" at bounding box center [1320, 296] width 23 height 23
click at [1327, 451] on div "< >" at bounding box center [1323, 458] width 13 height 16
click at [1270, 296] on div "-" at bounding box center [1274, 296] width 23 height 23
type input "1"
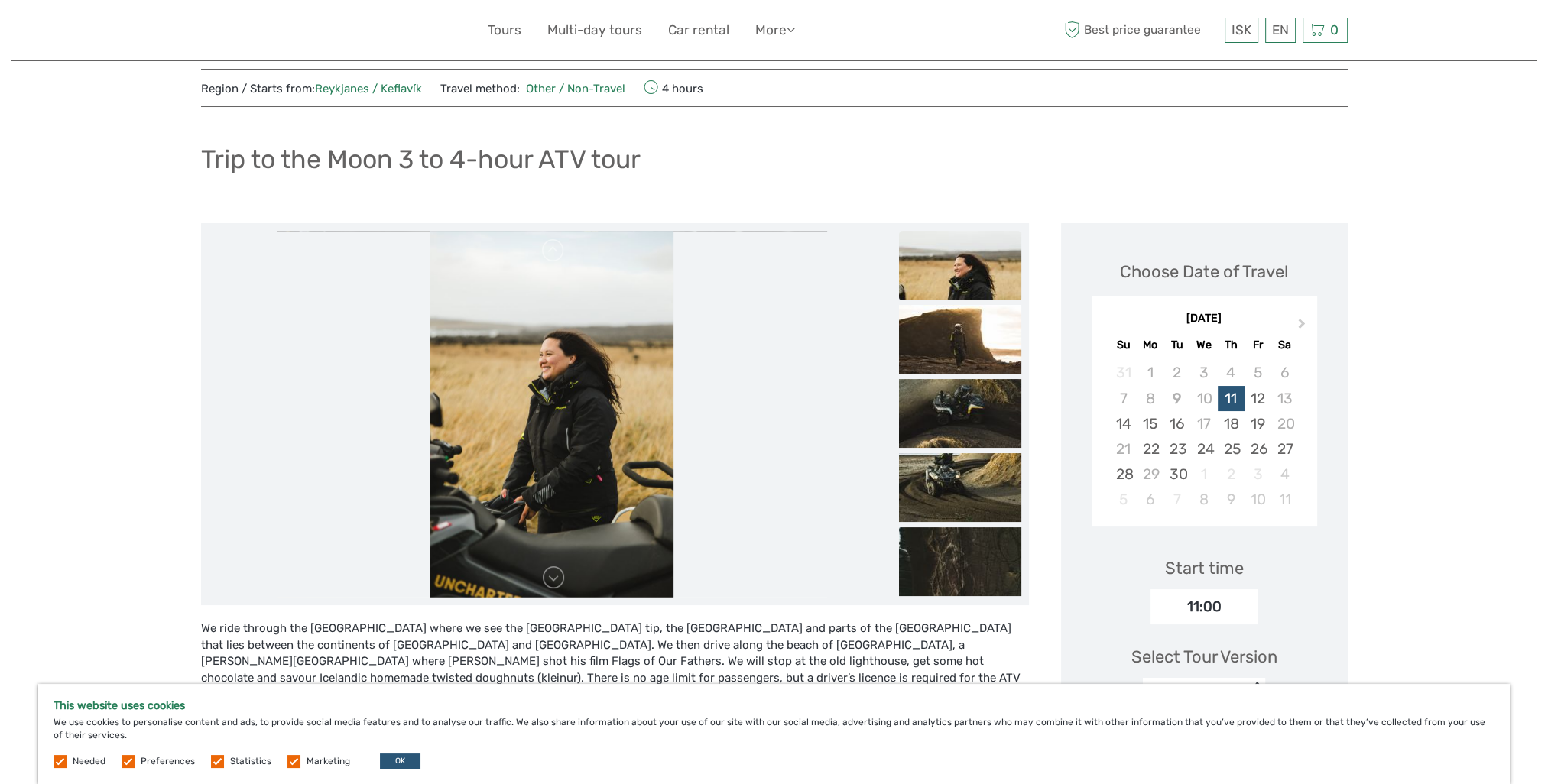
scroll to position [0, 0]
